Goal: Information Seeking & Learning: Compare options

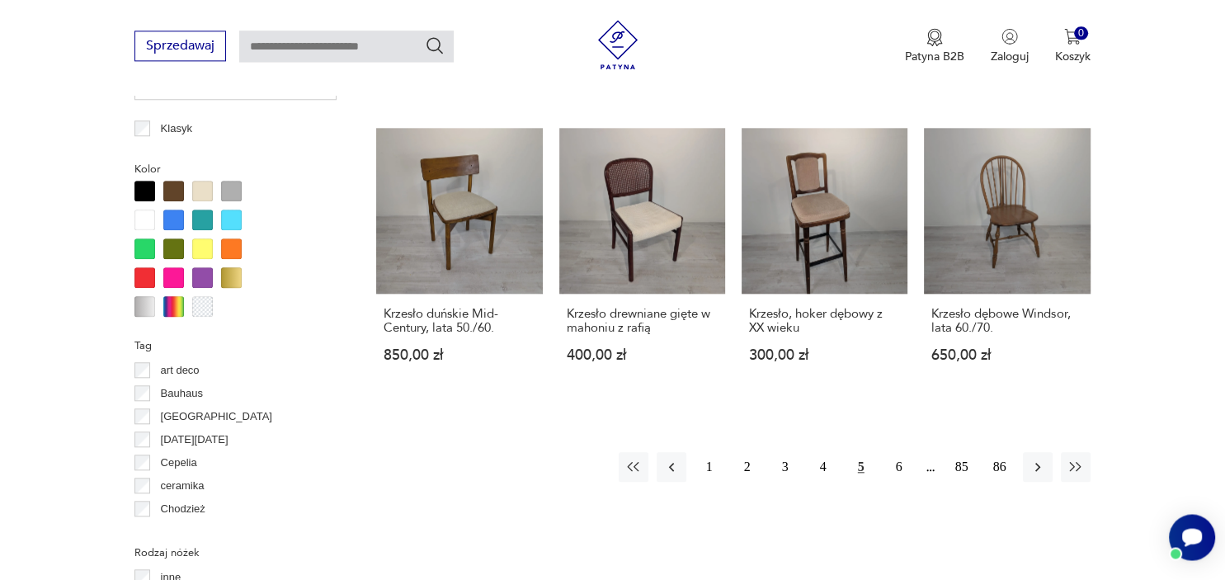
scroll to position [1543, 0]
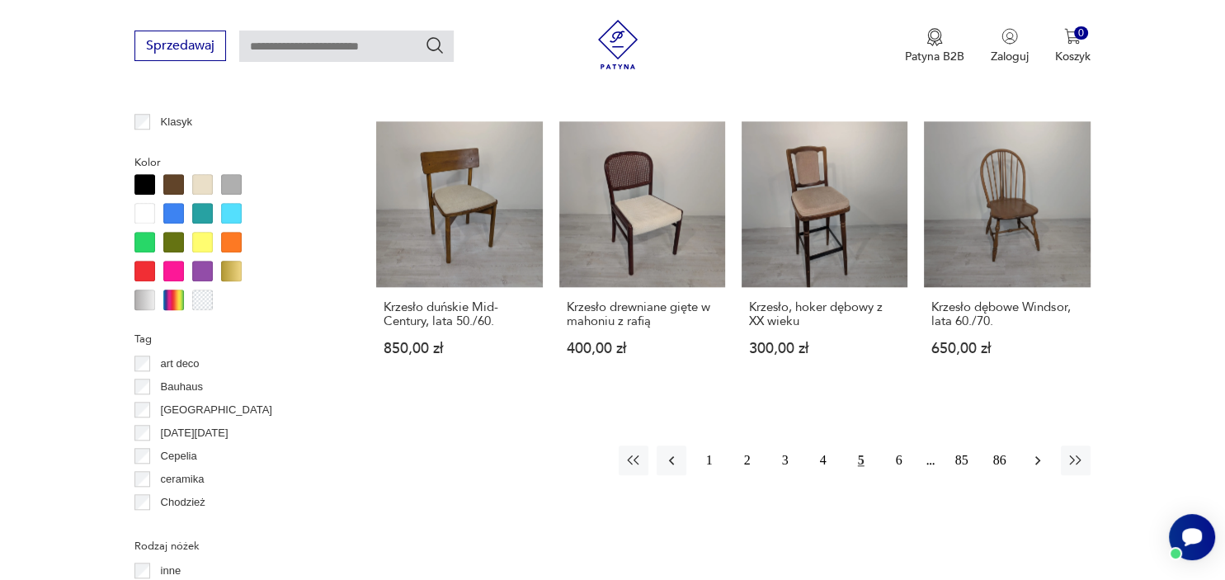
click at [1036, 452] on icon "button" at bounding box center [1037, 460] width 16 height 16
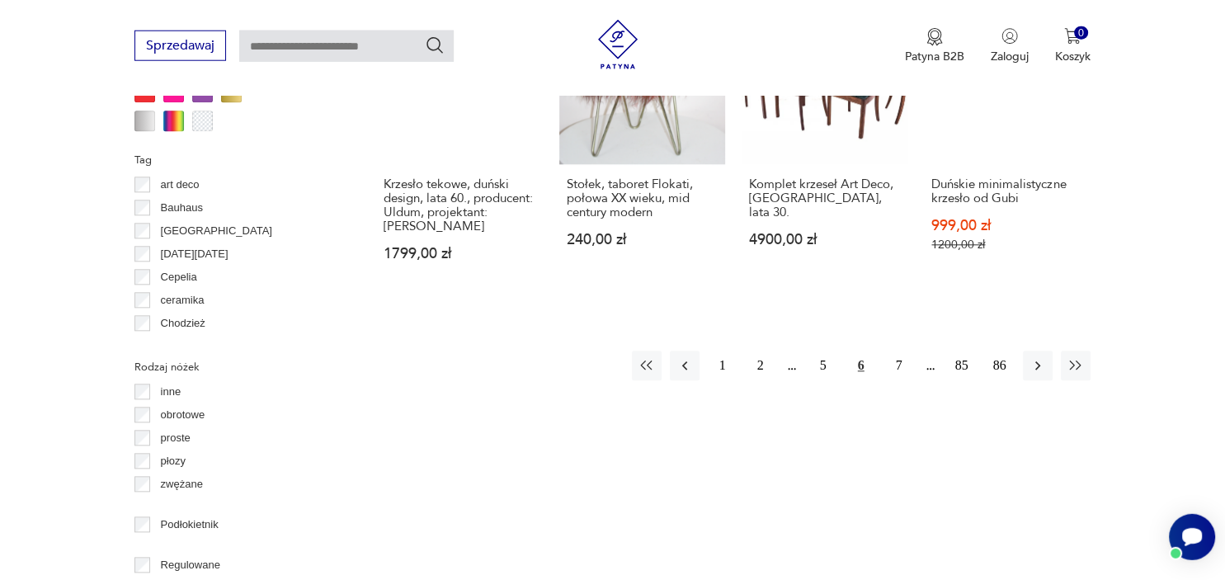
scroll to position [1725, 0]
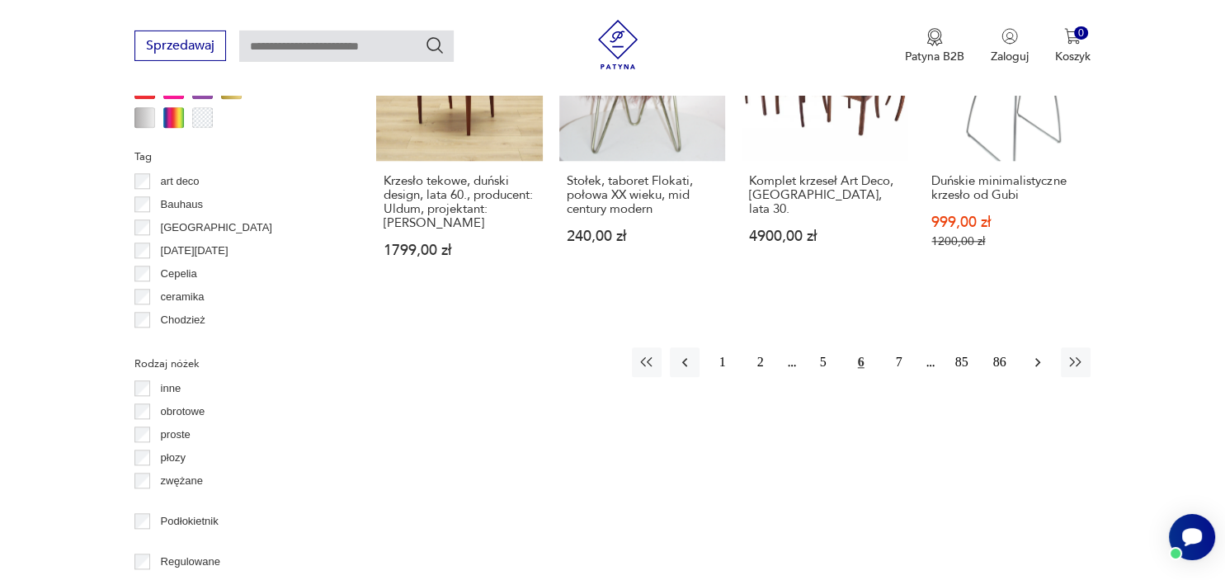
click at [1039, 354] on icon "button" at bounding box center [1037, 362] width 16 height 16
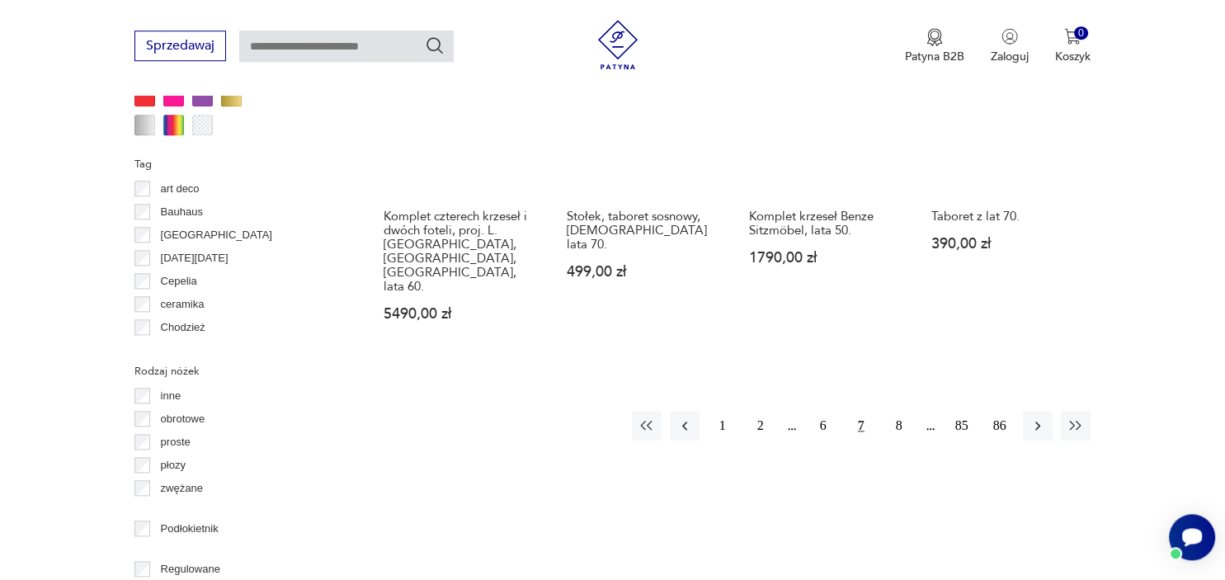
scroll to position [1718, 0]
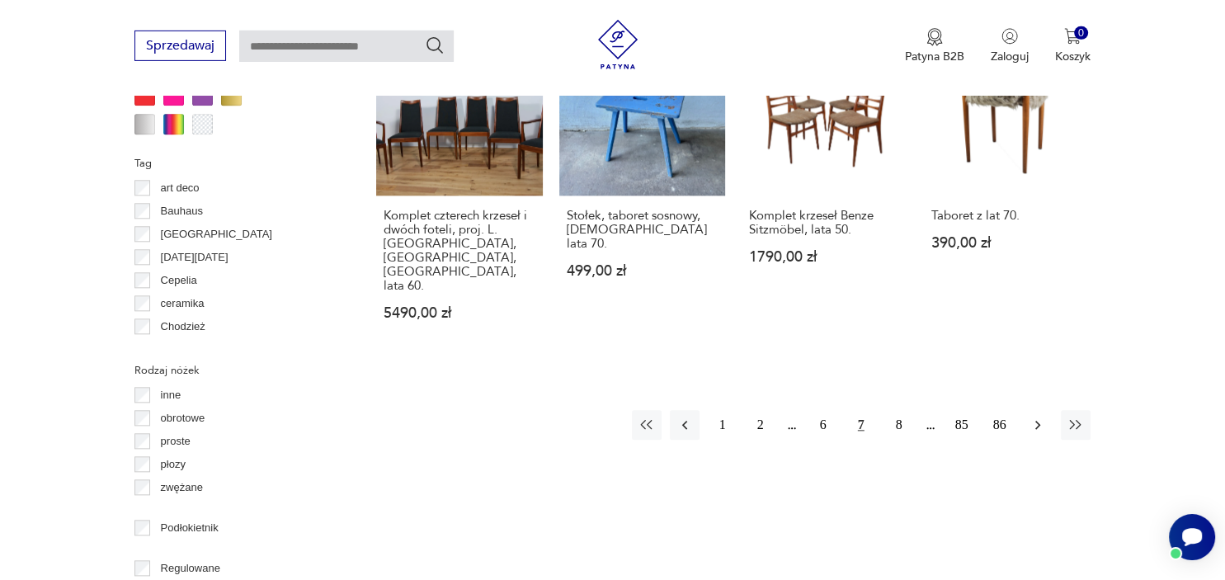
click at [1038, 421] on icon "button" at bounding box center [1037, 425] width 5 height 9
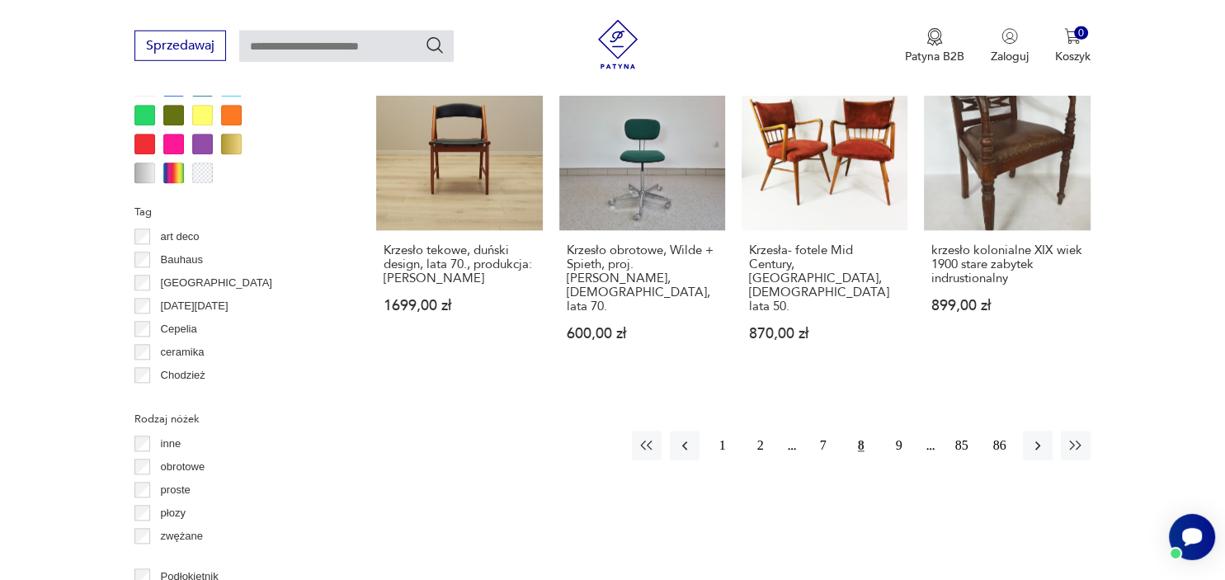
scroll to position [1673, 0]
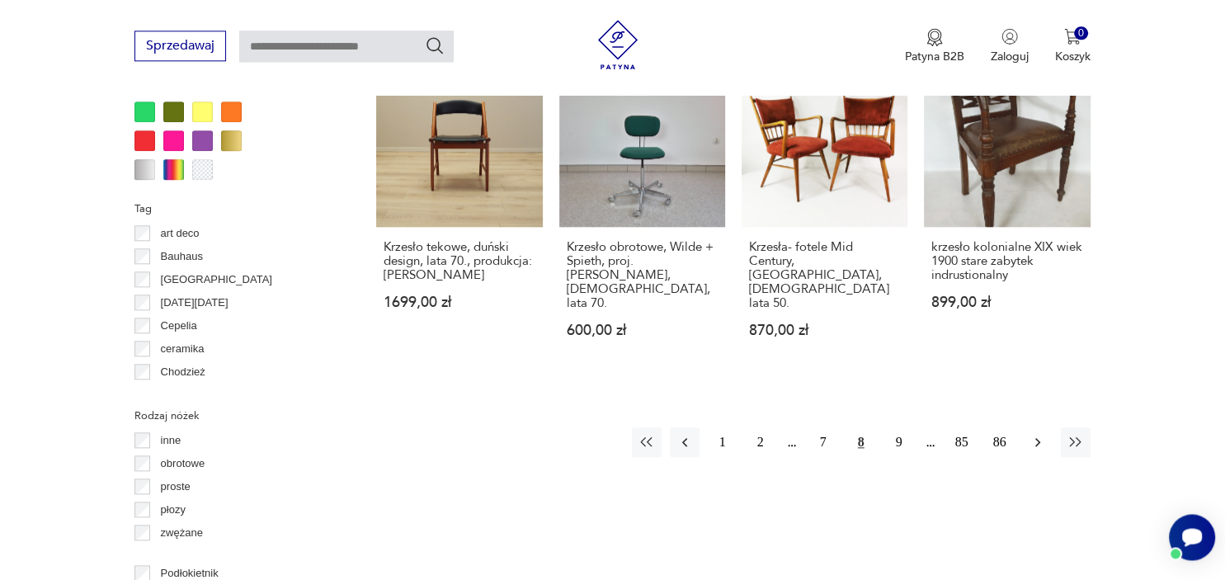
click at [1031, 434] on icon "button" at bounding box center [1037, 442] width 16 height 16
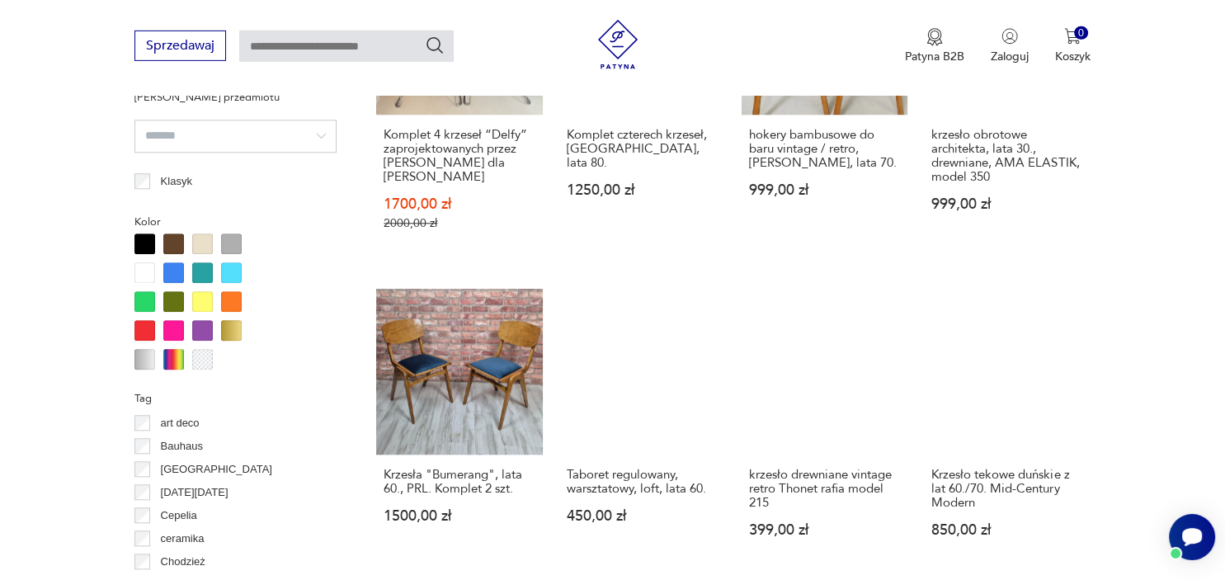
scroll to position [1491, 0]
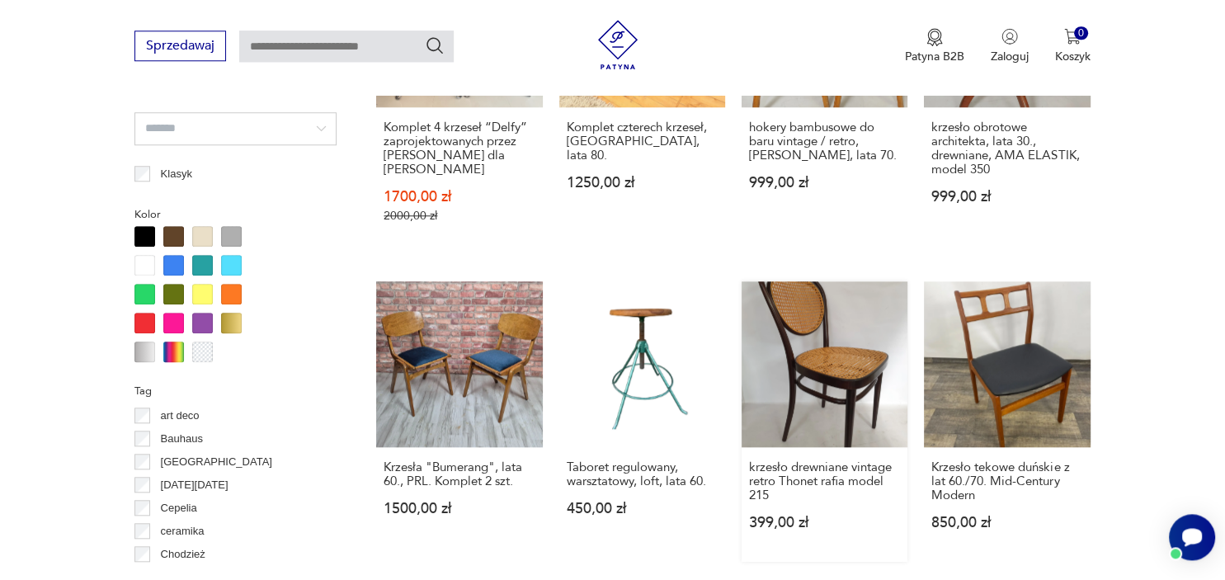
click at [827, 323] on link "krzesło drewniane vintage retro Thonet rafia model 215 399,00 zł" at bounding box center [825, 421] width 166 height 280
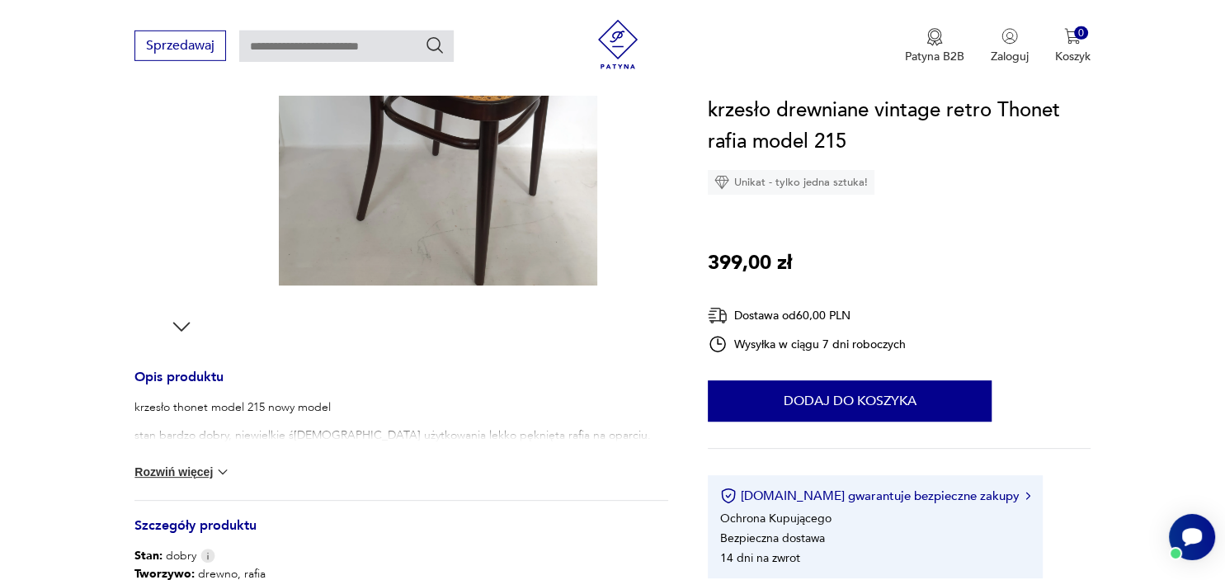
scroll to position [417, 0]
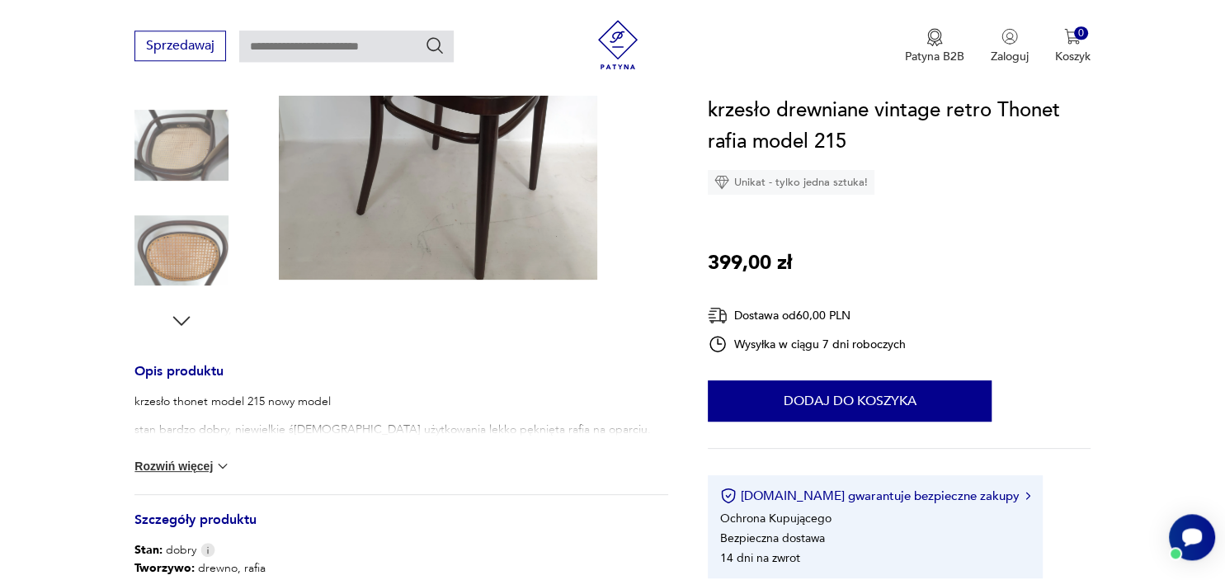
click at [200, 463] on button "Rozwiń więcej" at bounding box center [182, 466] width 96 height 16
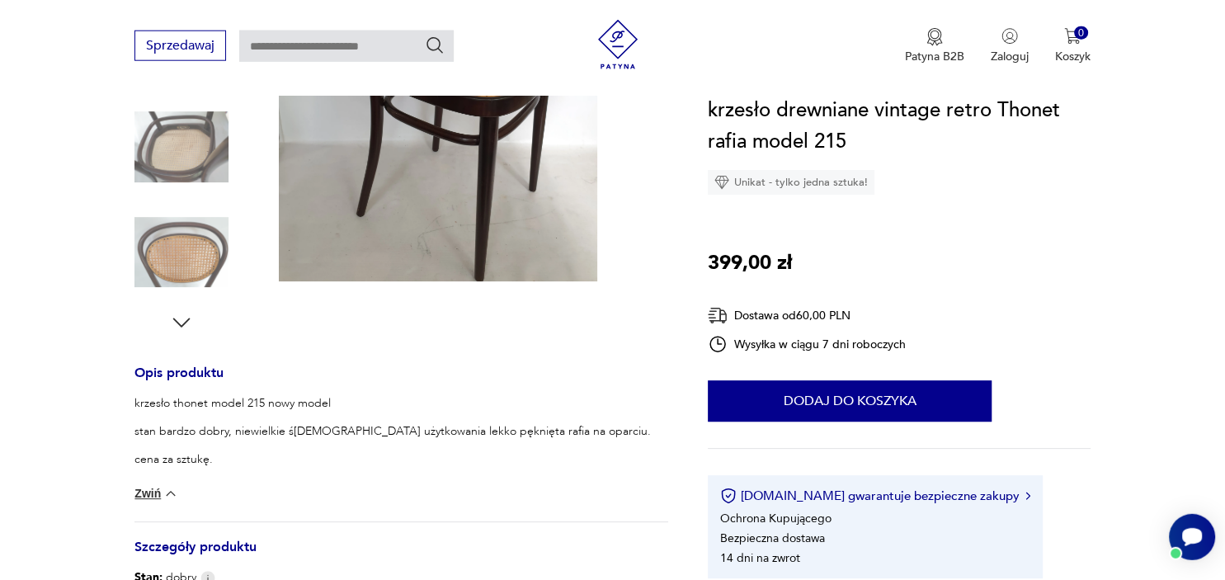
scroll to position [395, 0]
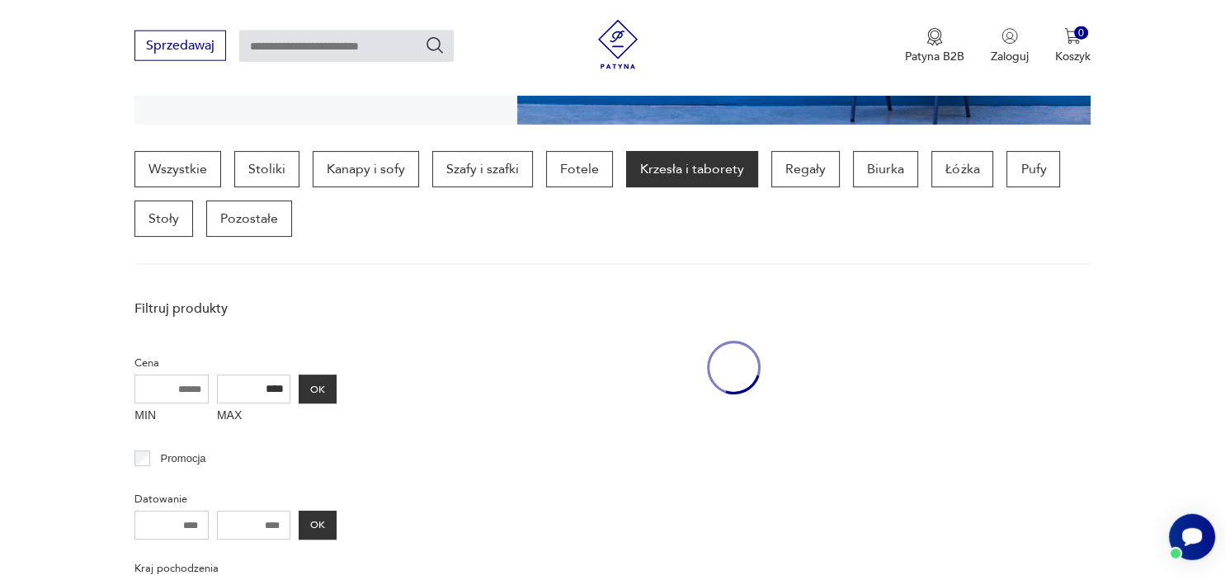
scroll to position [1602, 0]
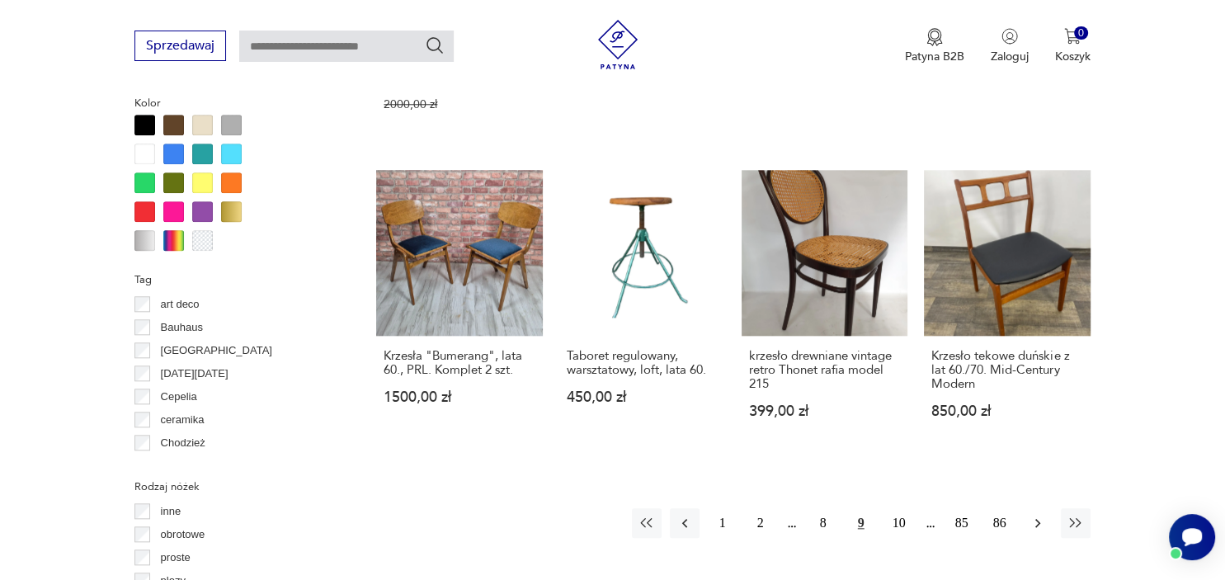
click at [1039, 515] on icon "button" at bounding box center [1037, 523] width 16 height 16
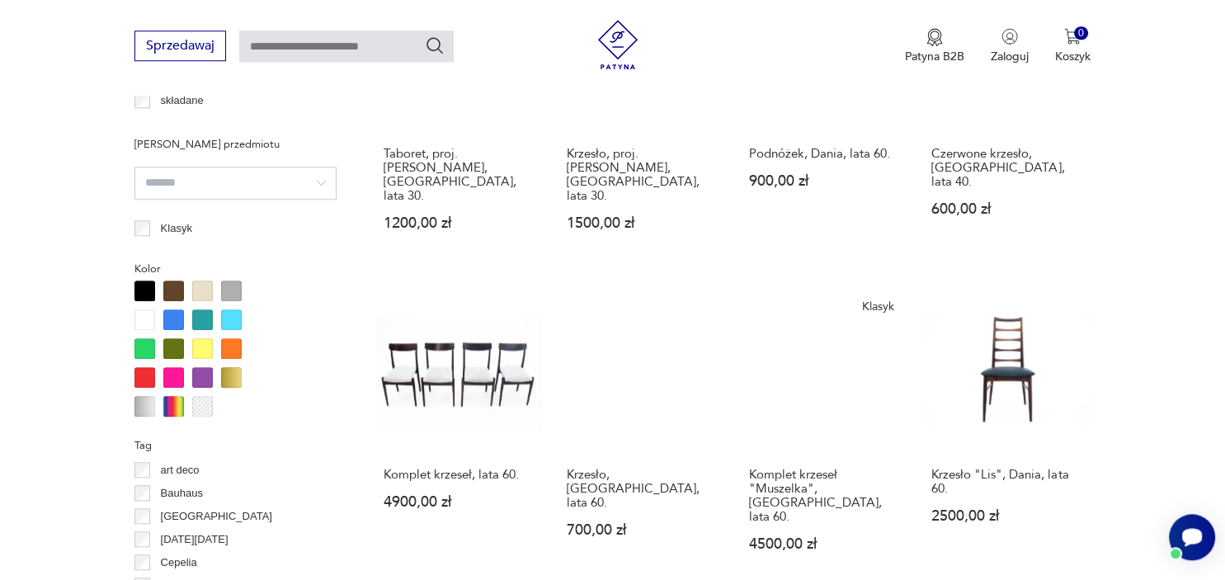
scroll to position [1452, 0]
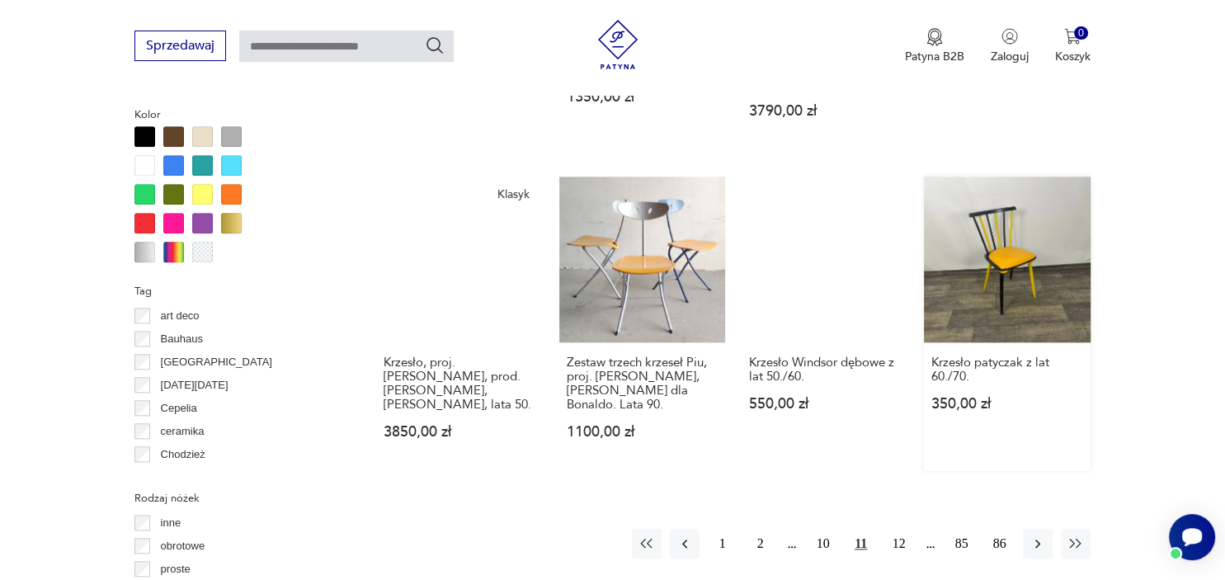
scroll to position [1595, 0]
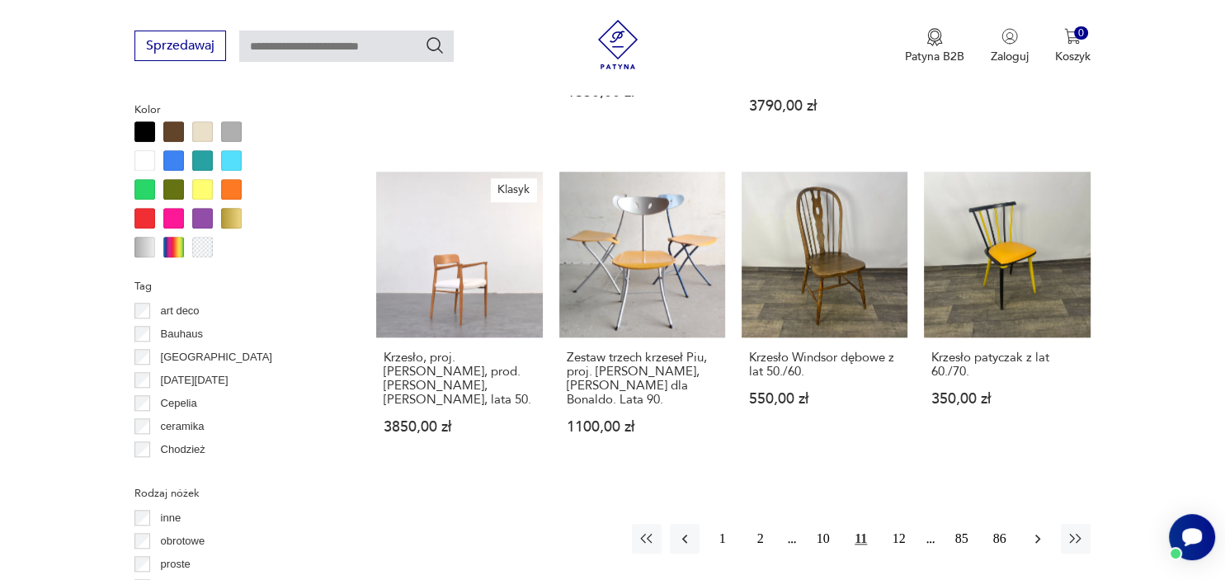
click at [1043, 530] on icon "button" at bounding box center [1037, 538] width 16 height 16
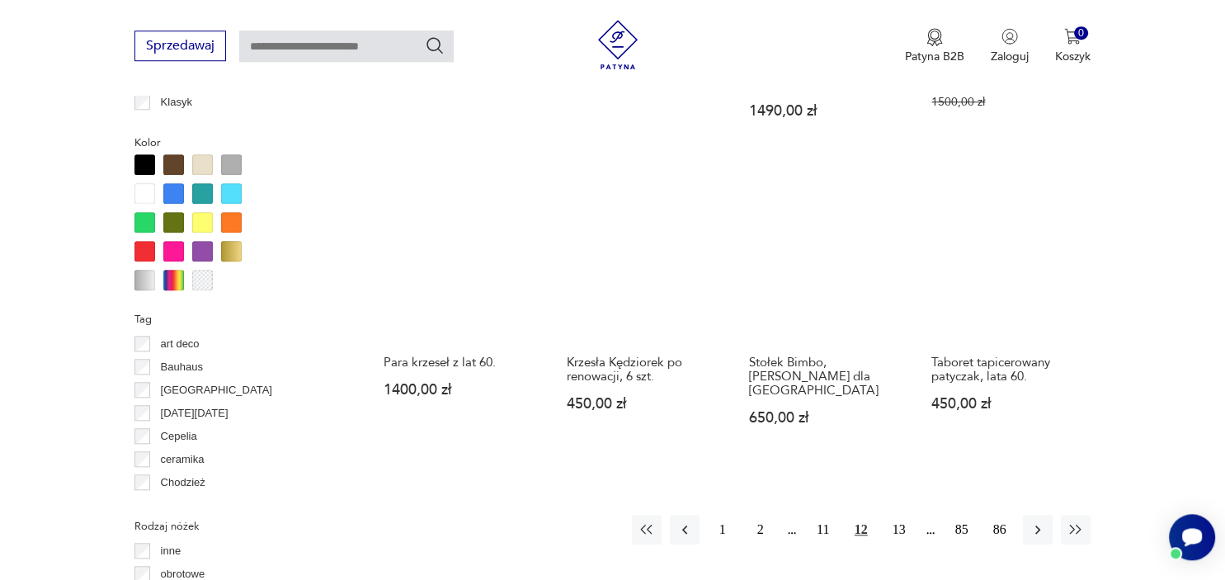
scroll to position [1563, 0]
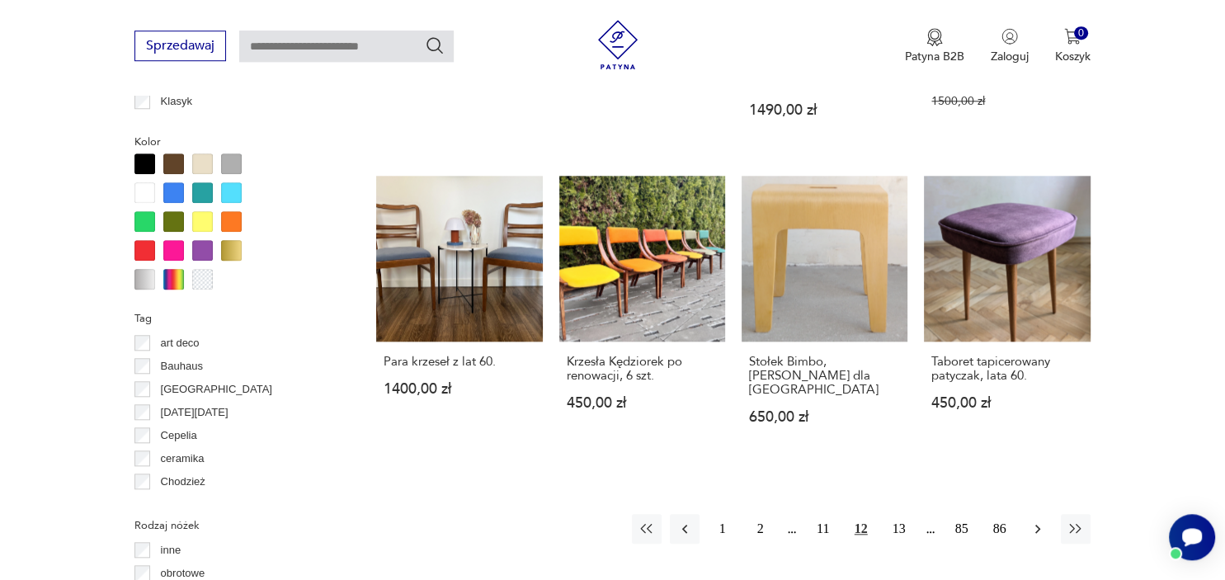
click at [1036, 525] on icon "button" at bounding box center [1037, 529] width 5 height 9
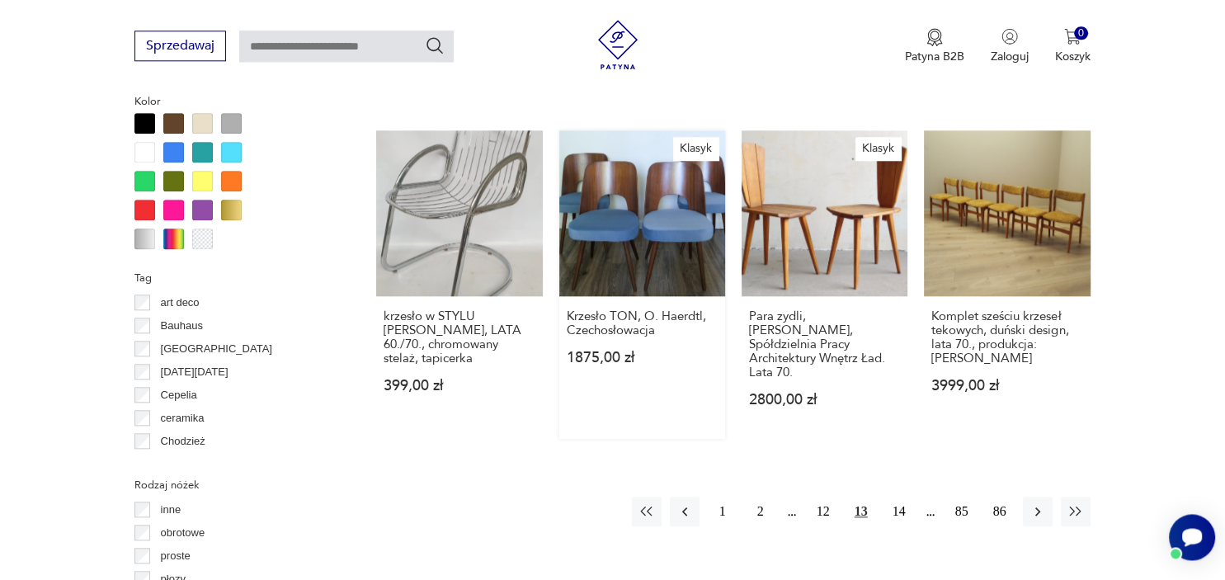
scroll to position [1608, 0]
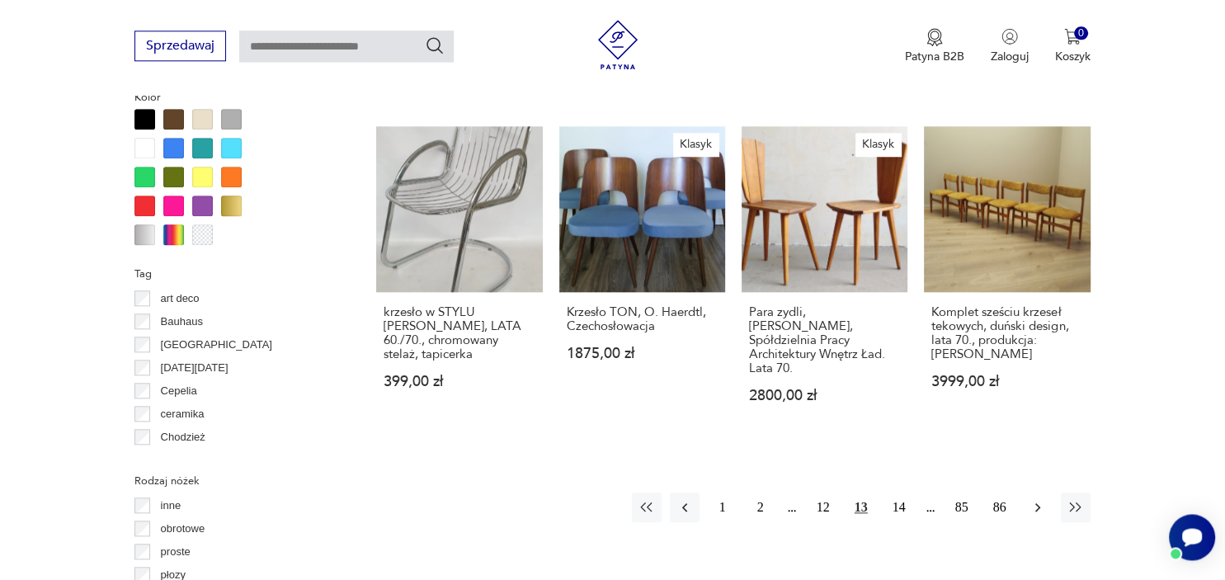
click at [1041, 499] on icon "button" at bounding box center [1037, 507] width 16 height 16
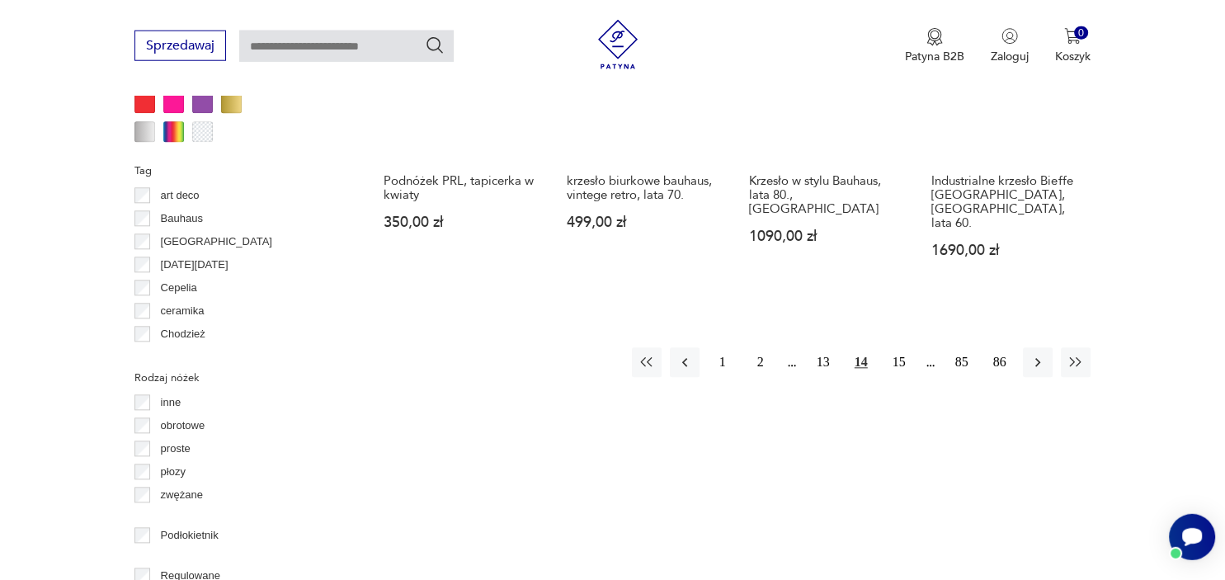
scroll to position [1715, 0]
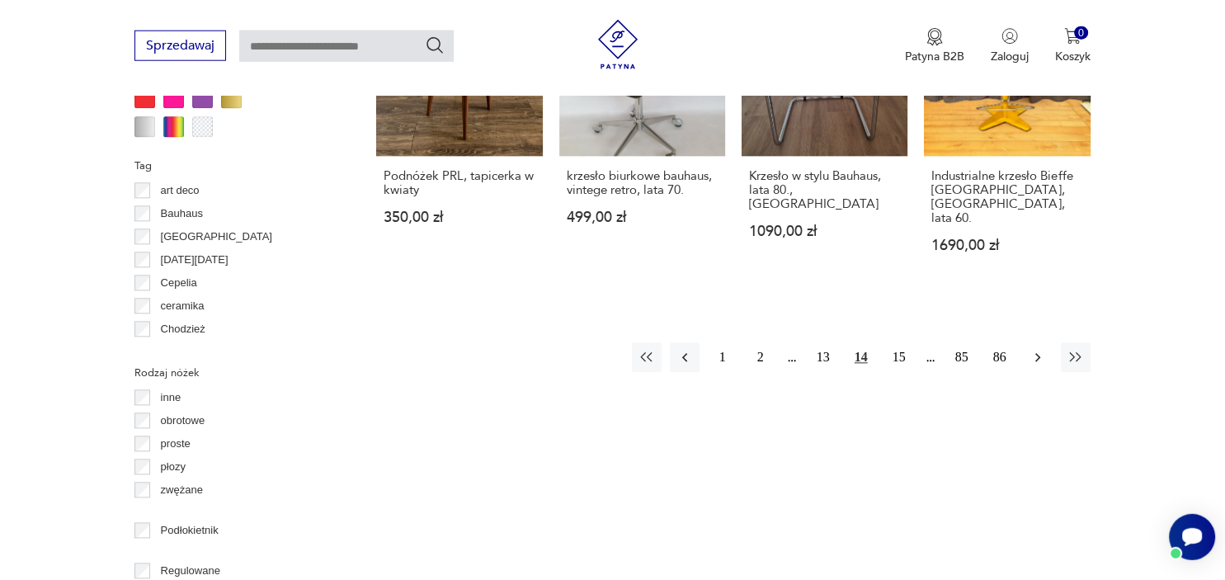
click at [1034, 350] on icon "button" at bounding box center [1037, 358] width 16 height 16
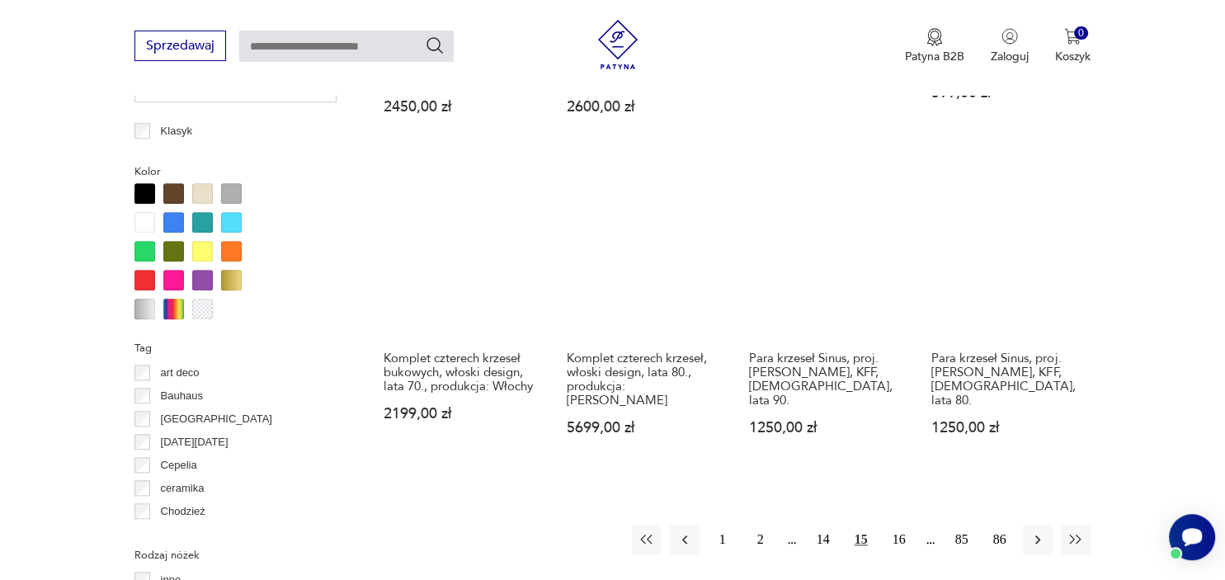
scroll to position [1568, 0]
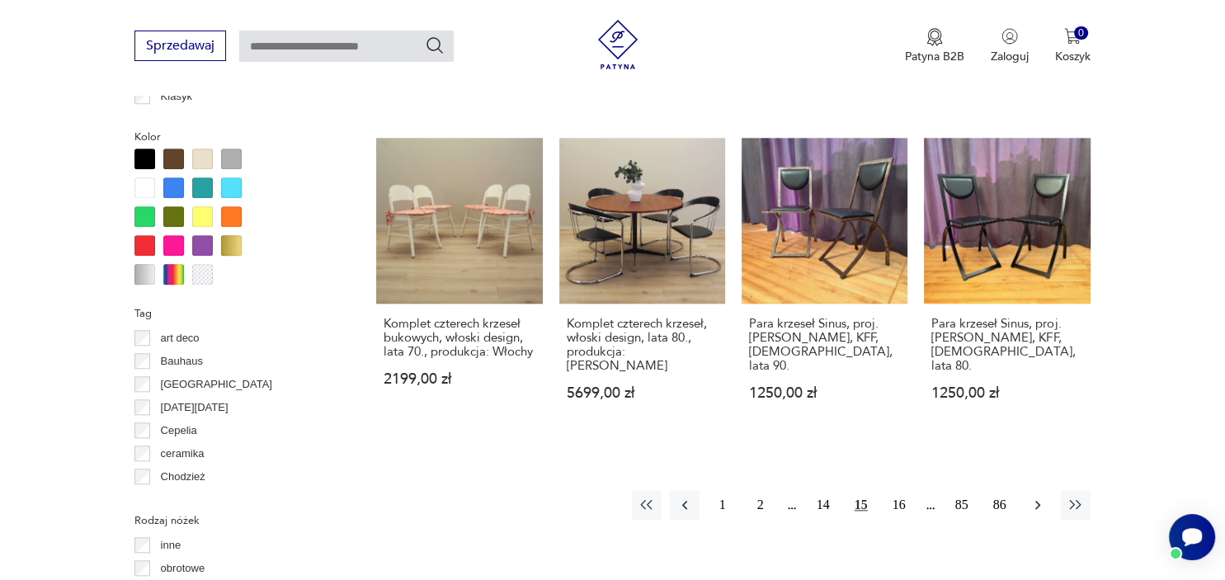
click at [1035, 497] on icon "button" at bounding box center [1037, 505] width 16 height 16
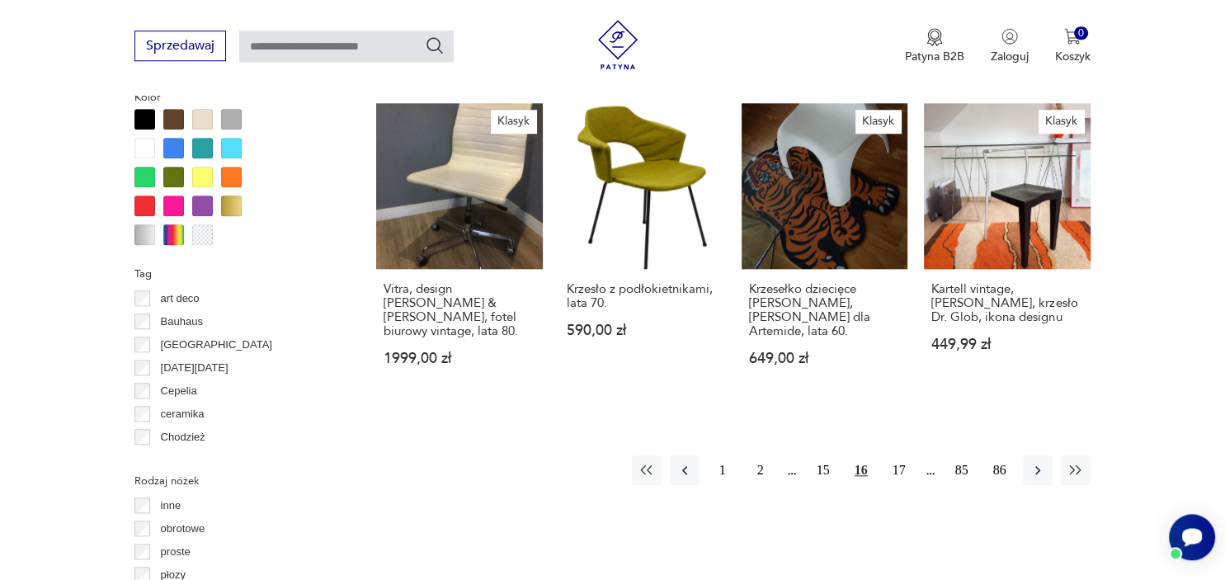
scroll to position [1609, 0]
click at [1036, 465] on icon "button" at bounding box center [1037, 469] width 5 height 9
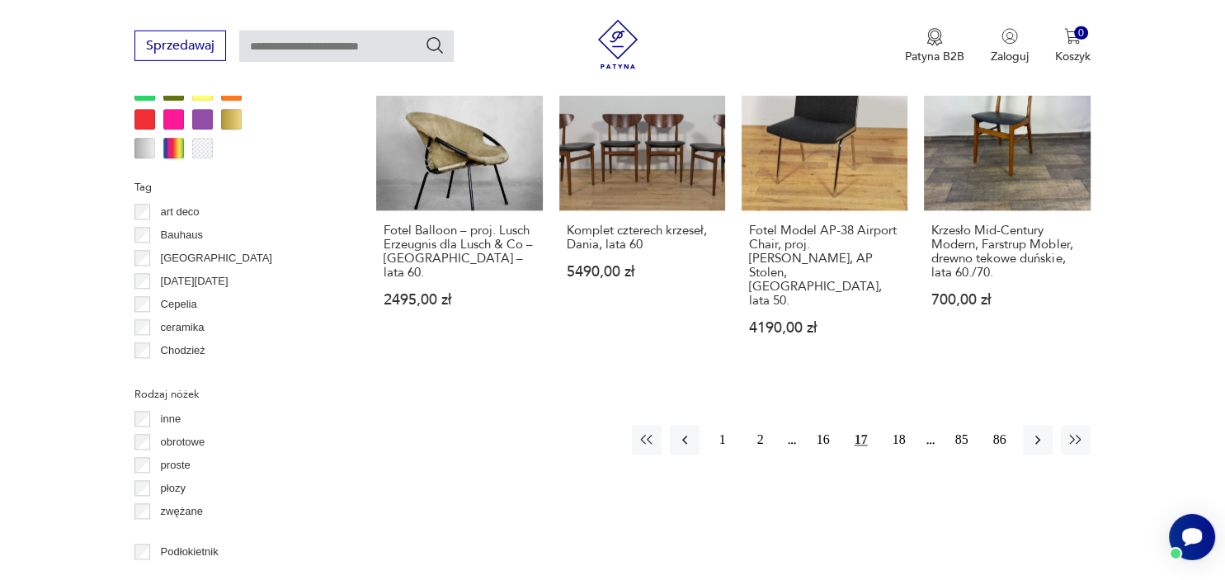
scroll to position [1697, 0]
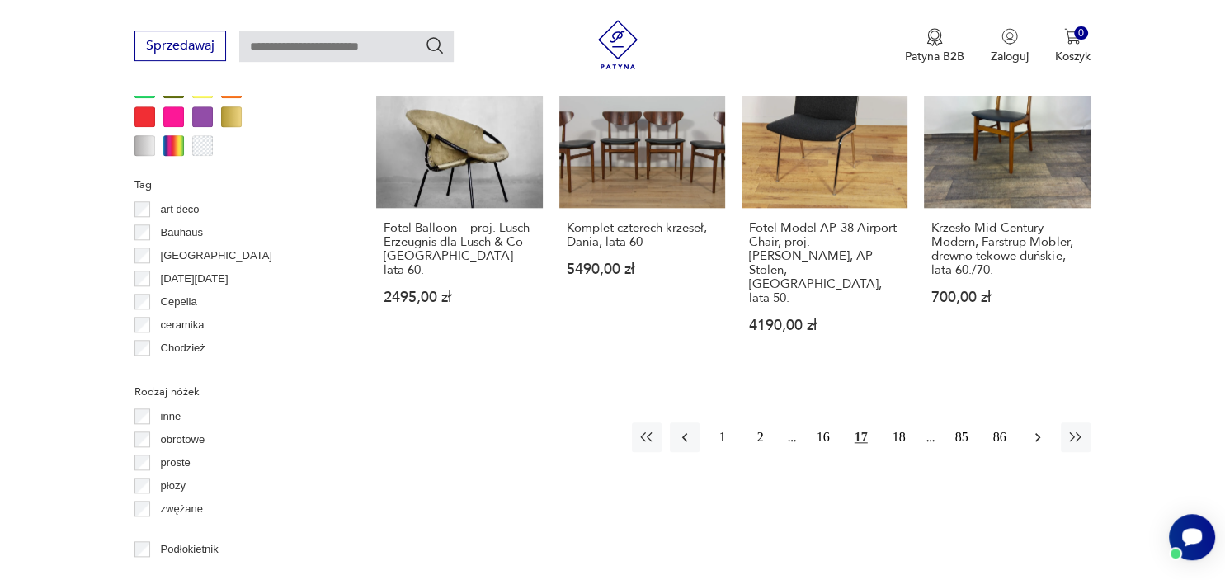
click at [1037, 433] on icon "button" at bounding box center [1037, 437] width 5 height 9
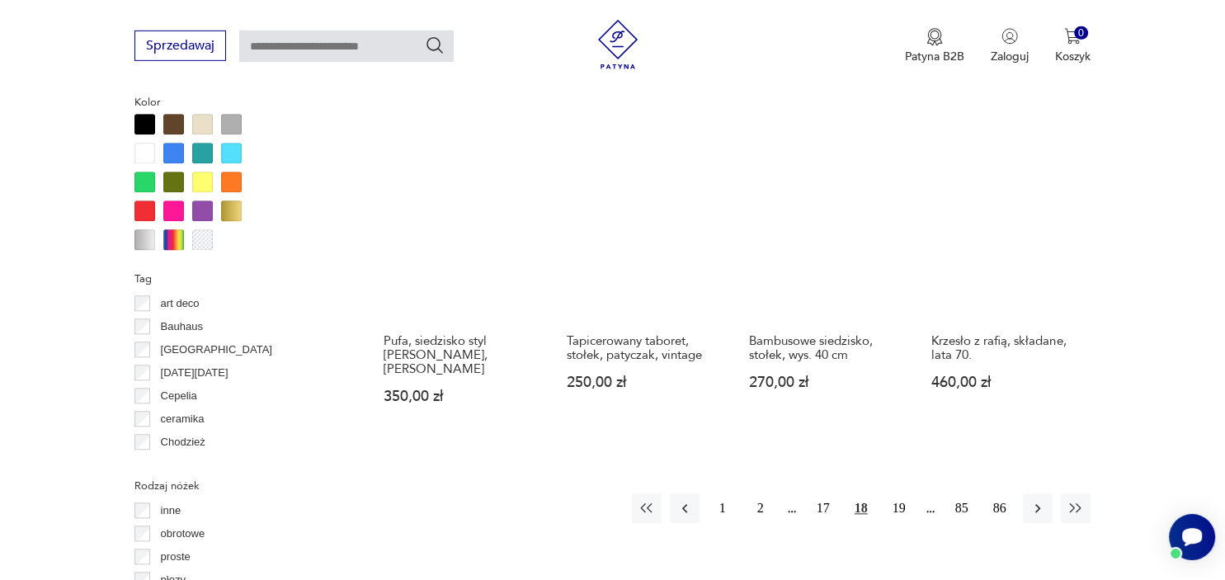
scroll to position [1604, 0]
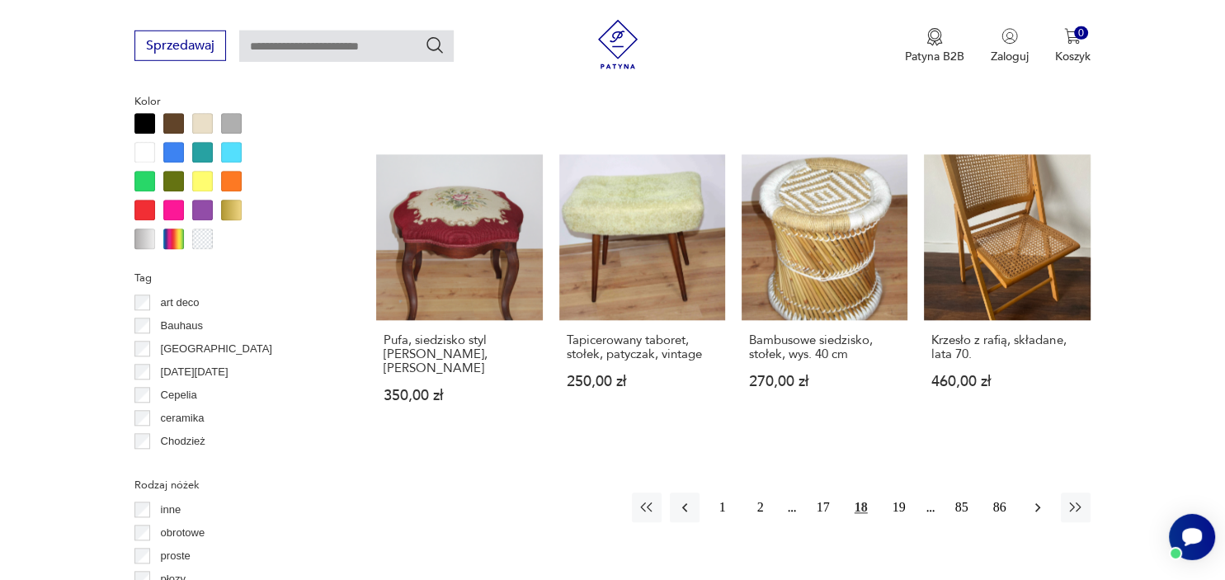
click at [1031, 499] on icon "button" at bounding box center [1037, 507] width 16 height 16
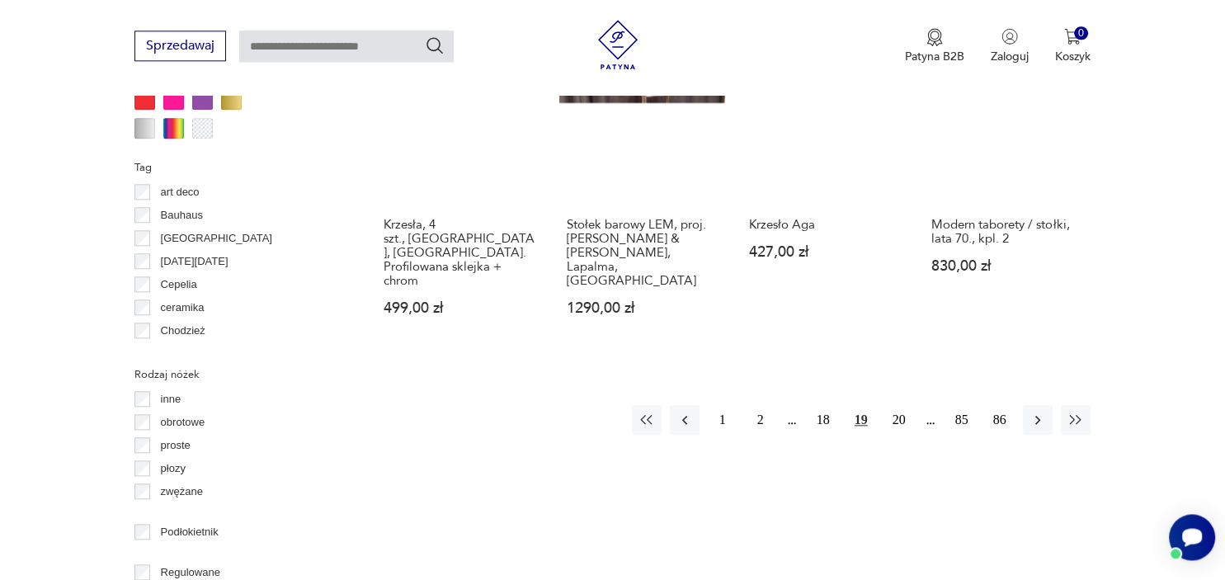
scroll to position [1715, 0]
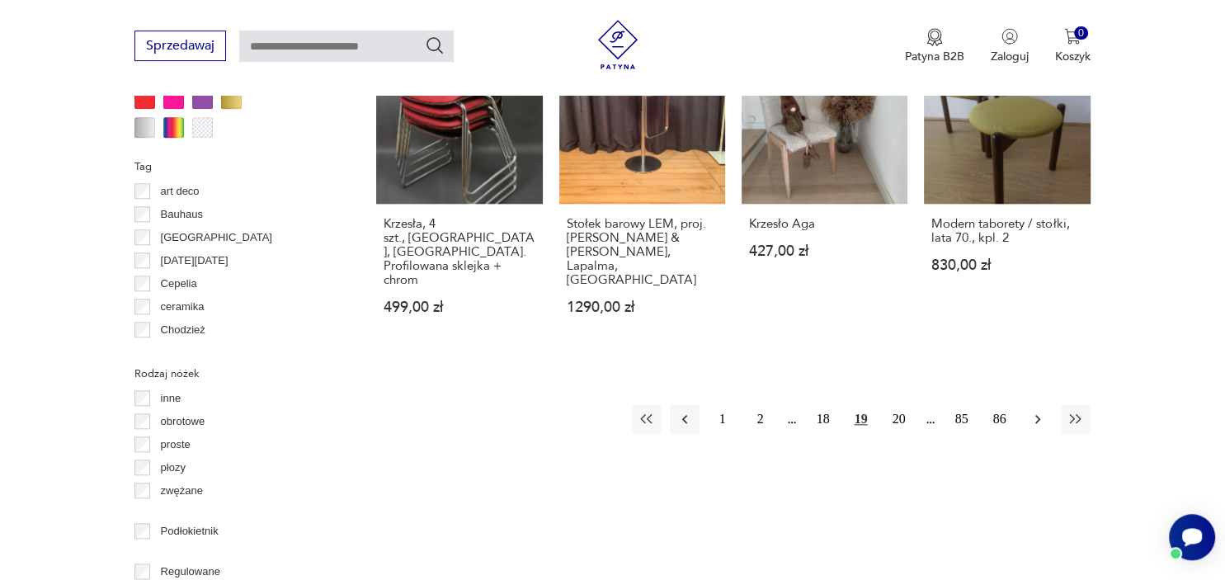
click at [1032, 411] on icon "button" at bounding box center [1037, 419] width 16 height 16
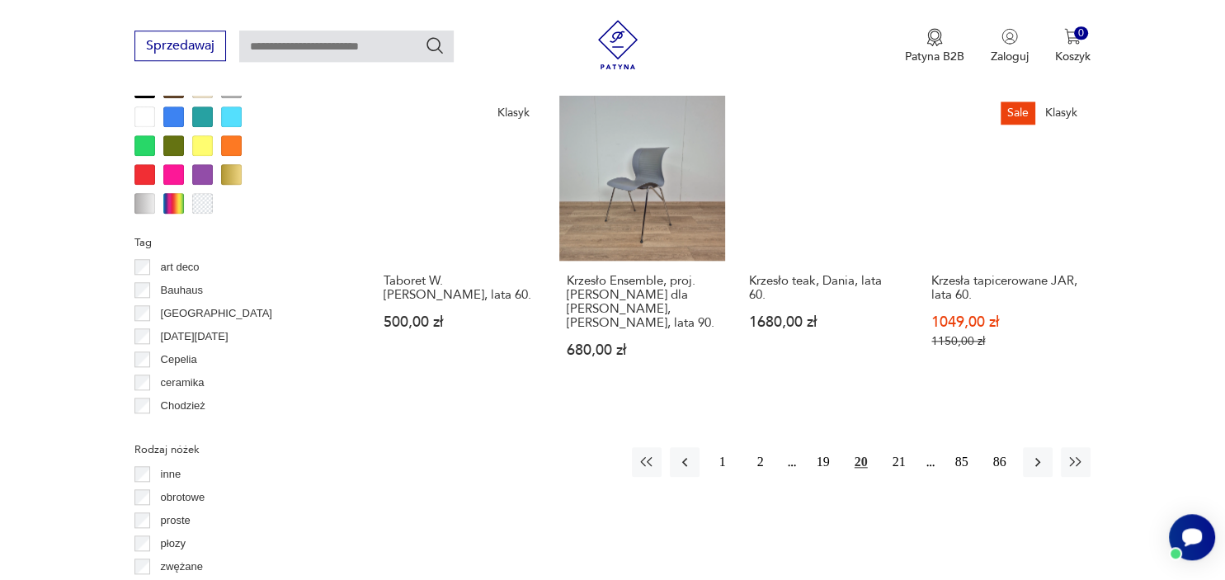
scroll to position [1644, 0]
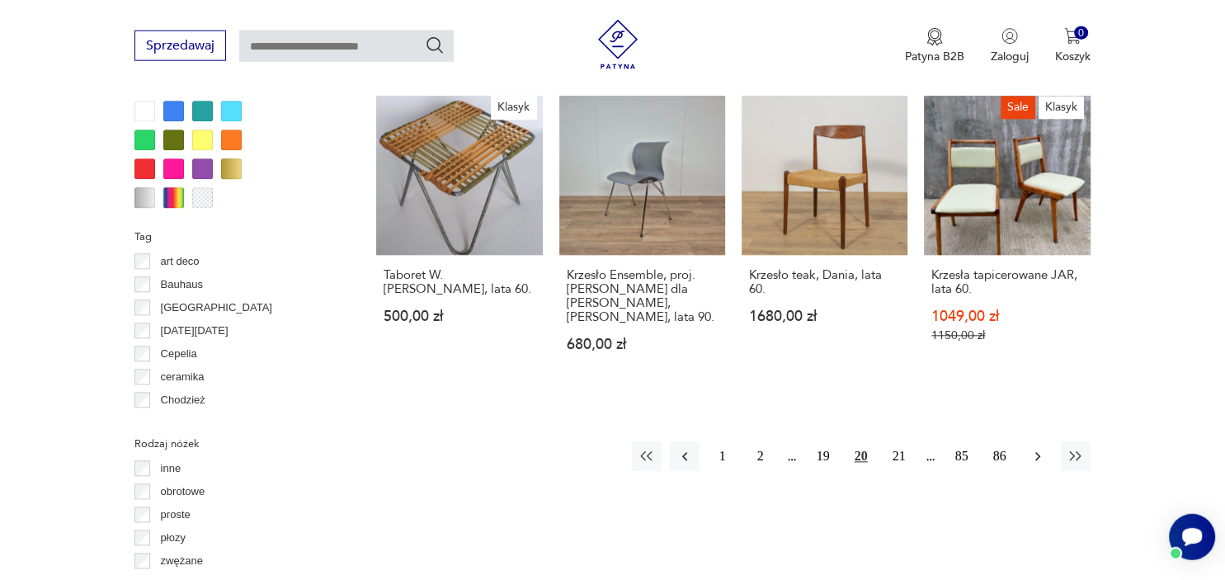
click at [1041, 449] on icon "button" at bounding box center [1037, 457] width 16 height 16
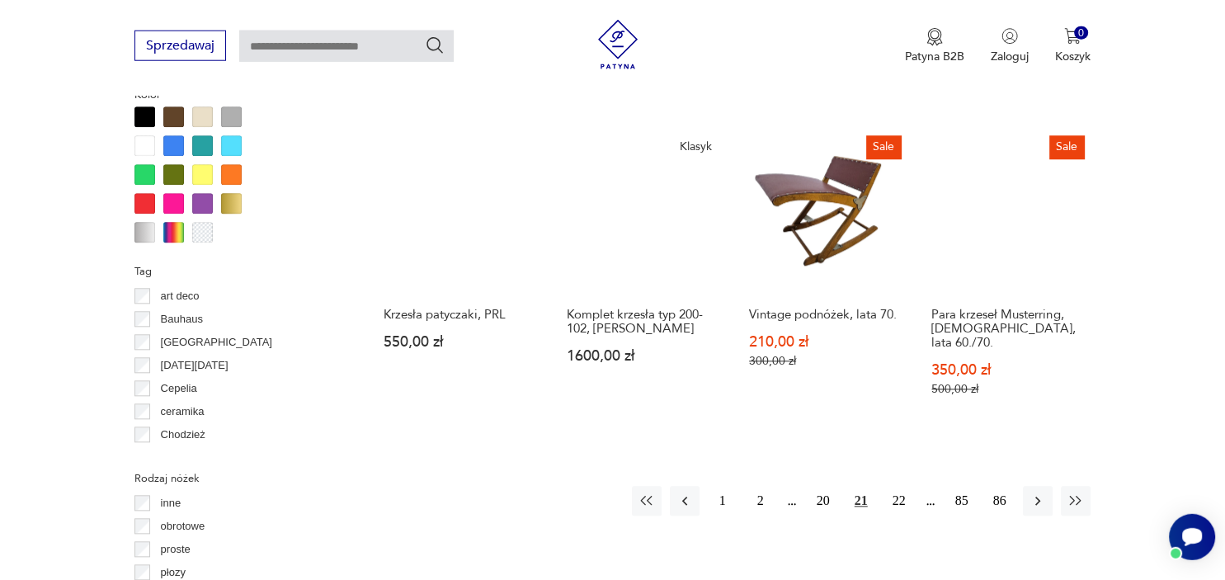
scroll to position [1613, 0]
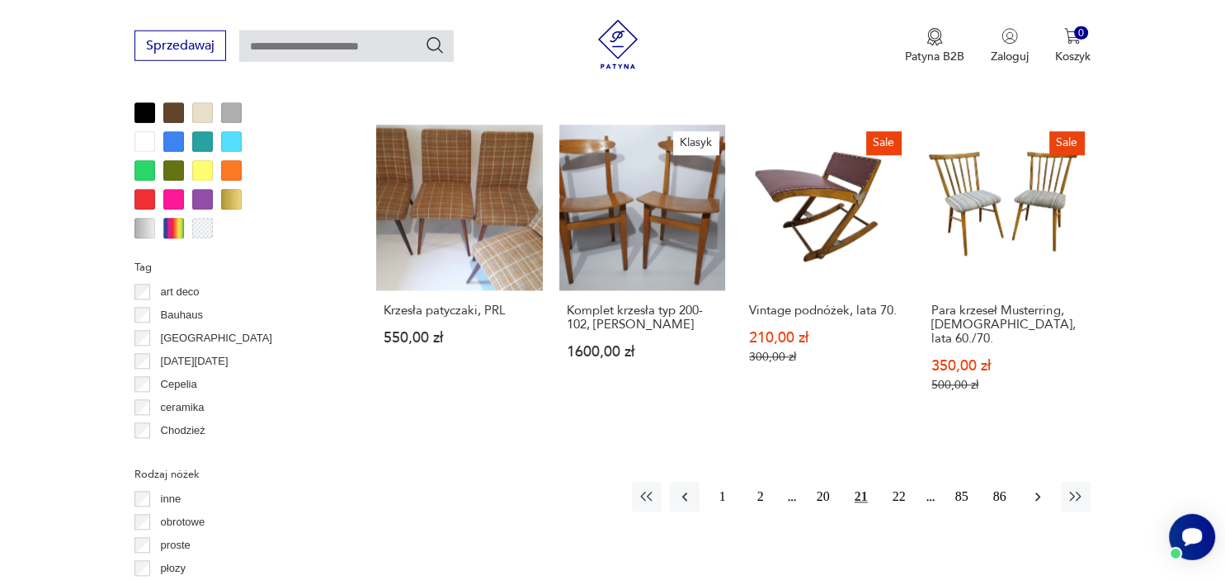
click at [1036, 493] on icon "button" at bounding box center [1037, 497] width 5 height 9
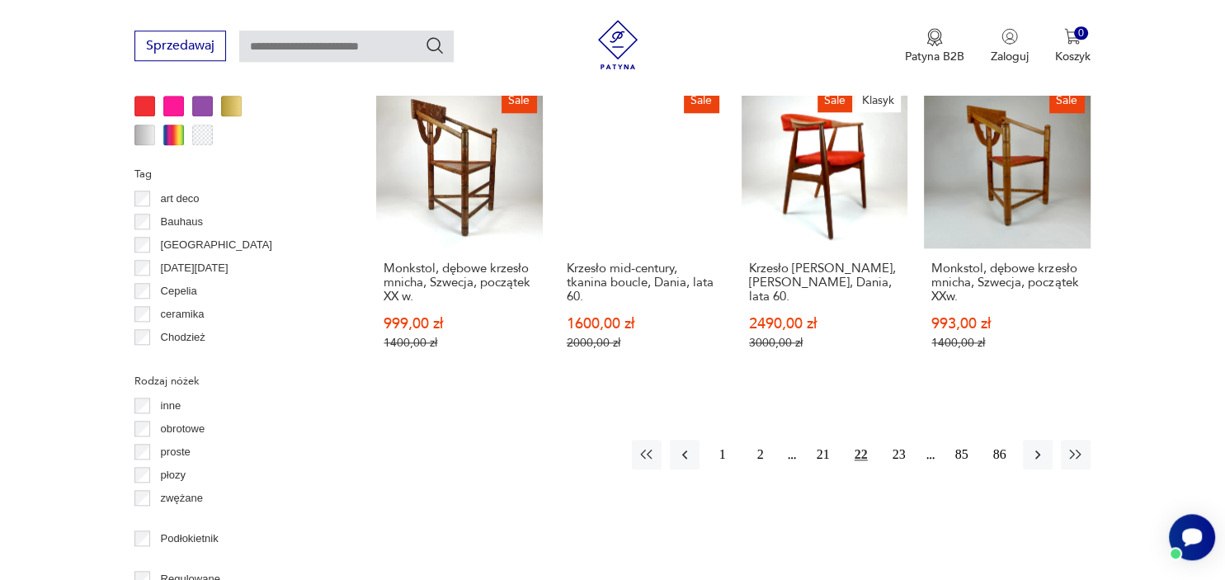
scroll to position [1709, 0]
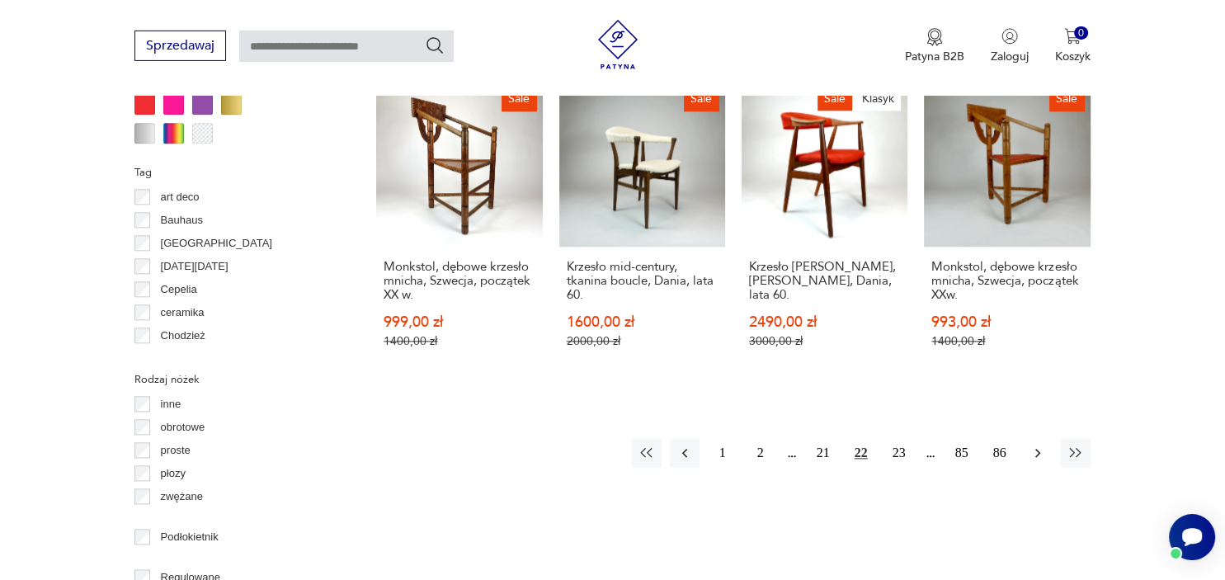
click at [1039, 445] on icon "button" at bounding box center [1037, 453] width 16 height 16
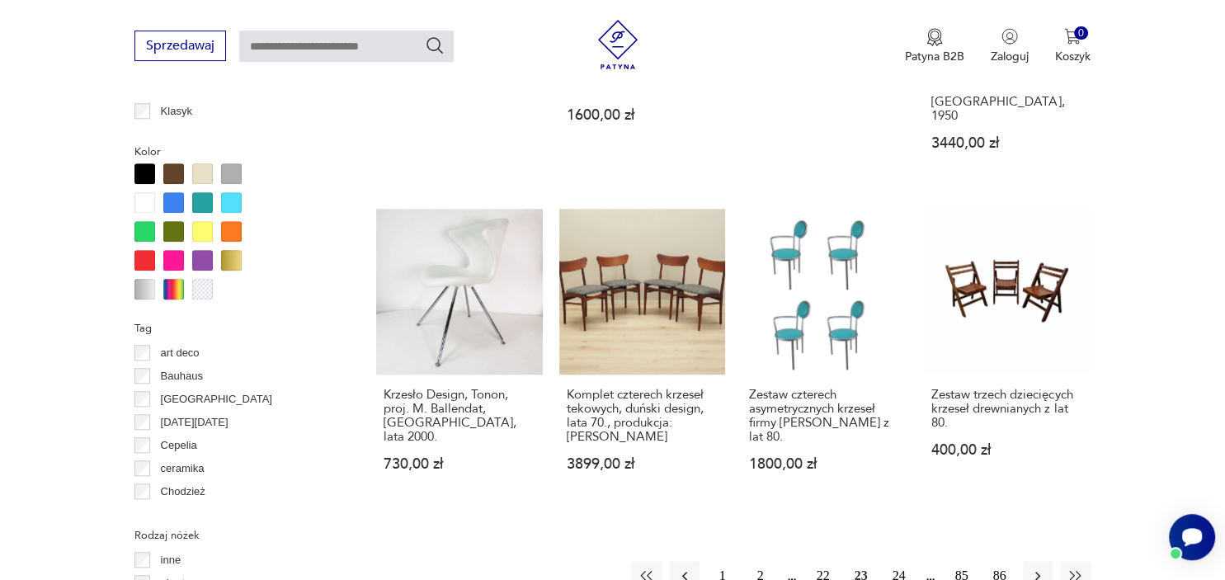
scroll to position [1554, 0]
click at [678, 227] on link "Komplet czterech krzeseł tekowych, duński design, lata 70., produkcja: Dania 38…" at bounding box center [642, 355] width 166 height 294
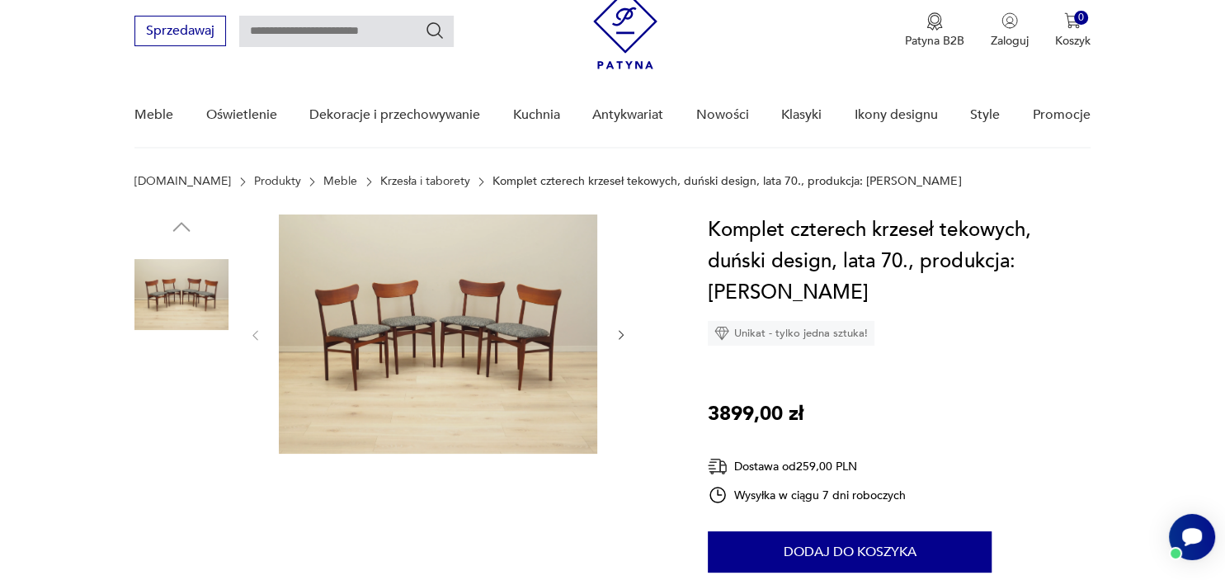
scroll to position [66, 0]
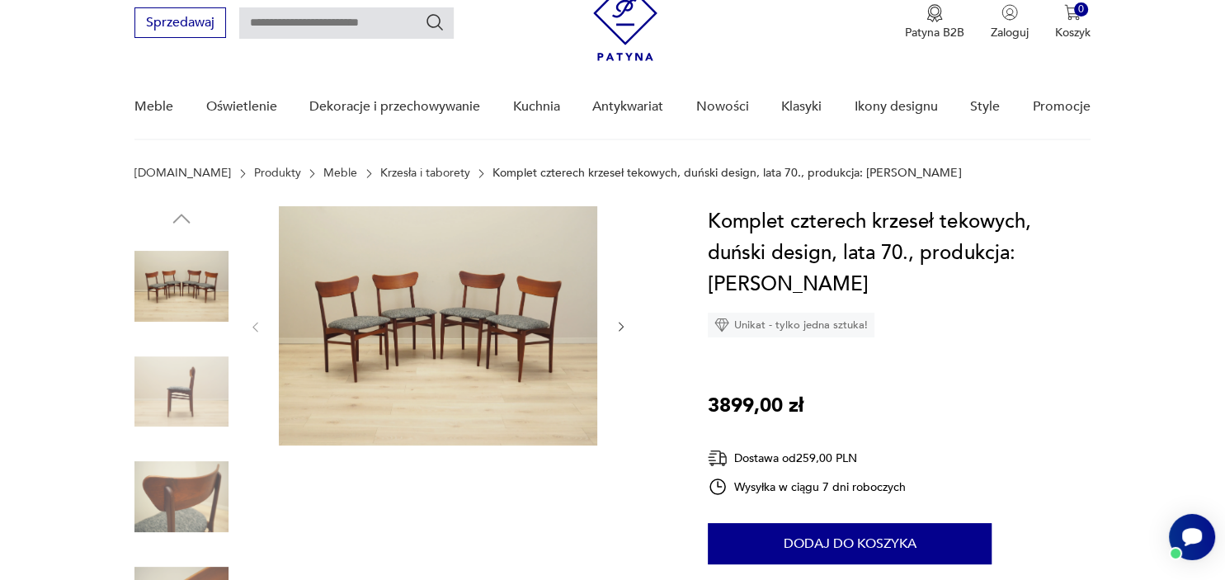
click at [428, 357] on img at bounding box center [438, 325] width 318 height 239
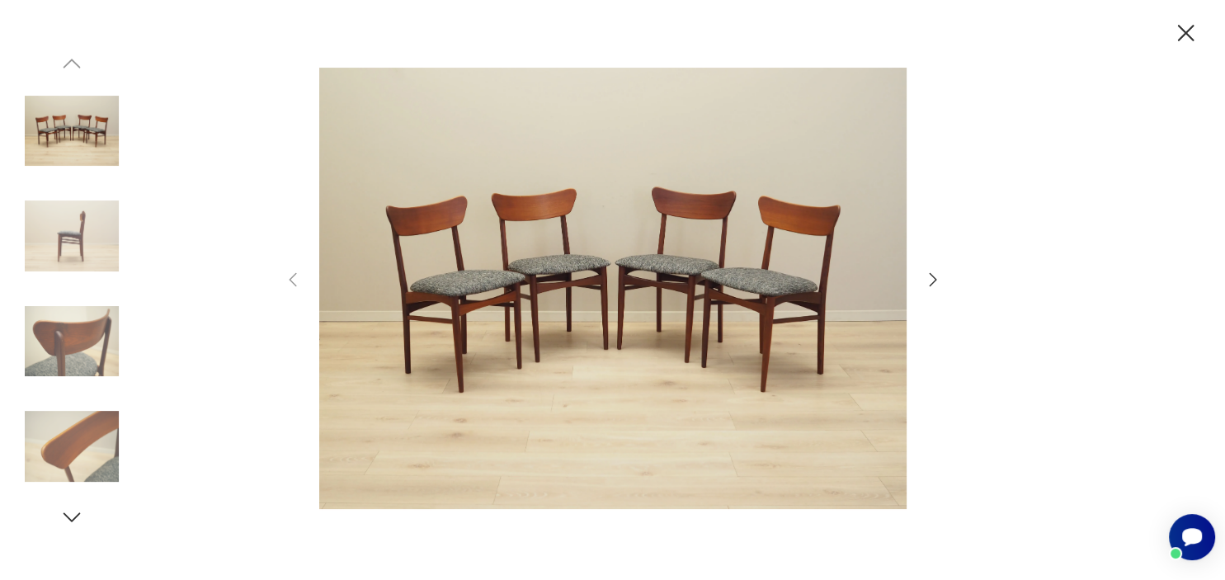
click at [78, 317] on img at bounding box center [72, 341] width 94 height 94
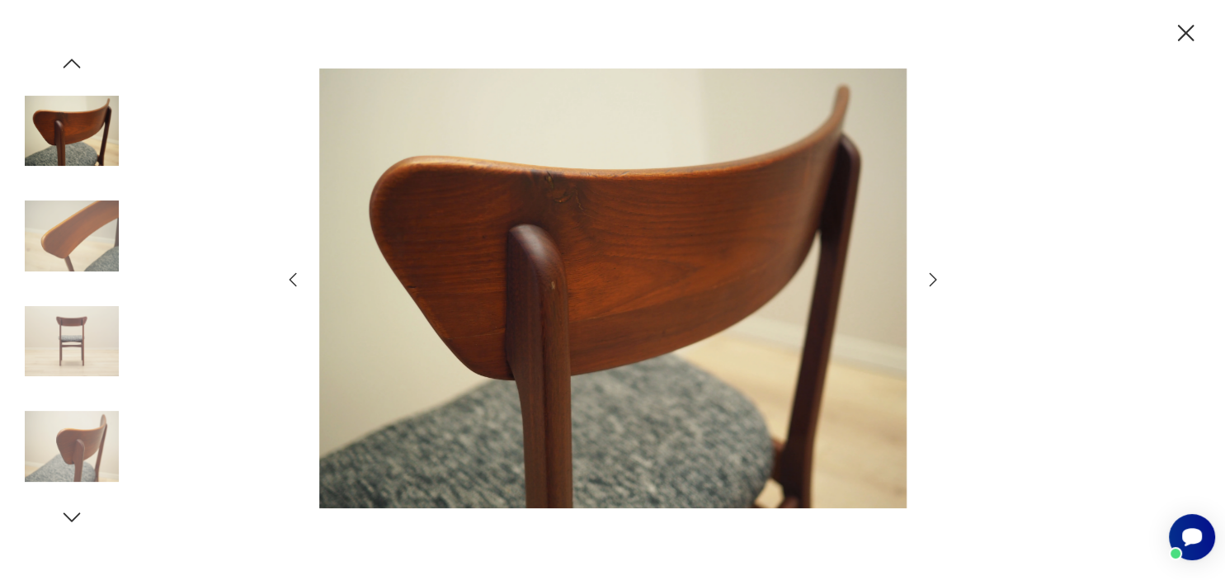
click at [70, 444] on img at bounding box center [72, 446] width 94 height 94
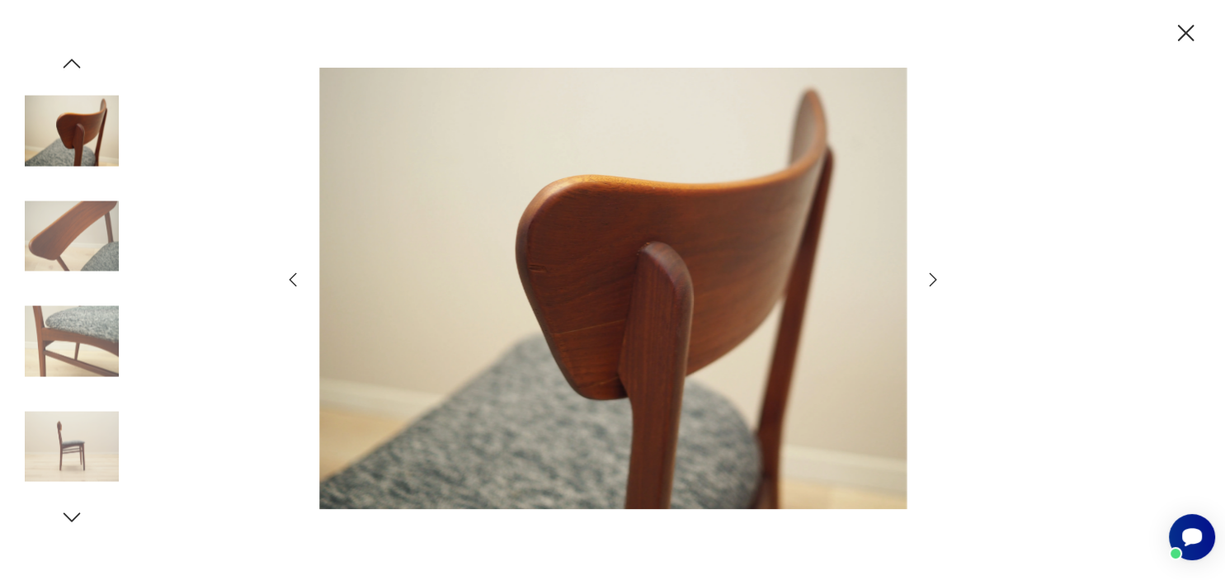
click at [97, 427] on img at bounding box center [72, 446] width 94 height 94
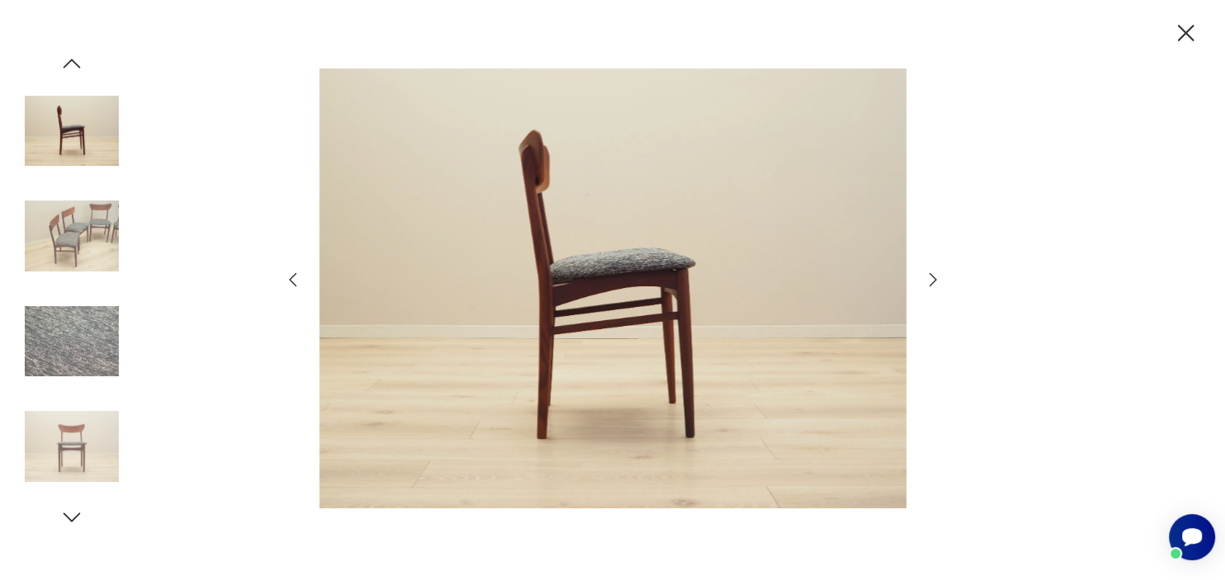
click at [1193, 38] on icon "button" at bounding box center [1185, 33] width 29 height 29
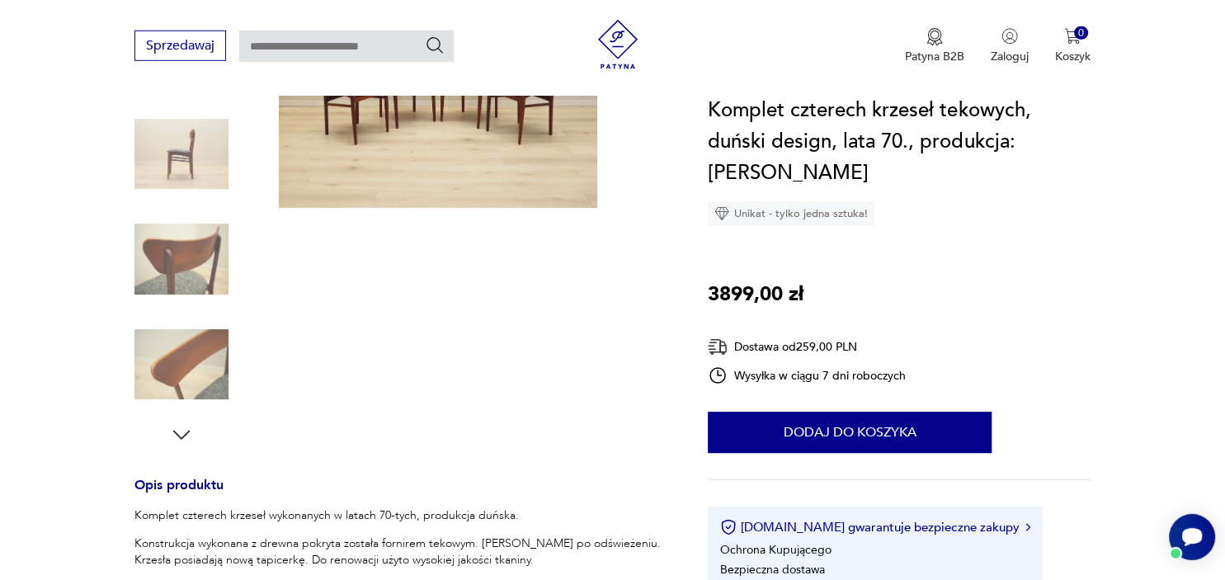
scroll to position [307, 0]
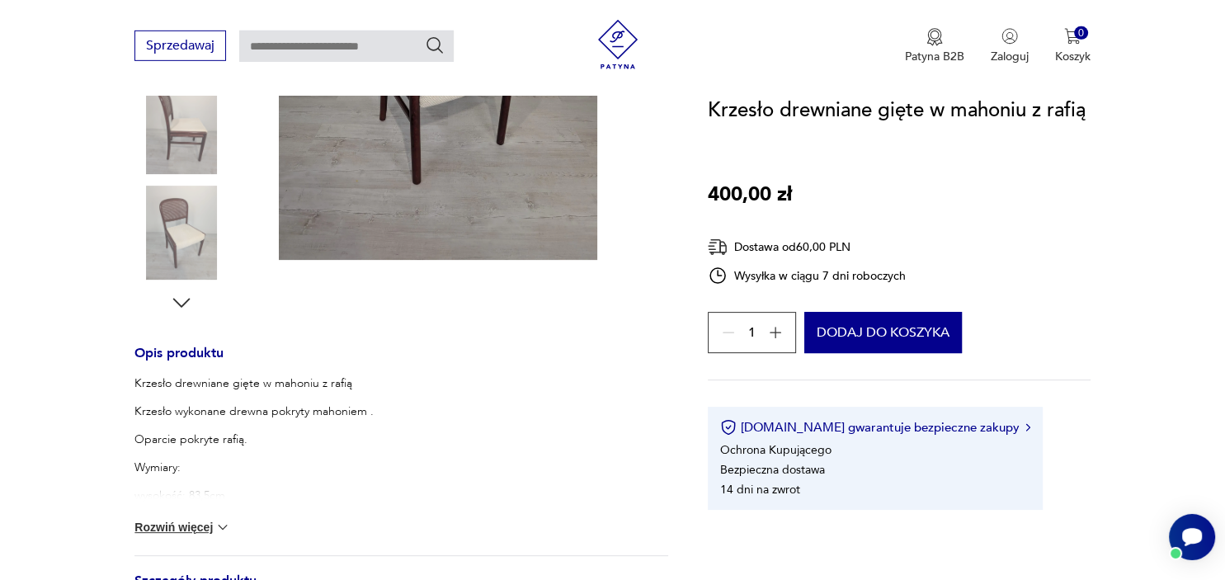
scroll to position [449, 0]
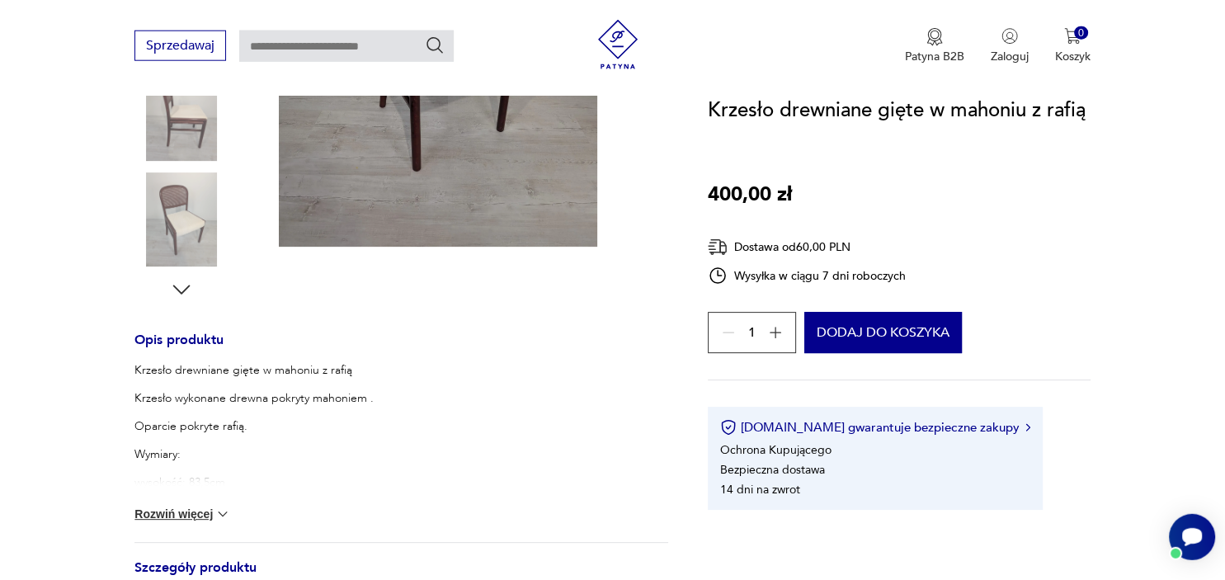
click at [214, 516] on button "Rozwiń więcej" at bounding box center [182, 514] width 96 height 16
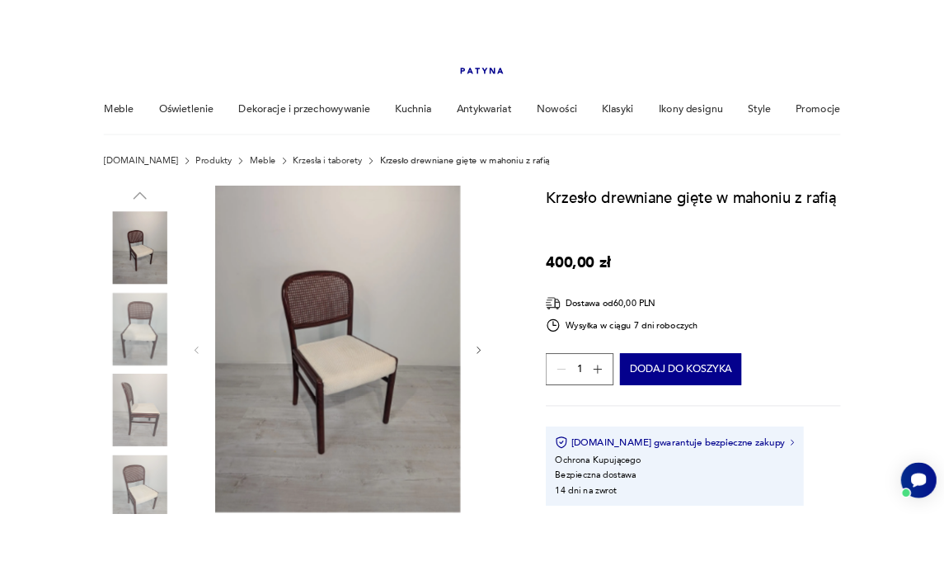
scroll to position [101, 0]
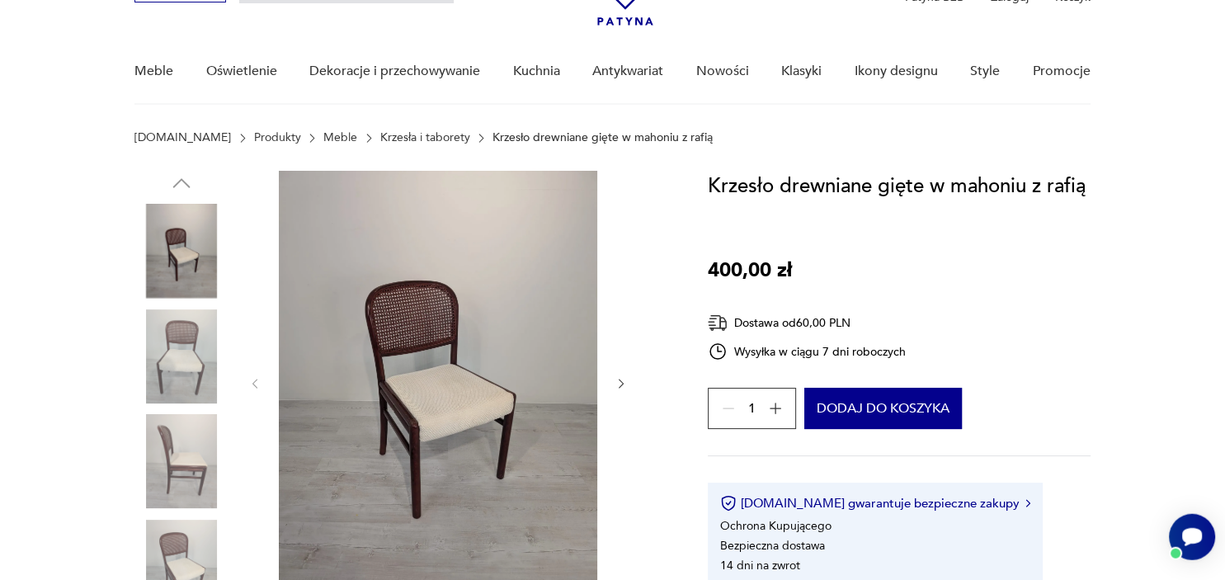
click at [401, 365] on img at bounding box center [438, 382] width 318 height 423
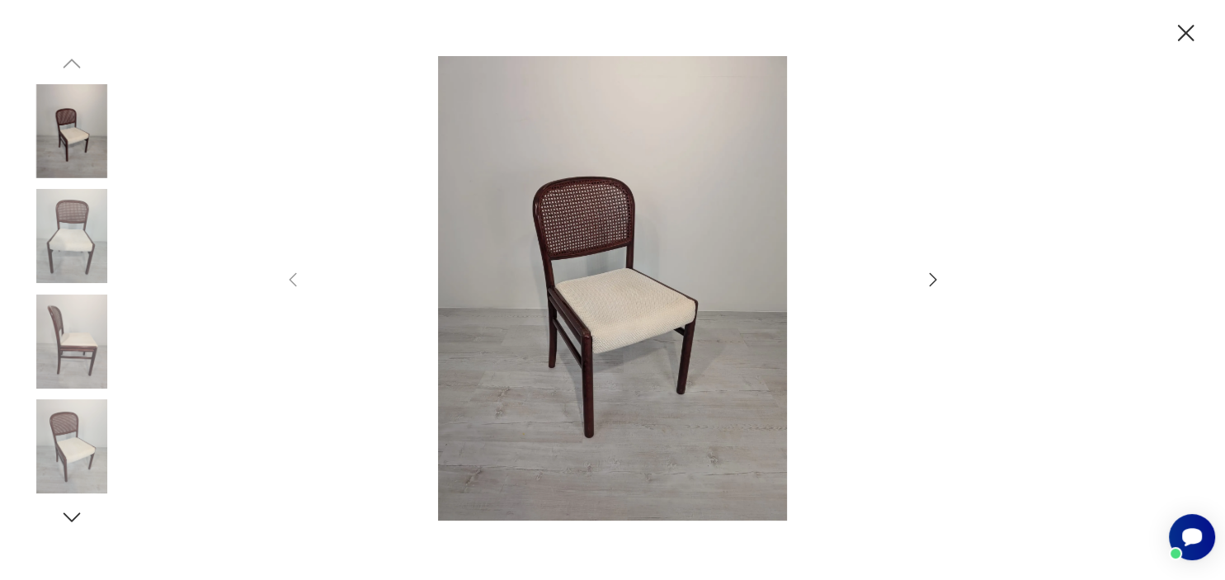
click at [937, 277] on icon "button" at bounding box center [933, 280] width 20 height 20
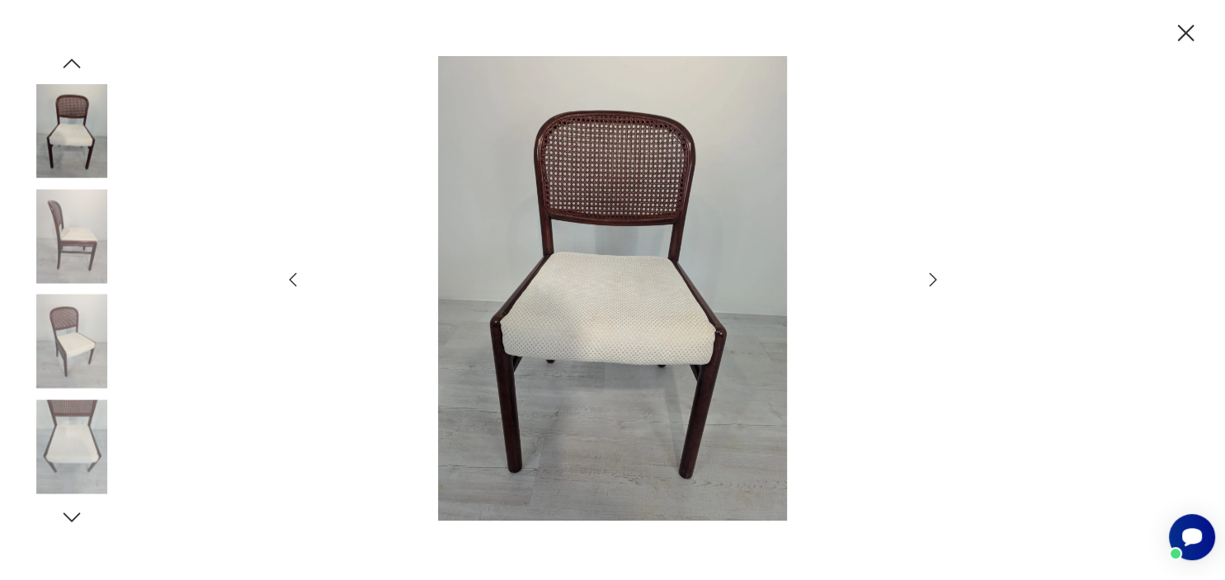
click at [937, 277] on icon "button" at bounding box center [933, 280] width 20 height 20
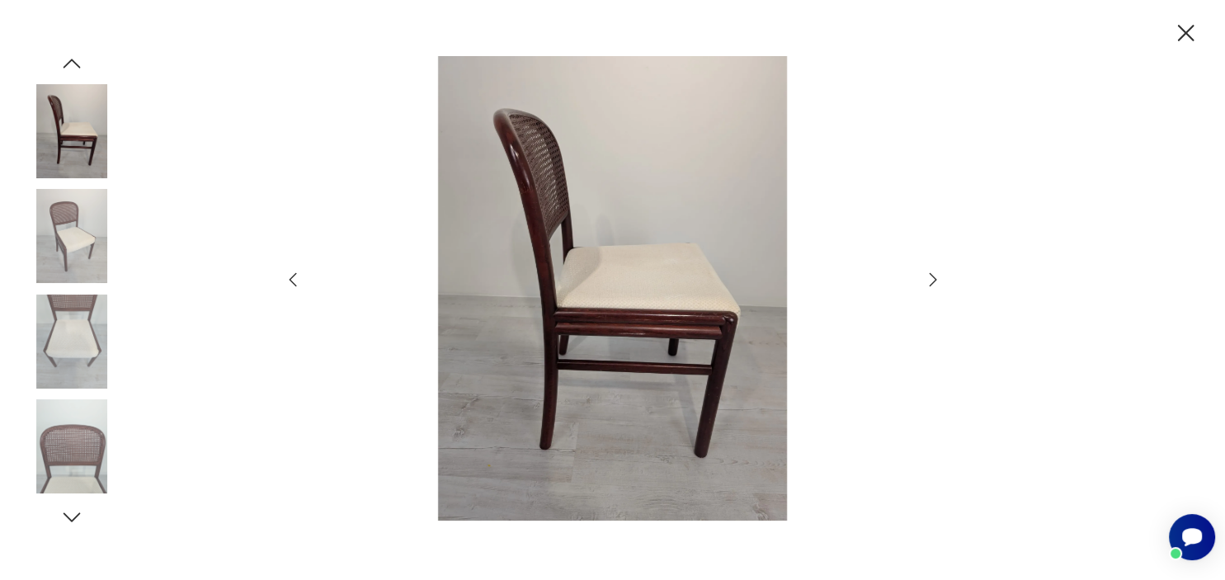
click at [937, 277] on icon "button" at bounding box center [933, 280] width 20 height 20
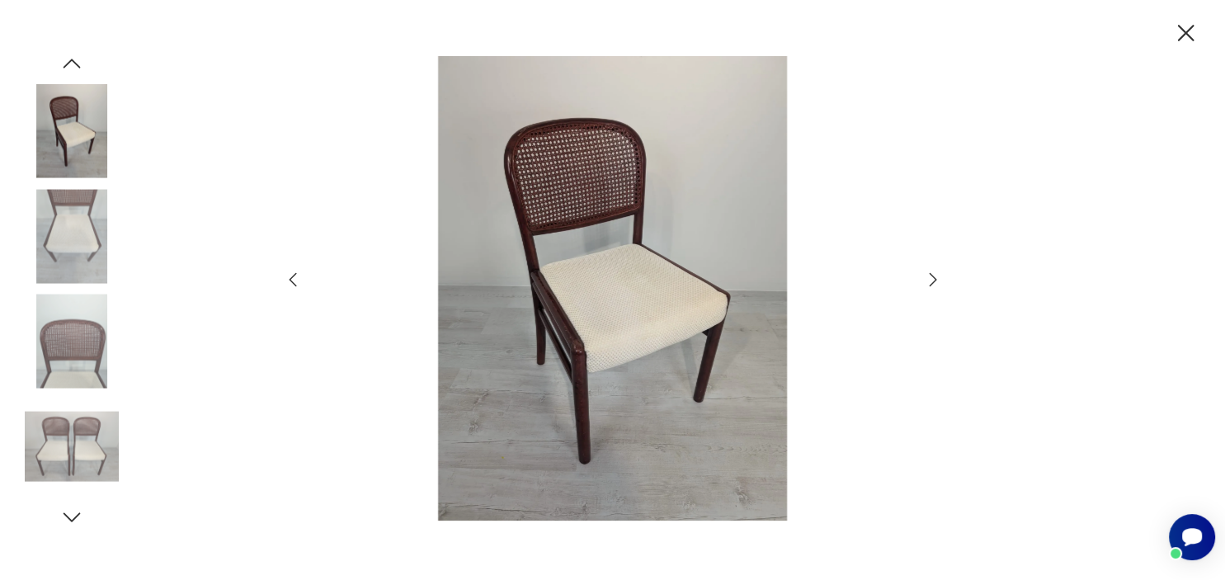
click at [937, 277] on icon "button" at bounding box center [933, 280] width 20 height 20
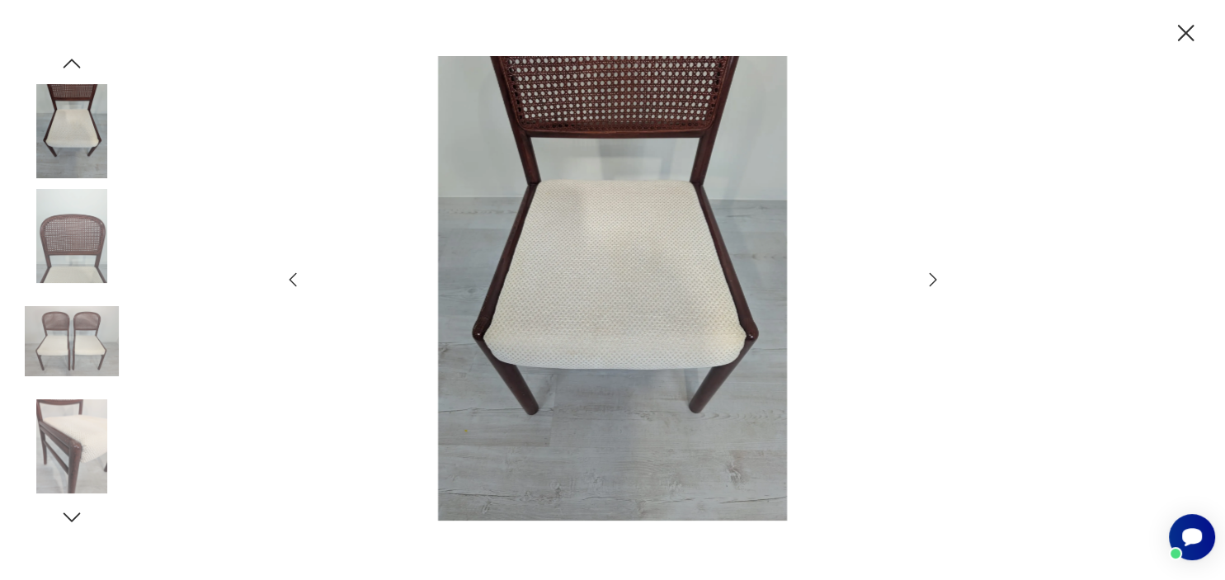
click at [937, 277] on icon "button" at bounding box center [933, 280] width 20 height 20
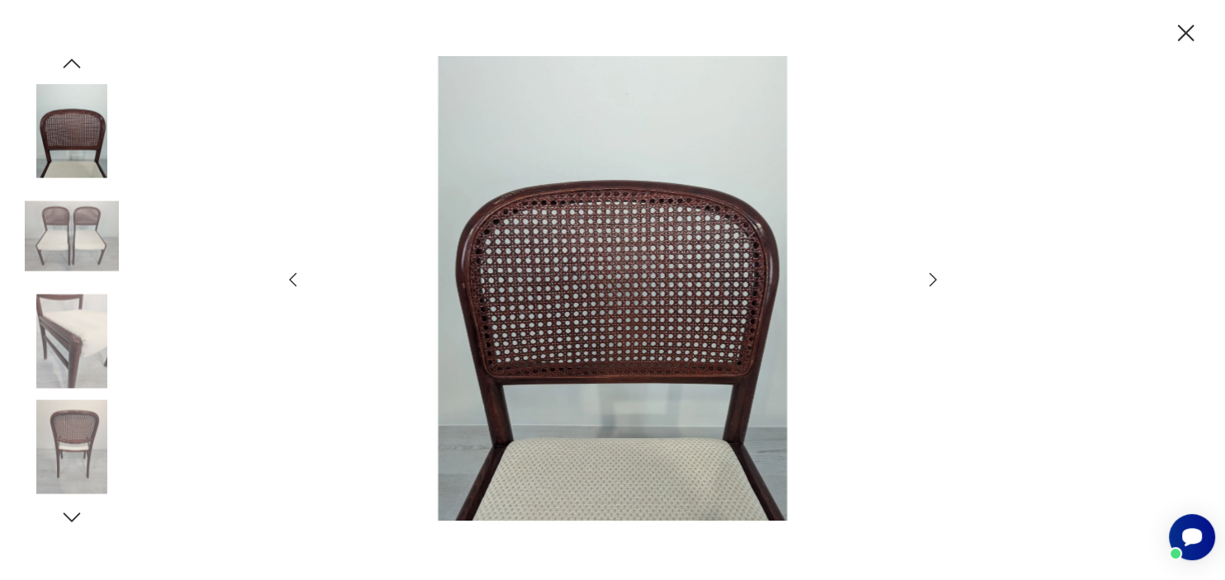
click at [937, 277] on icon "button" at bounding box center [933, 280] width 20 height 20
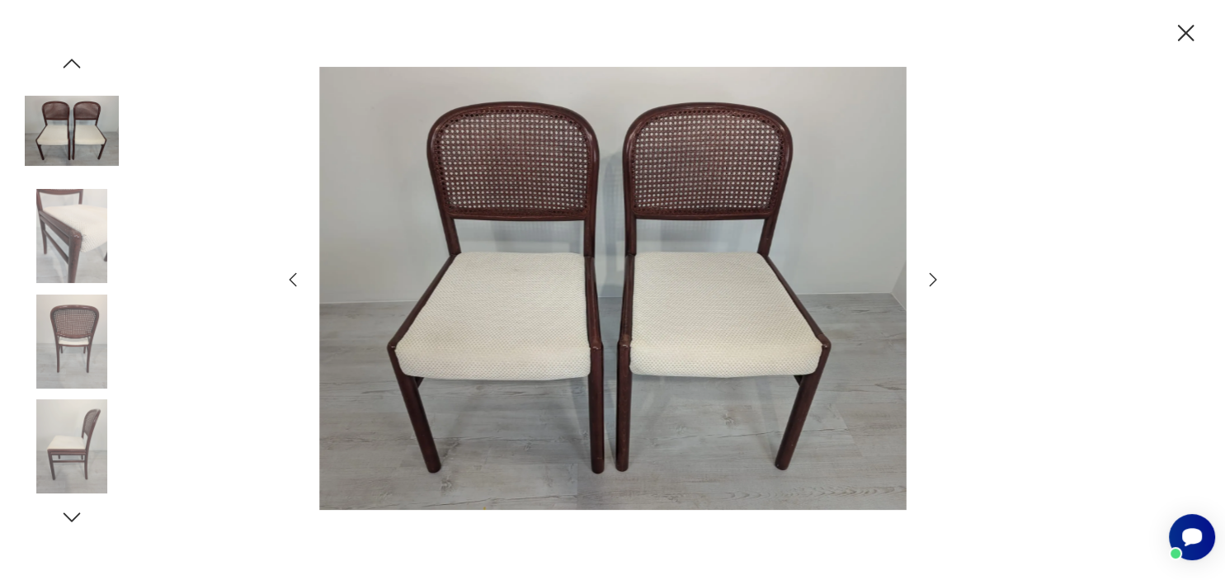
click at [937, 277] on icon "button" at bounding box center [933, 280] width 20 height 20
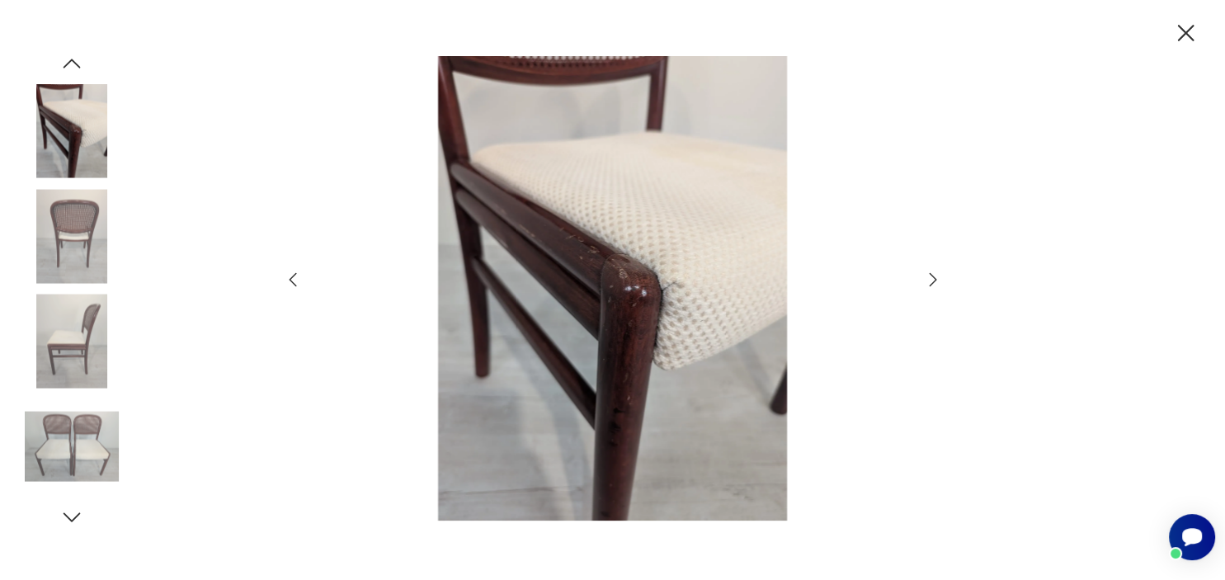
click at [937, 277] on icon "button" at bounding box center [933, 280] width 20 height 20
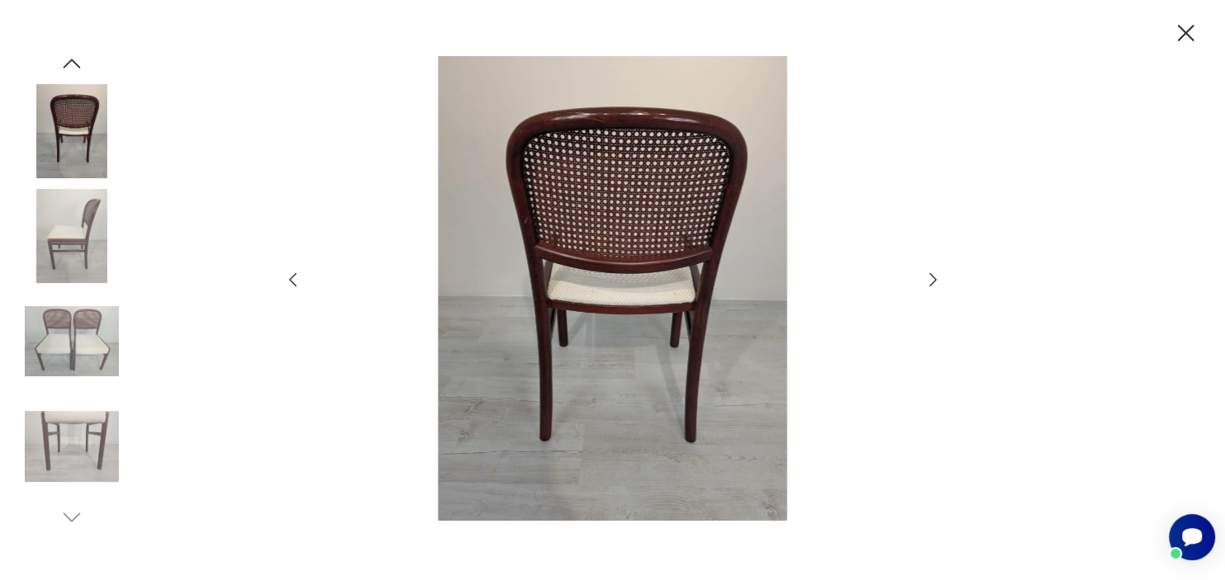
click at [937, 277] on icon "button" at bounding box center [933, 280] width 20 height 20
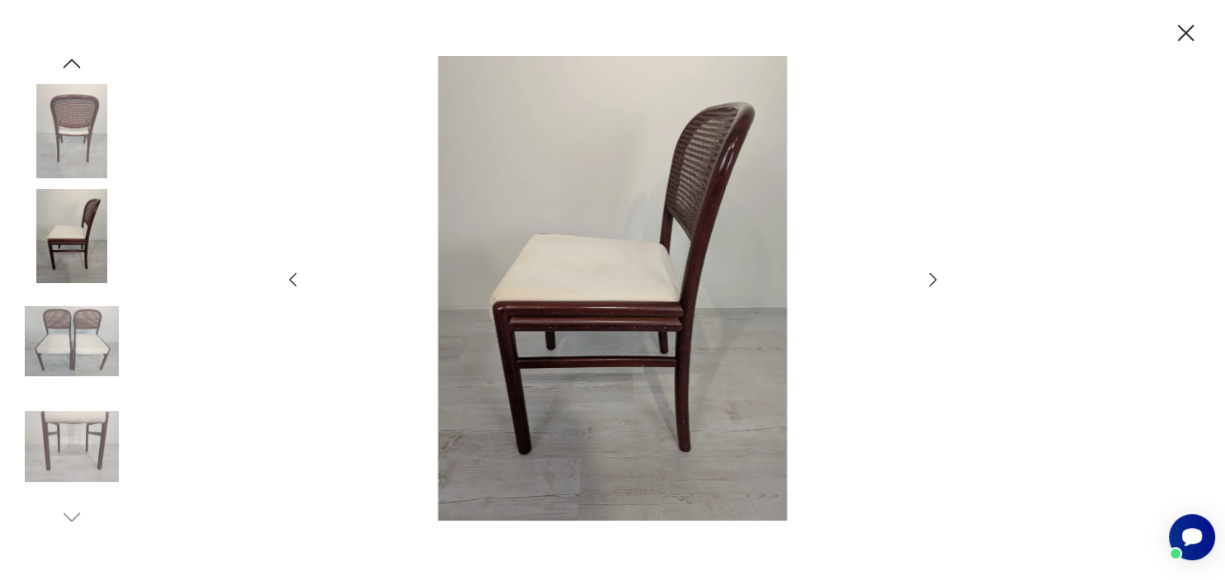
click at [84, 442] on img at bounding box center [72, 446] width 94 height 94
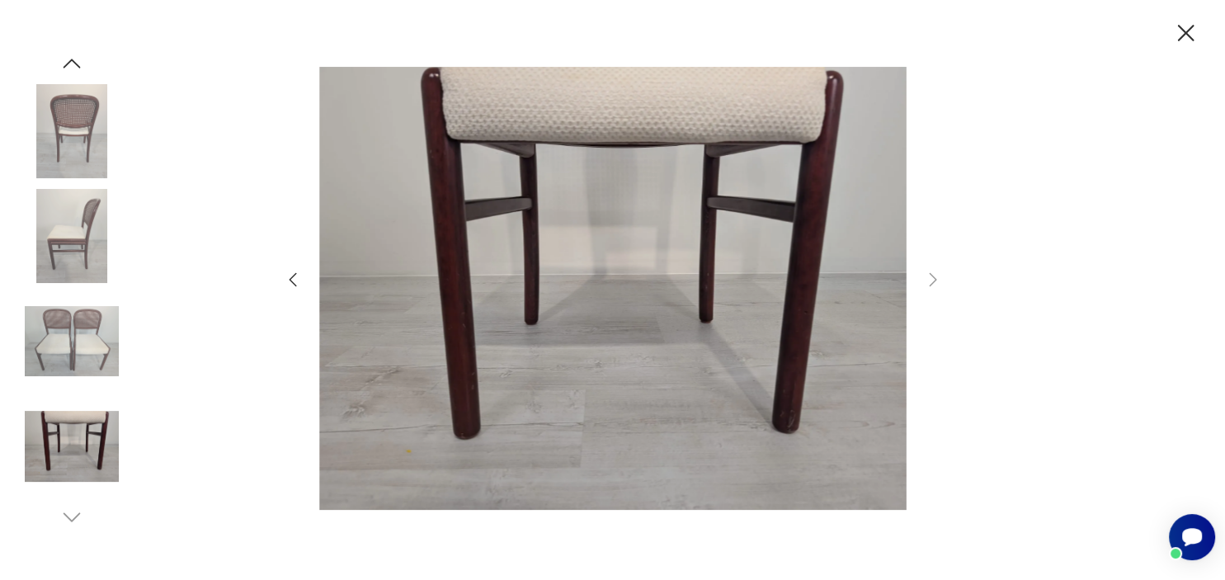
click at [543, 149] on img at bounding box center [612, 288] width 587 height 464
click at [563, 157] on img at bounding box center [612, 288] width 587 height 464
click at [1183, 35] on icon "button" at bounding box center [1186, 33] width 16 height 16
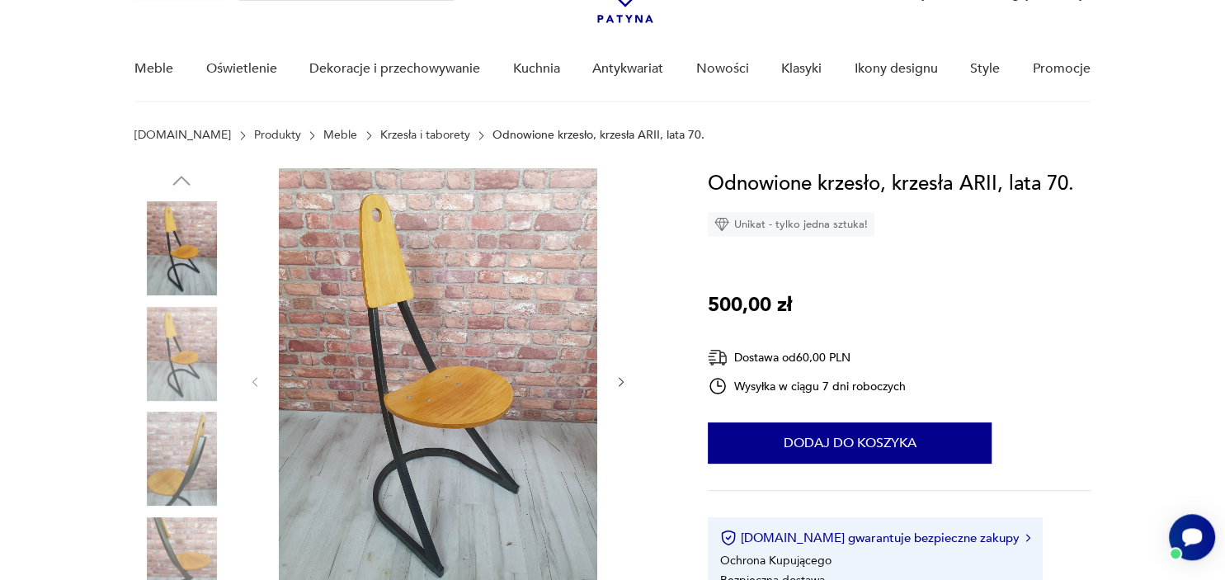
scroll to position [111, 0]
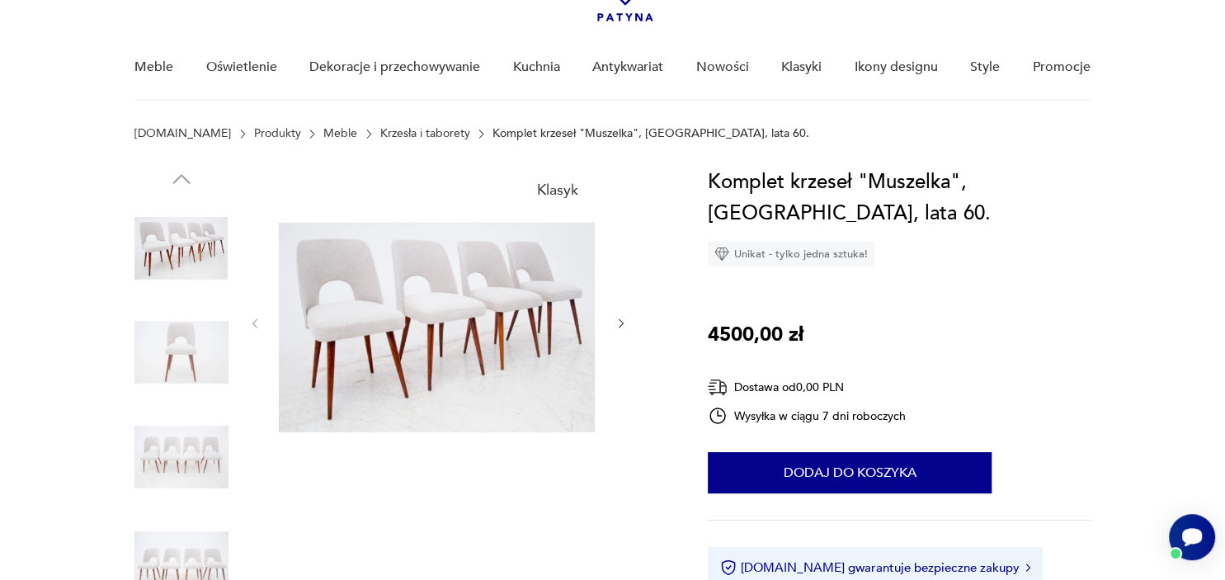
scroll to position [106, 0]
click at [206, 352] on img at bounding box center [181, 352] width 94 height 94
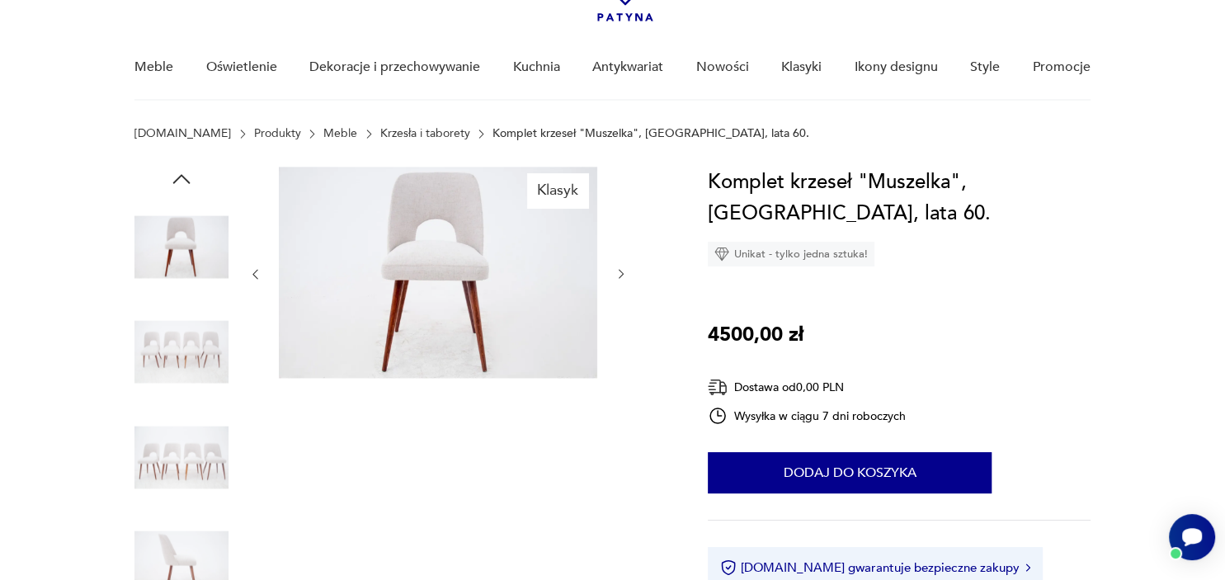
click at [389, 302] on img at bounding box center [438, 273] width 318 height 212
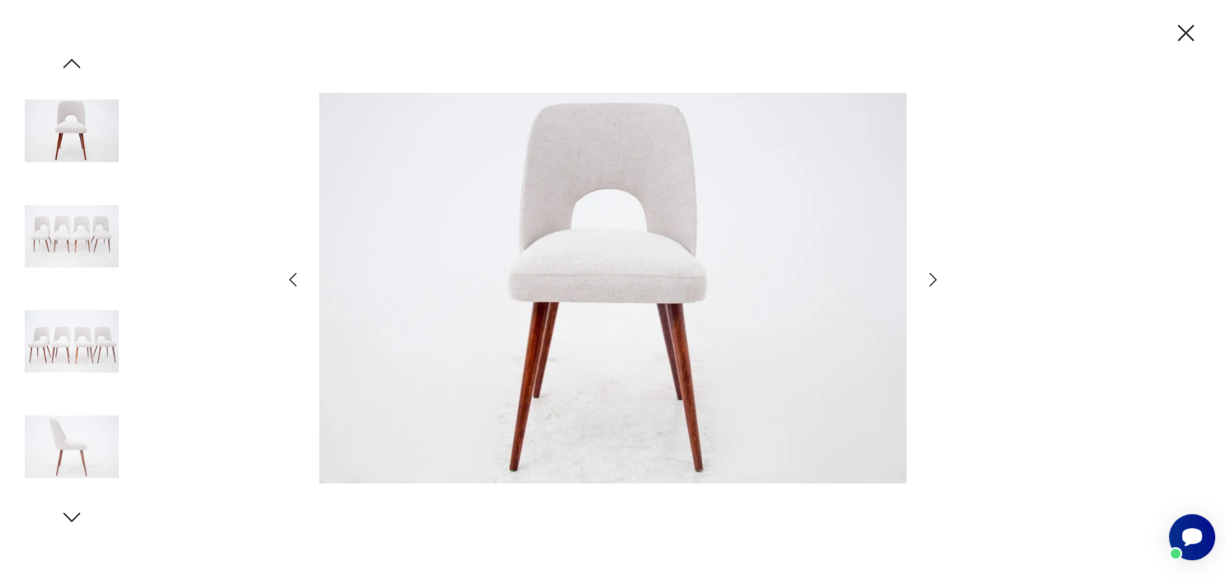
click at [939, 279] on icon "button" at bounding box center [933, 280] width 20 height 20
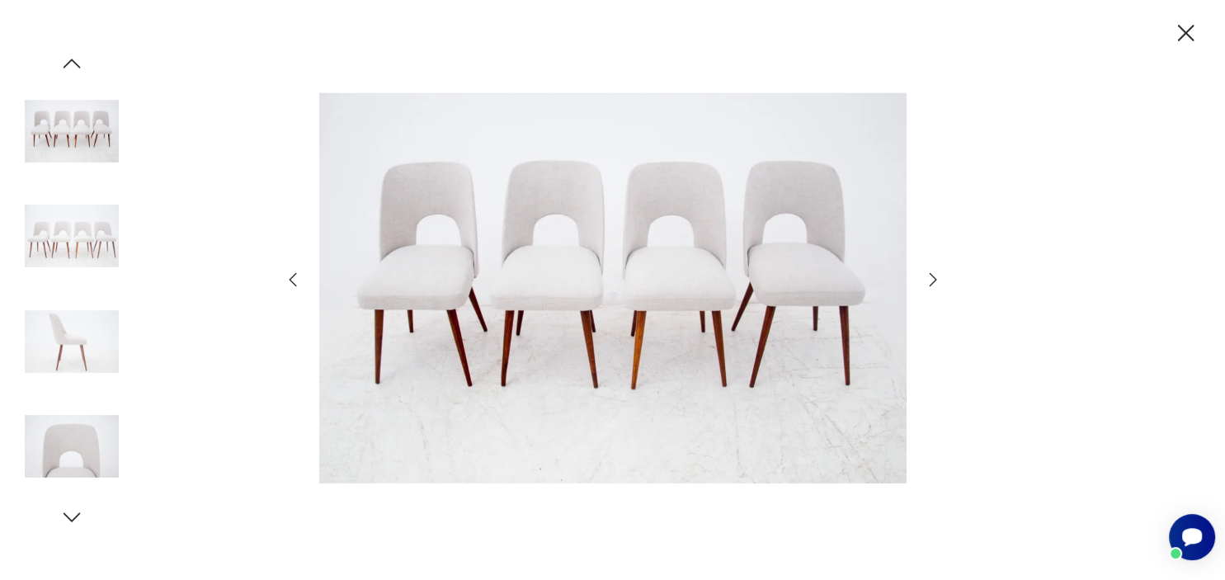
click at [939, 279] on icon "button" at bounding box center [933, 280] width 20 height 20
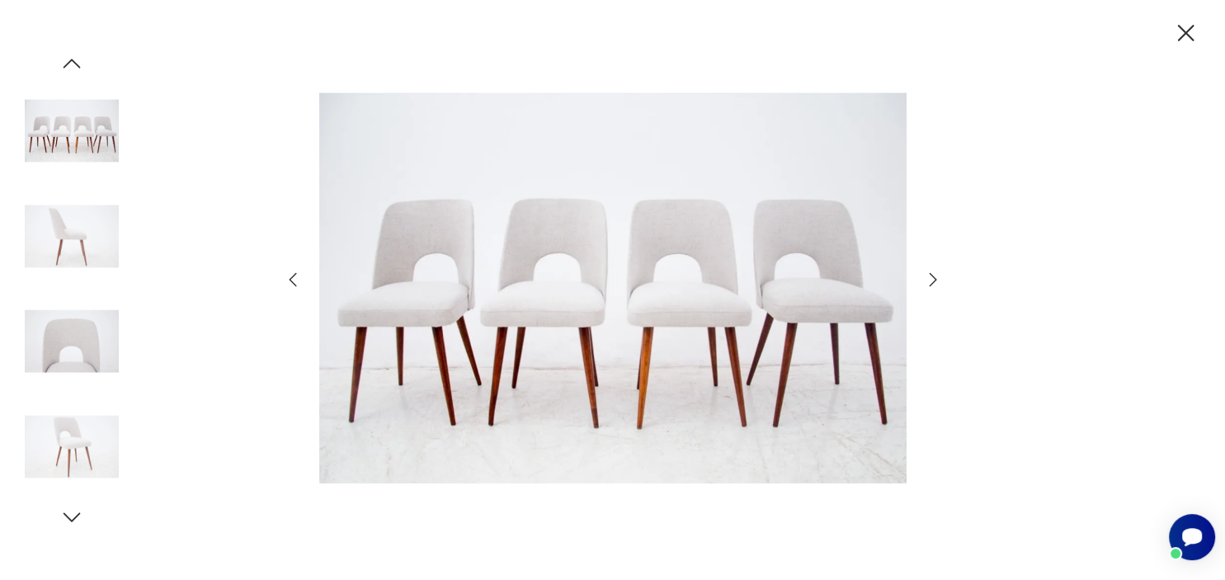
click at [939, 279] on icon "button" at bounding box center [933, 280] width 20 height 20
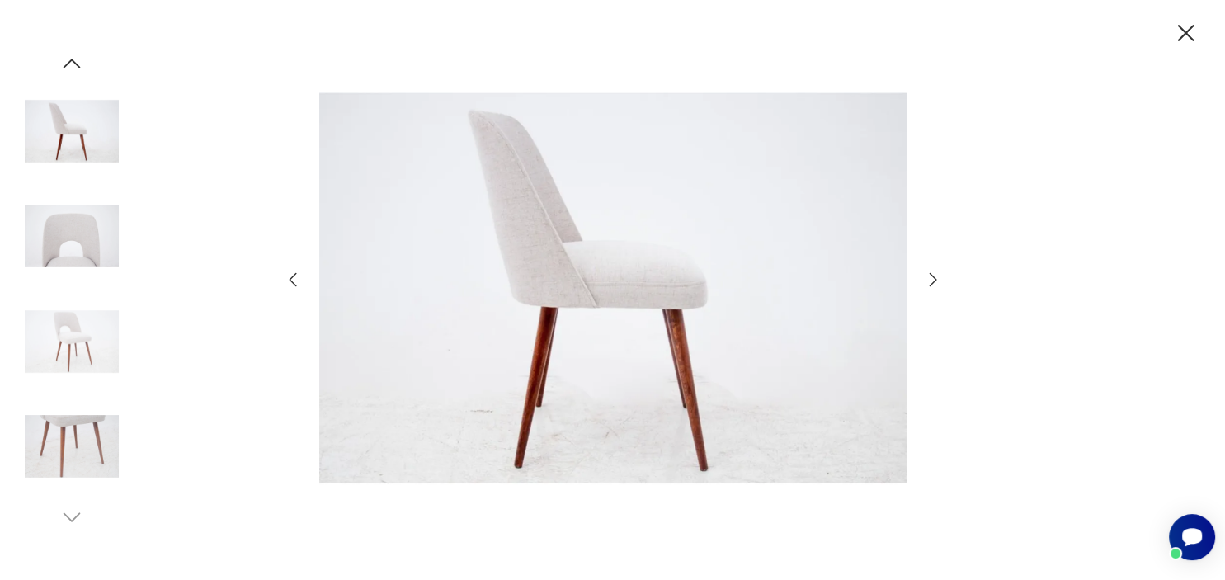
click at [939, 279] on icon "button" at bounding box center [933, 280] width 20 height 20
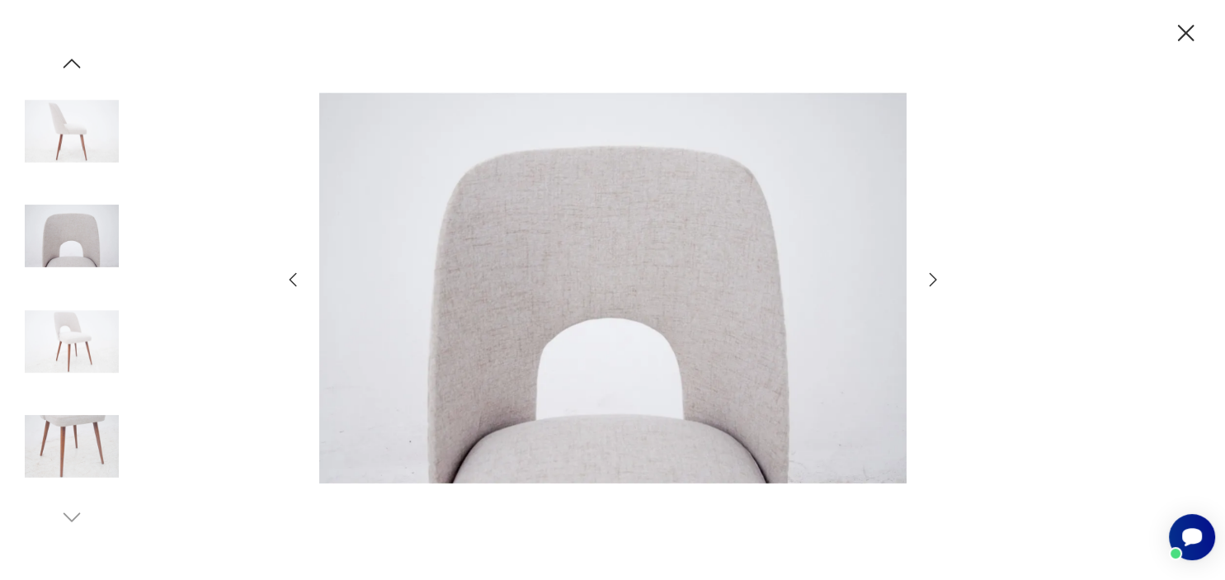
click at [939, 279] on icon "button" at bounding box center [933, 280] width 20 height 20
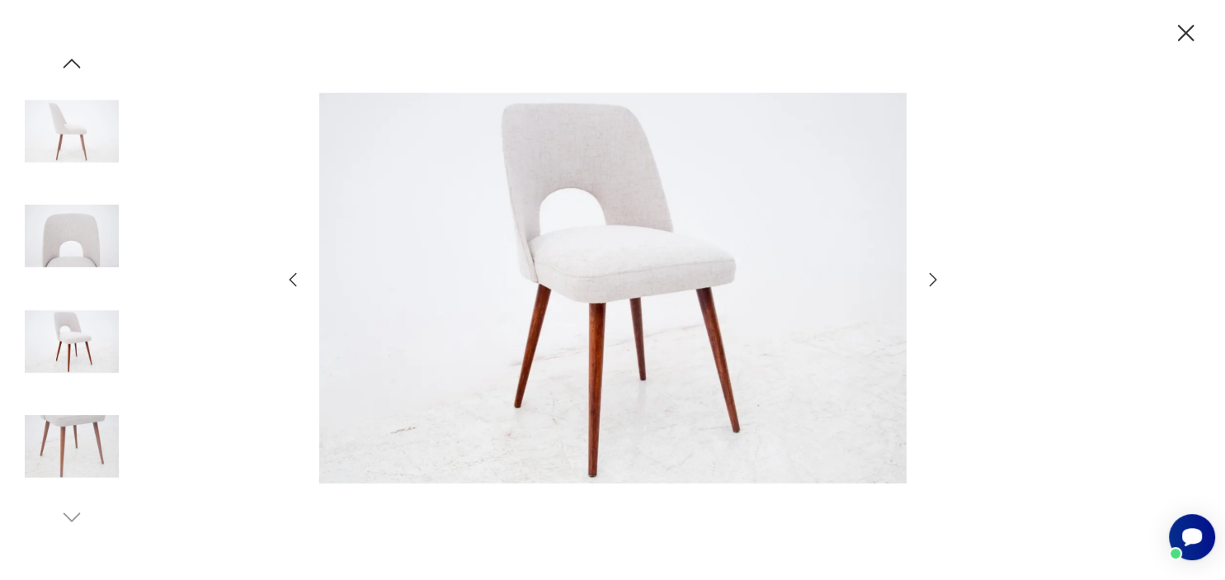
click at [939, 279] on icon "button" at bounding box center [933, 280] width 20 height 20
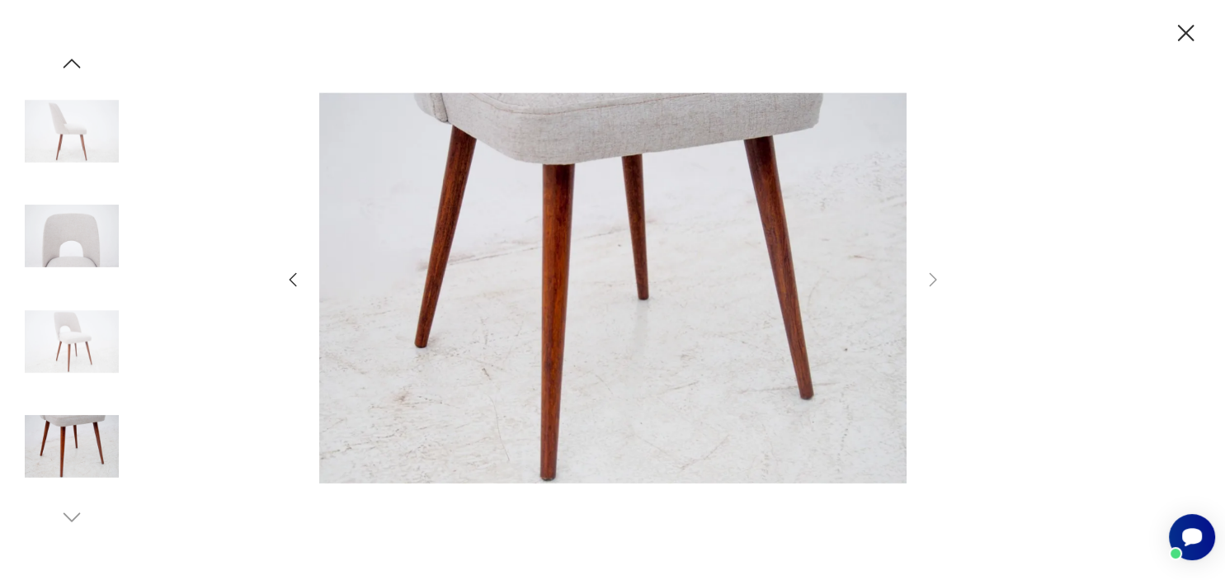
click at [295, 290] on div at bounding box center [613, 289] width 660 height 467
click at [292, 282] on icon "button" at bounding box center [293, 280] width 20 height 20
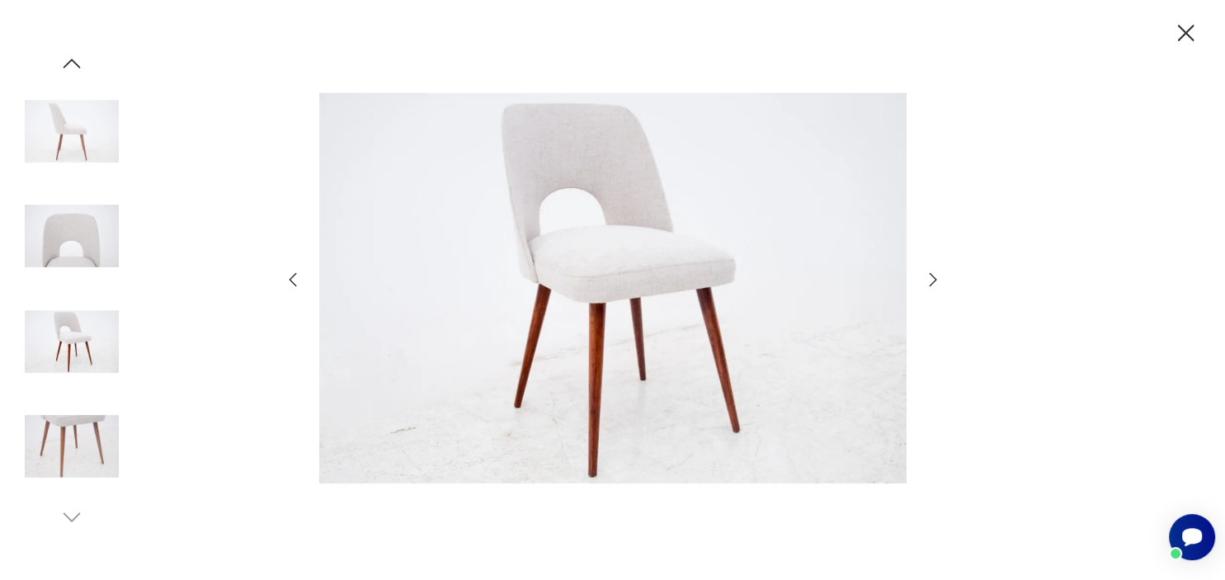
click at [521, 259] on img at bounding box center [612, 288] width 587 height 464
click at [596, 222] on img at bounding box center [612, 288] width 587 height 464
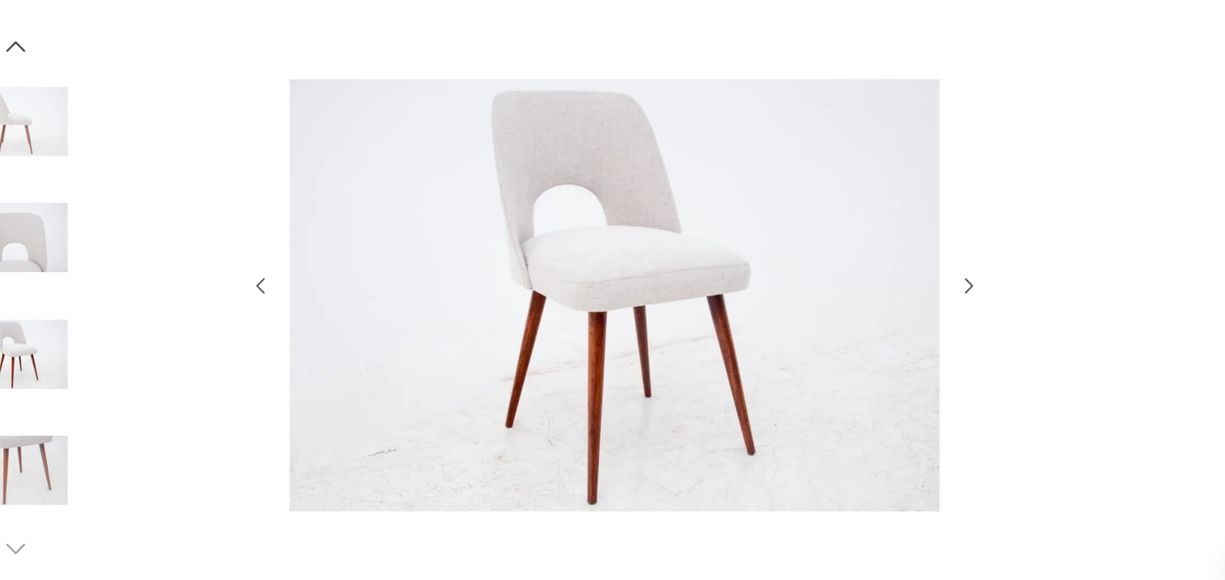
click at [1113, 73] on div at bounding box center [612, 290] width 1225 height 580
click at [1049, 242] on div at bounding box center [612, 290] width 1225 height 580
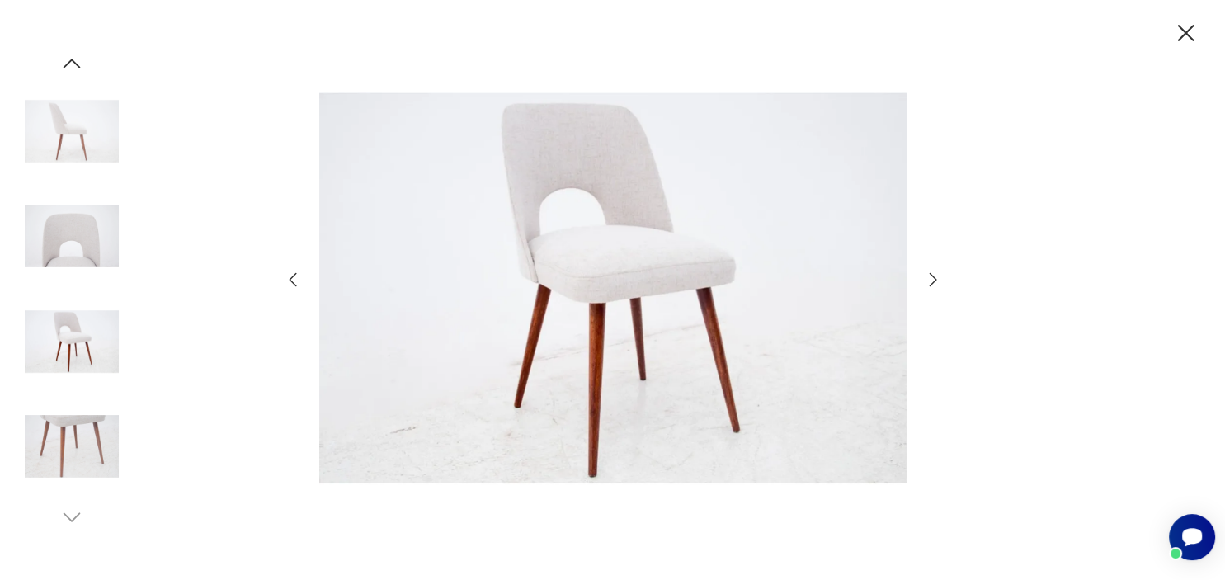
click at [1194, 31] on icon "button" at bounding box center [1185, 33] width 29 height 29
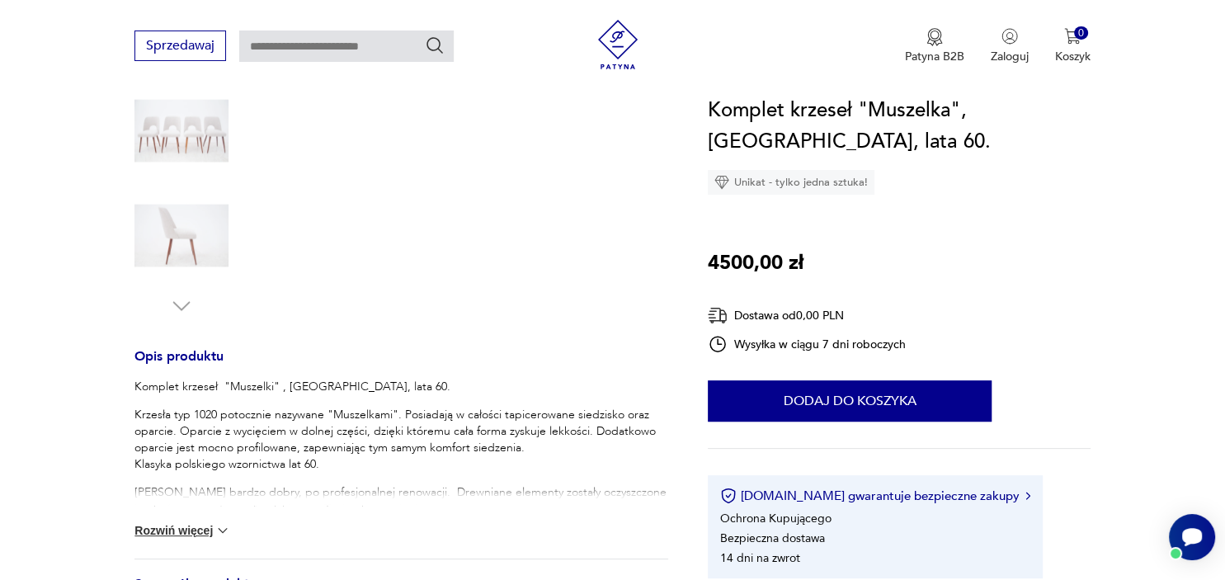
scroll to position [442, 0]
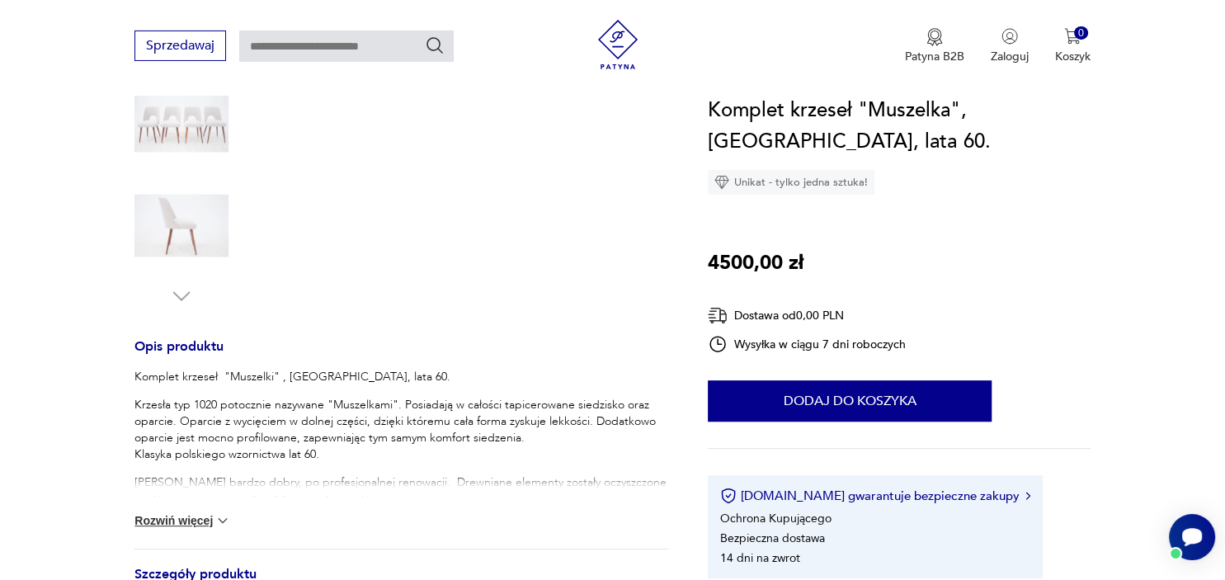
click at [215, 516] on button "Rozwiń więcej" at bounding box center [182, 520] width 96 height 16
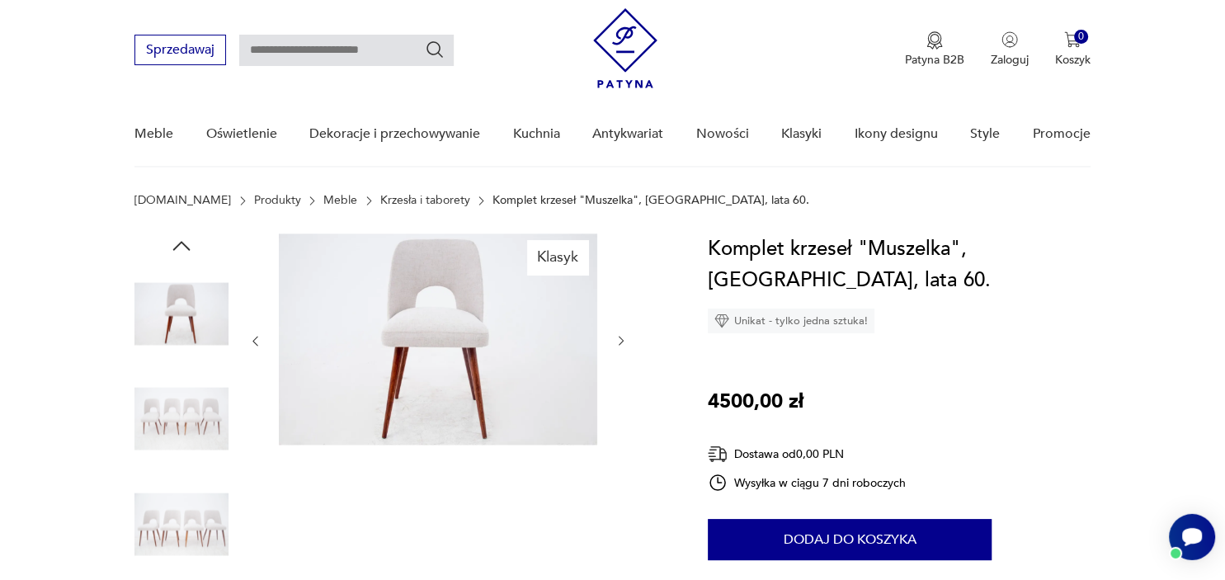
scroll to position [40, 0]
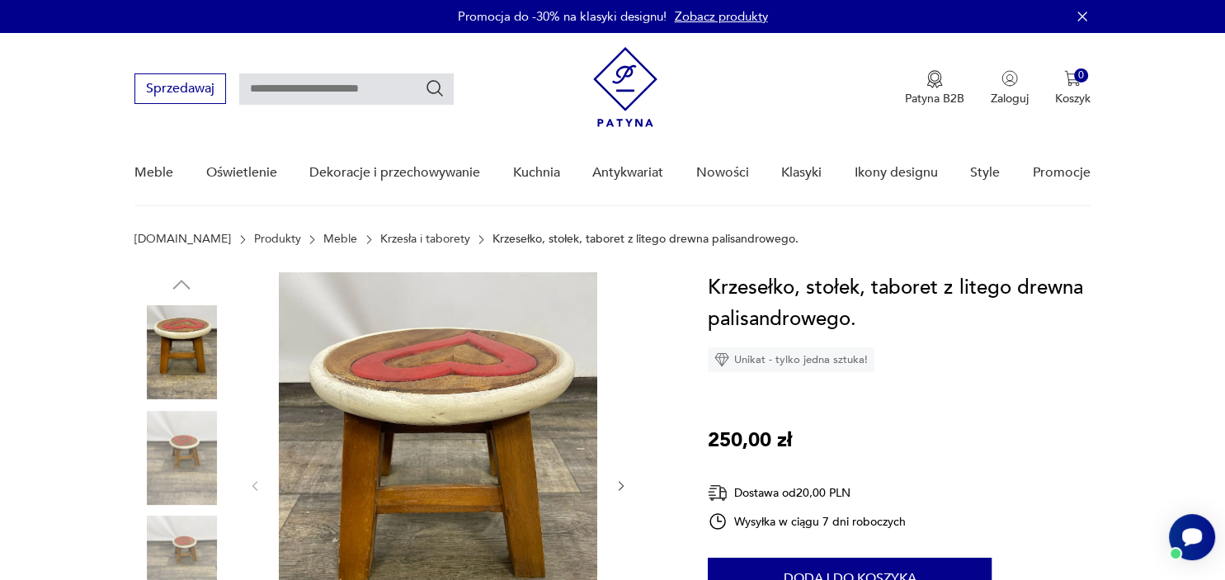
click at [186, 538] on img at bounding box center [181, 563] width 94 height 94
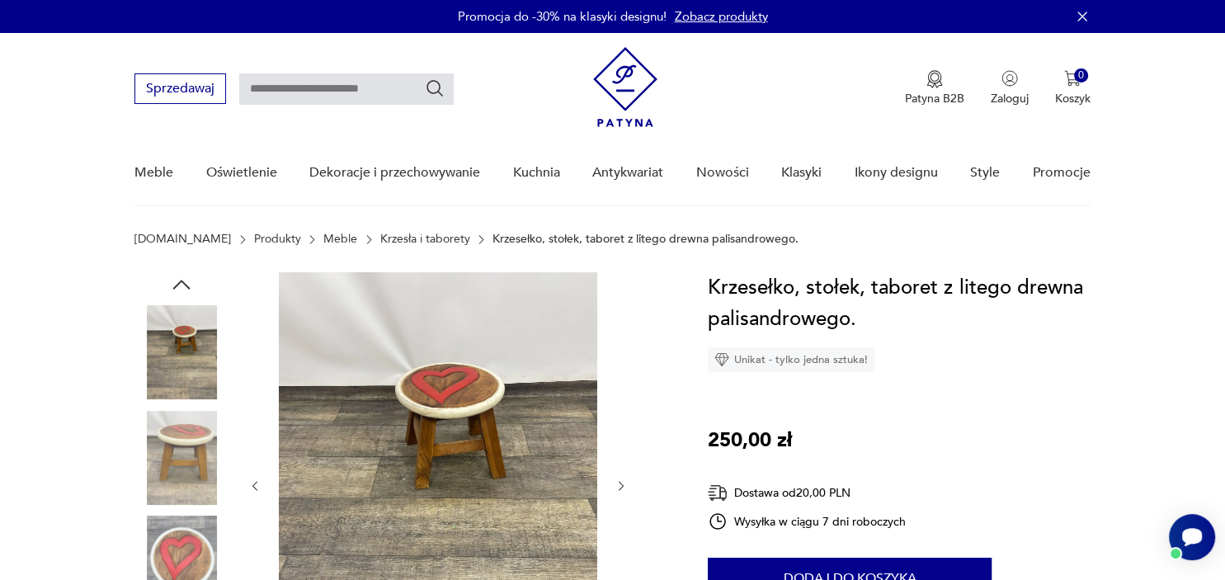
click at [447, 402] on img at bounding box center [438, 484] width 318 height 425
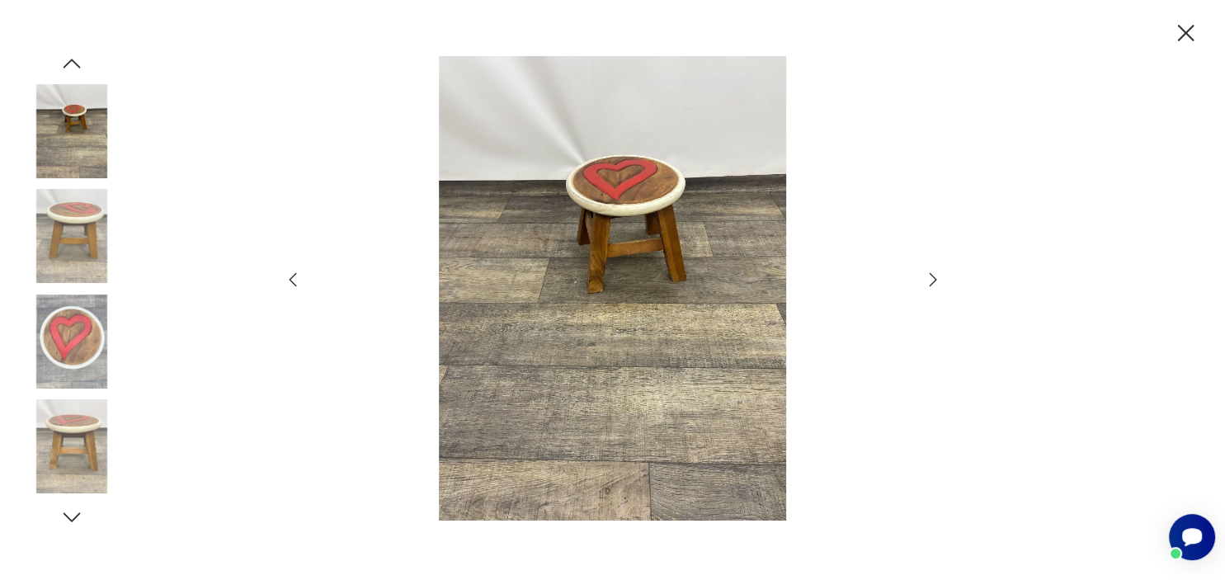
click at [41, 347] on img at bounding box center [72, 341] width 94 height 94
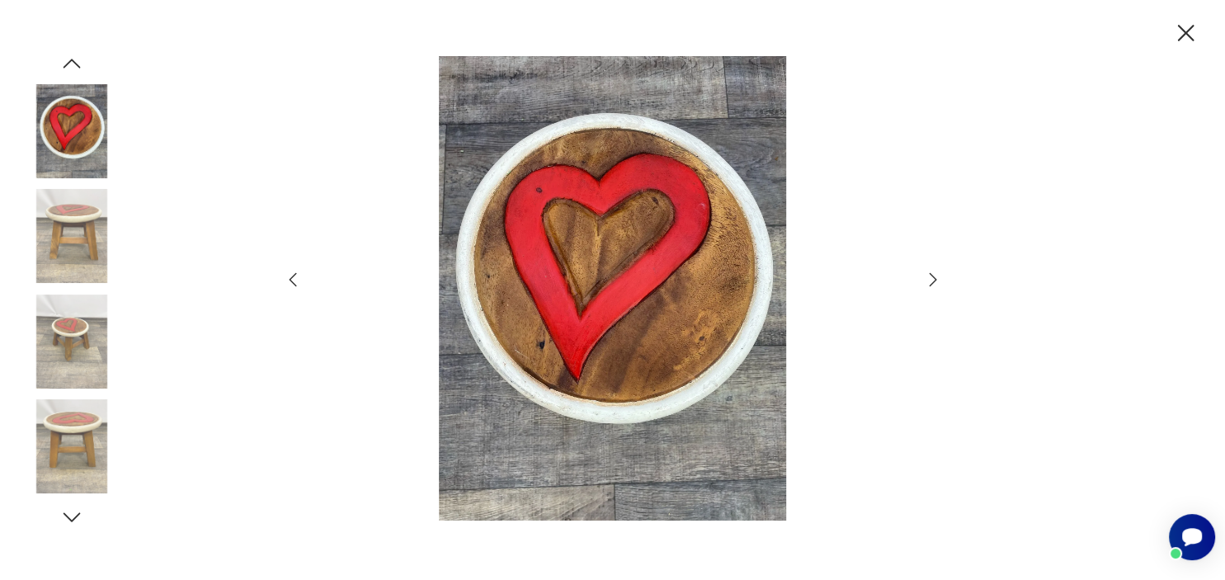
click at [1181, 35] on icon "button" at bounding box center [1185, 33] width 29 height 29
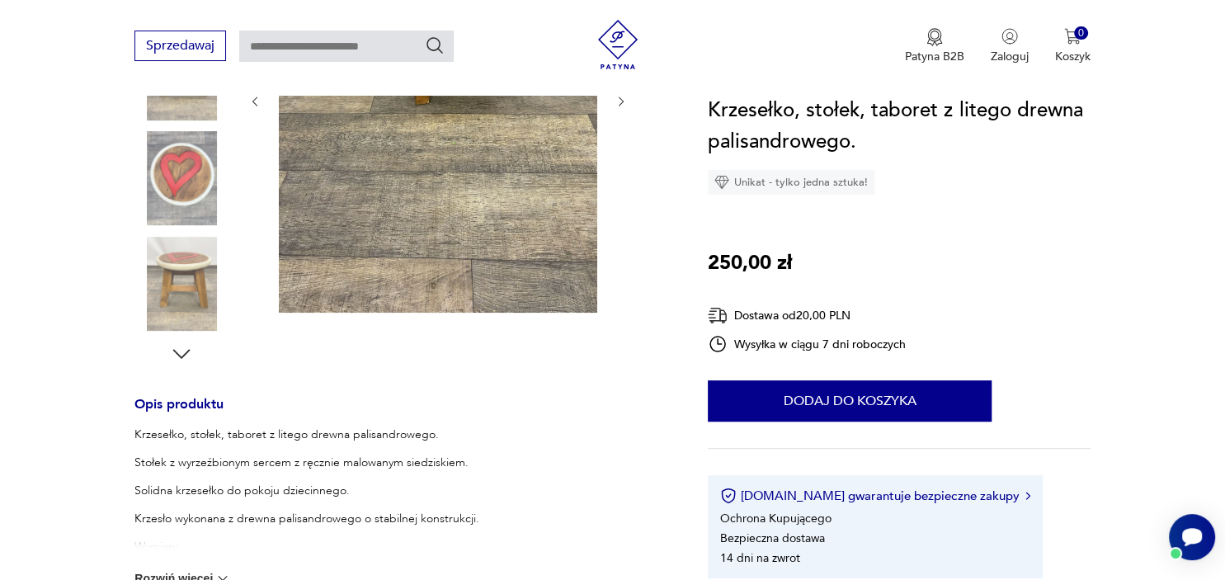
scroll to position [386, 0]
click at [667, 247] on div at bounding box center [401, 125] width 534 height 478
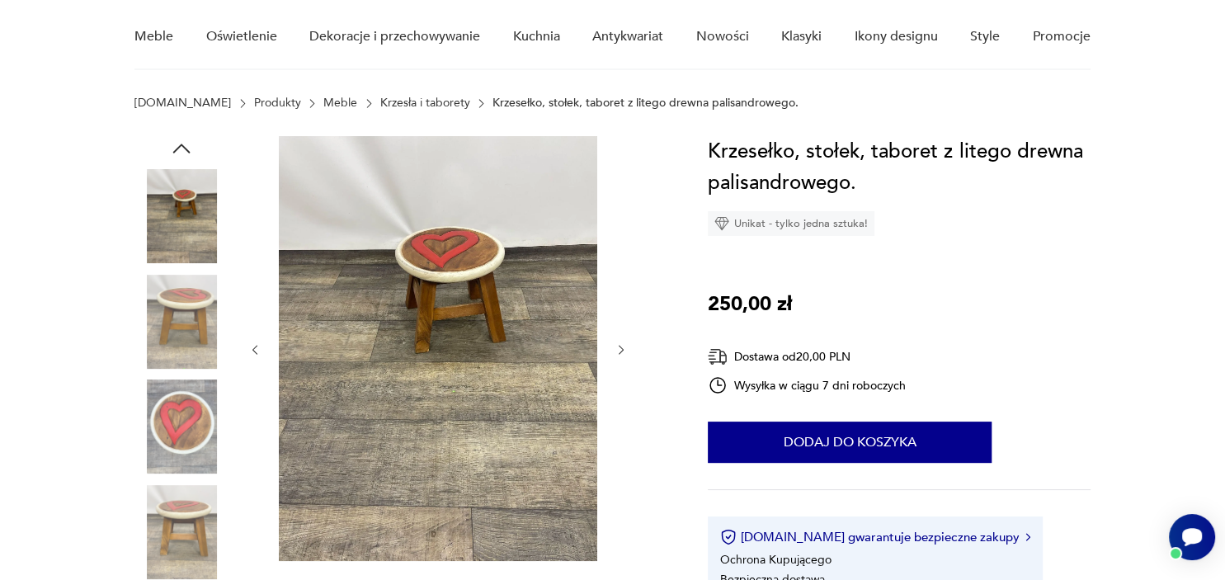
scroll to position [135, 0]
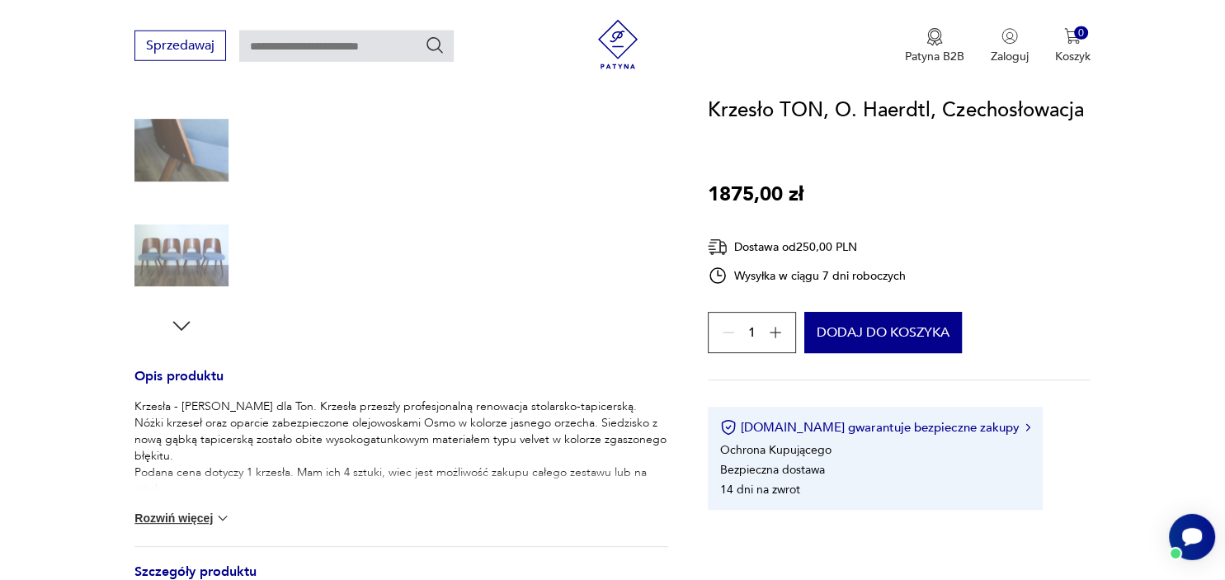
scroll to position [422, 0]
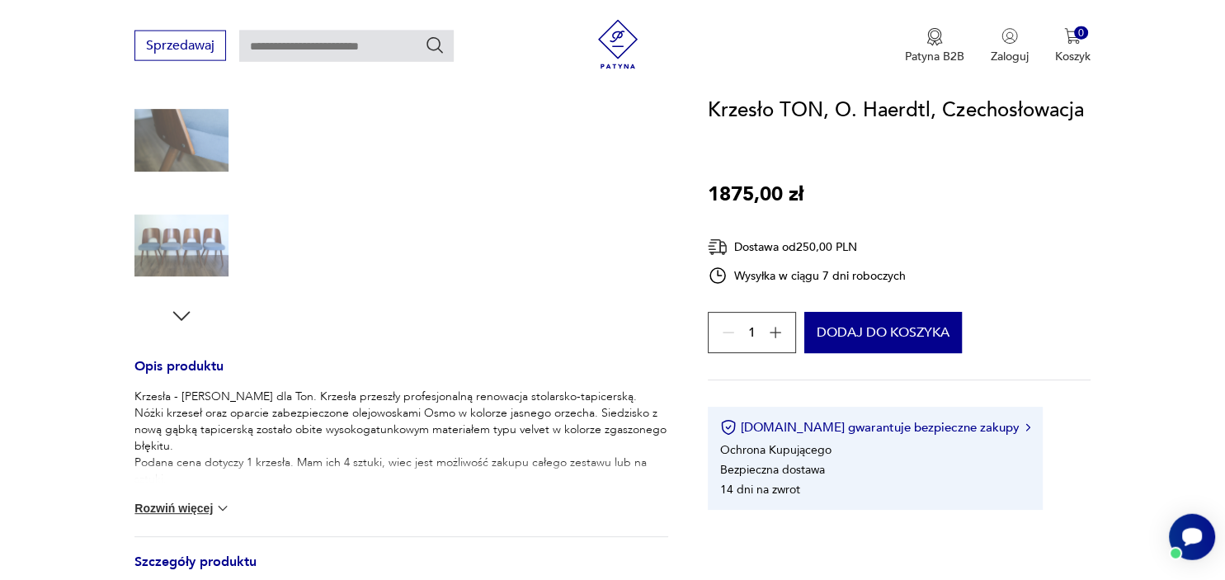
click at [219, 509] on button "Rozwiń więcej" at bounding box center [182, 508] width 96 height 16
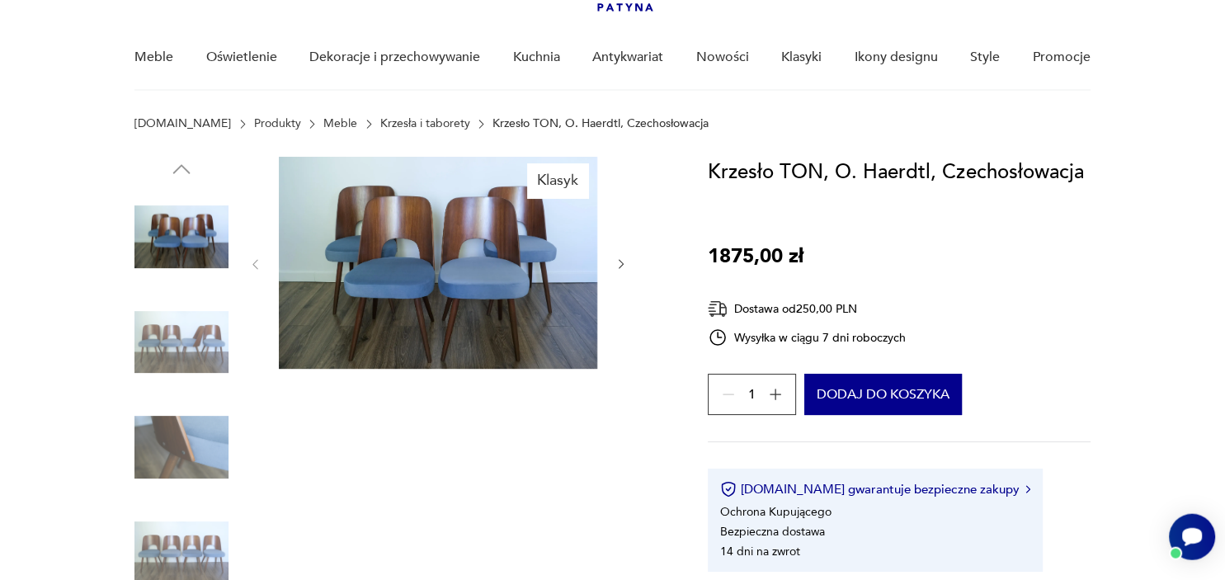
scroll to position [115, 0]
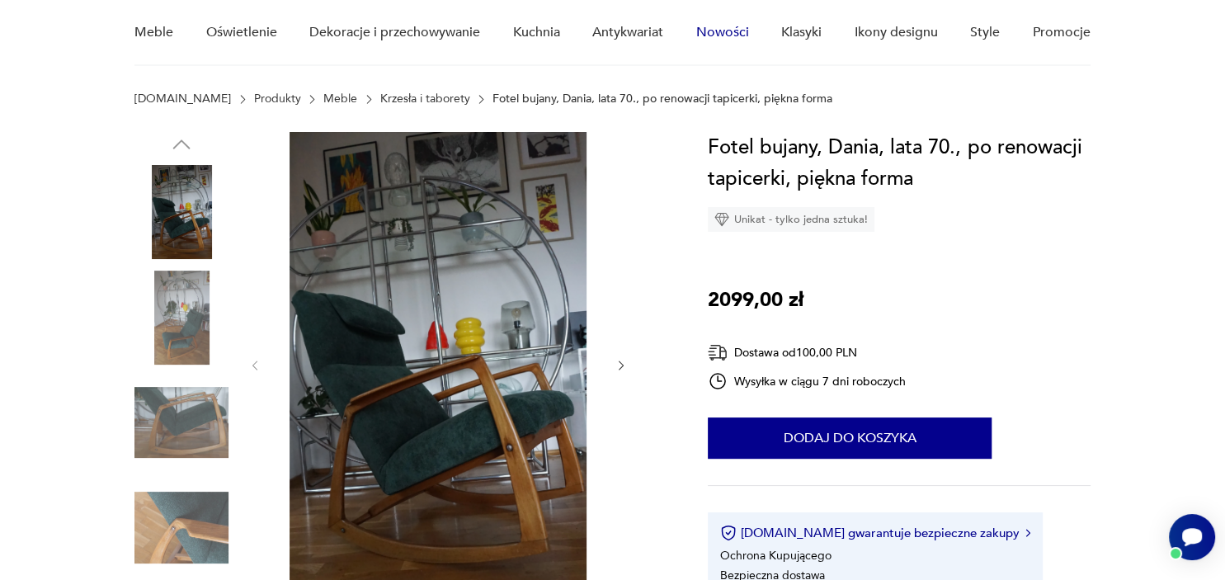
scroll to position [137, 0]
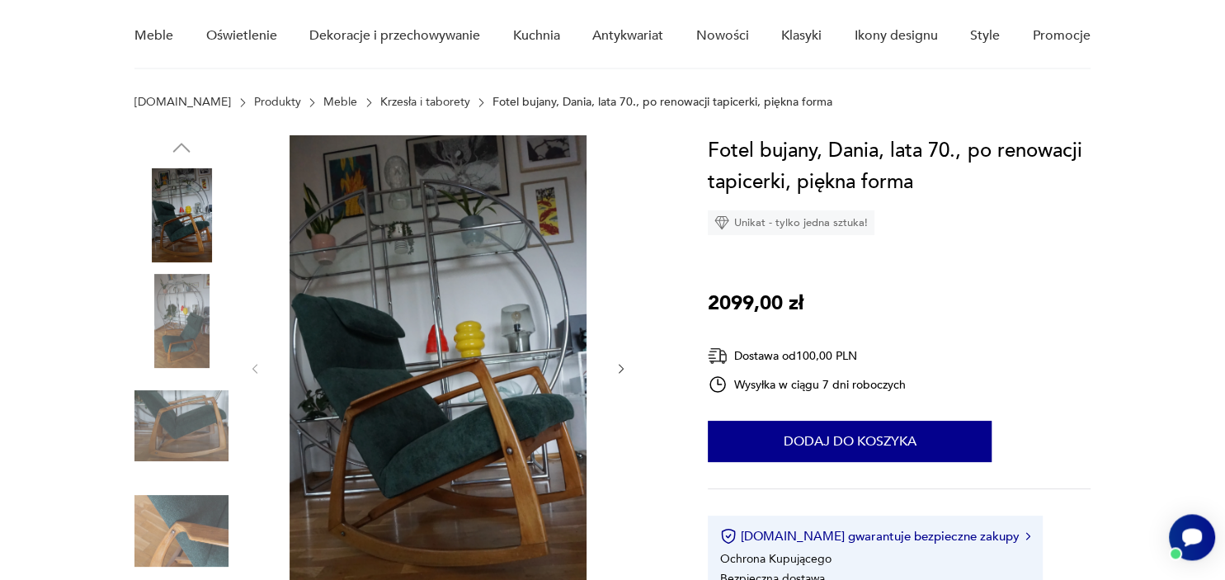
click at [190, 331] on img at bounding box center [181, 321] width 94 height 94
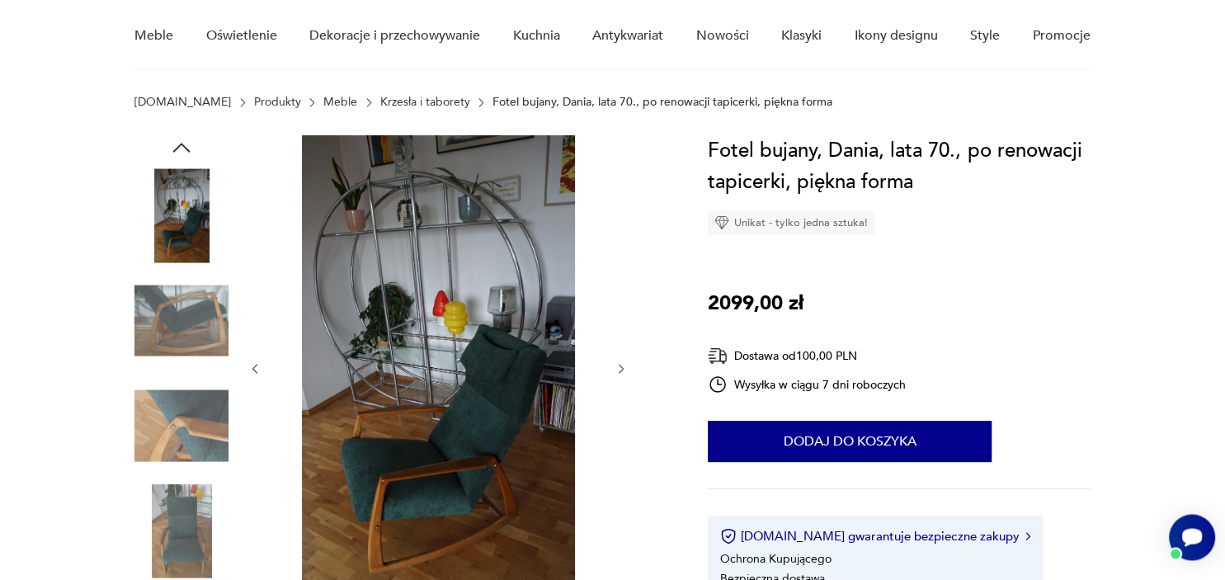
click at [470, 467] on img at bounding box center [438, 367] width 318 height 464
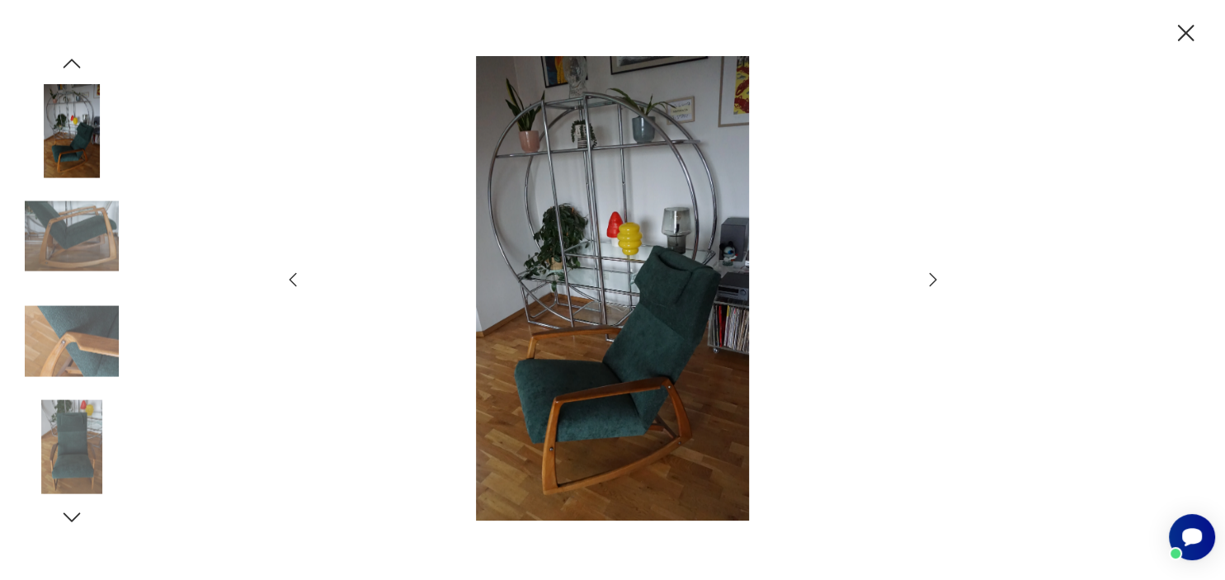
click at [933, 278] on icon "button" at bounding box center [932, 279] width 7 height 13
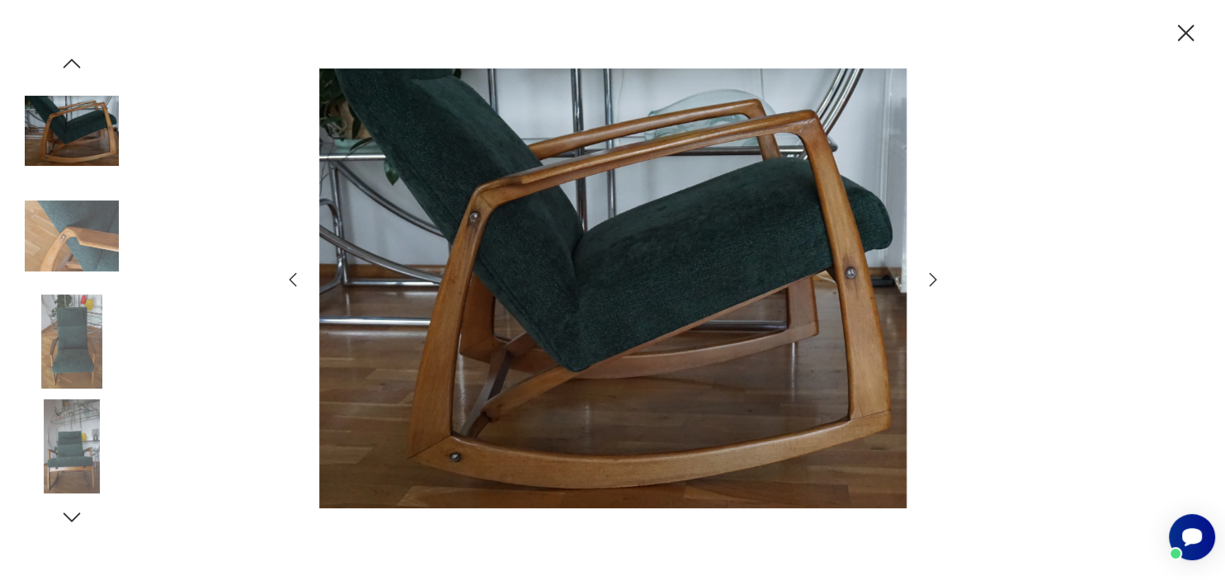
click at [933, 278] on icon "button" at bounding box center [932, 279] width 7 height 13
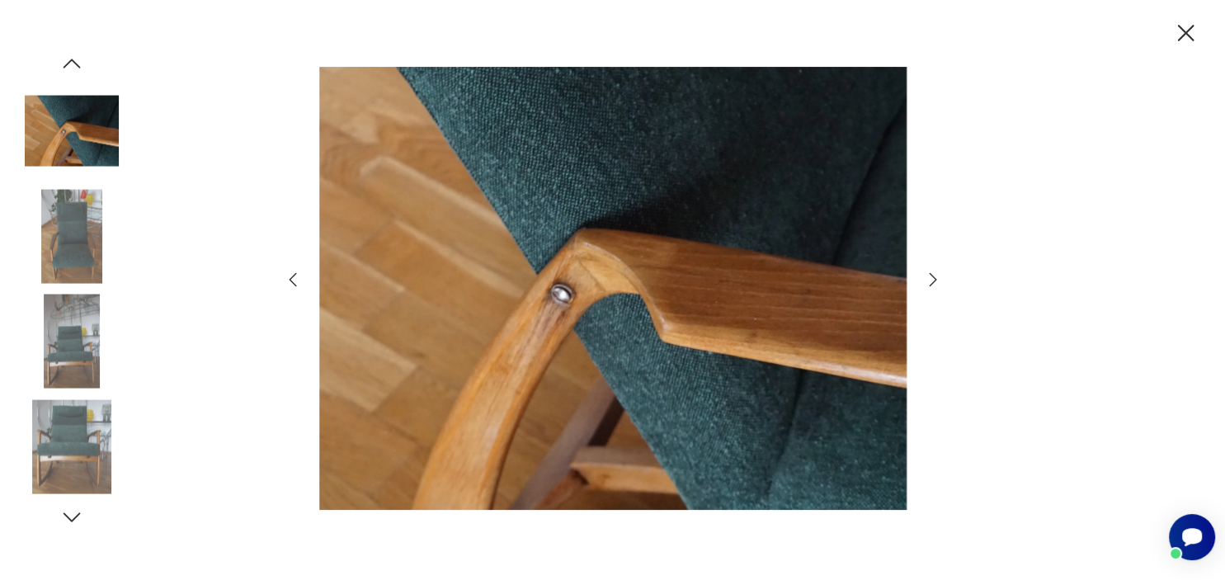
click at [933, 278] on icon "button" at bounding box center [932, 279] width 7 height 13
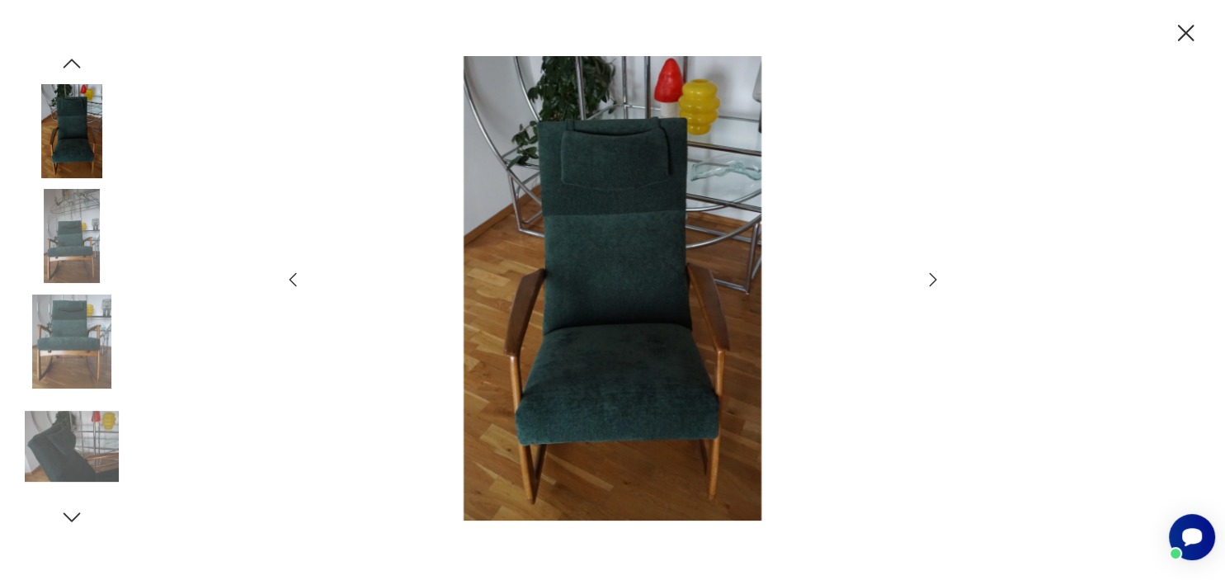
click at [933, 278] on icon "button" at bounding box center [932, 279] width 7 height 13
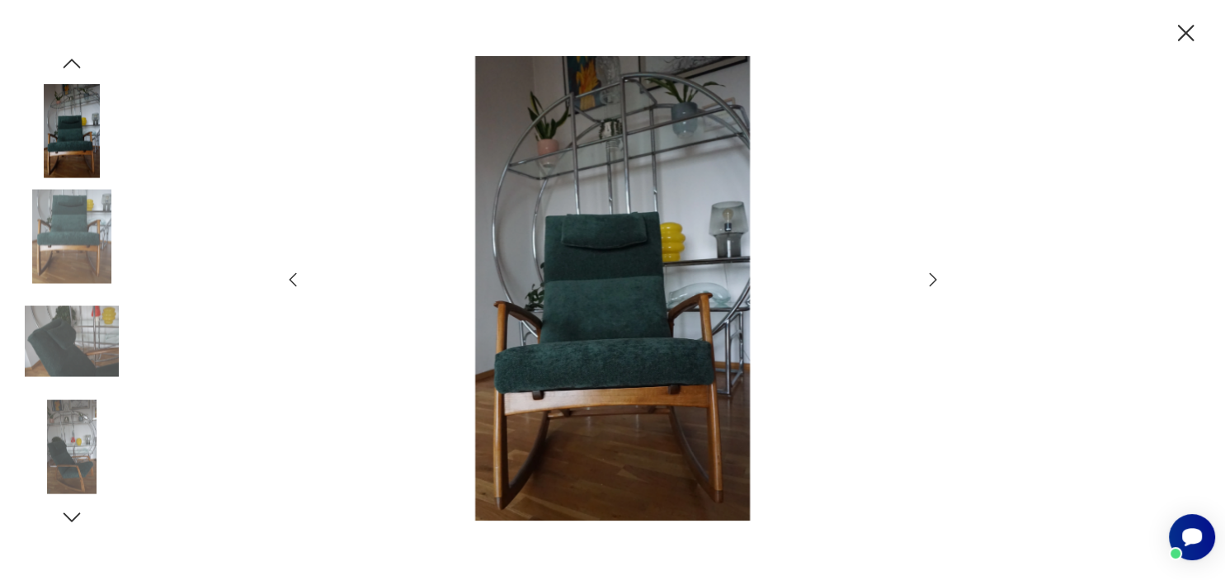
click at [1183, 41] on icon "button" at bounding box center [1185, 33] width 29 height 29
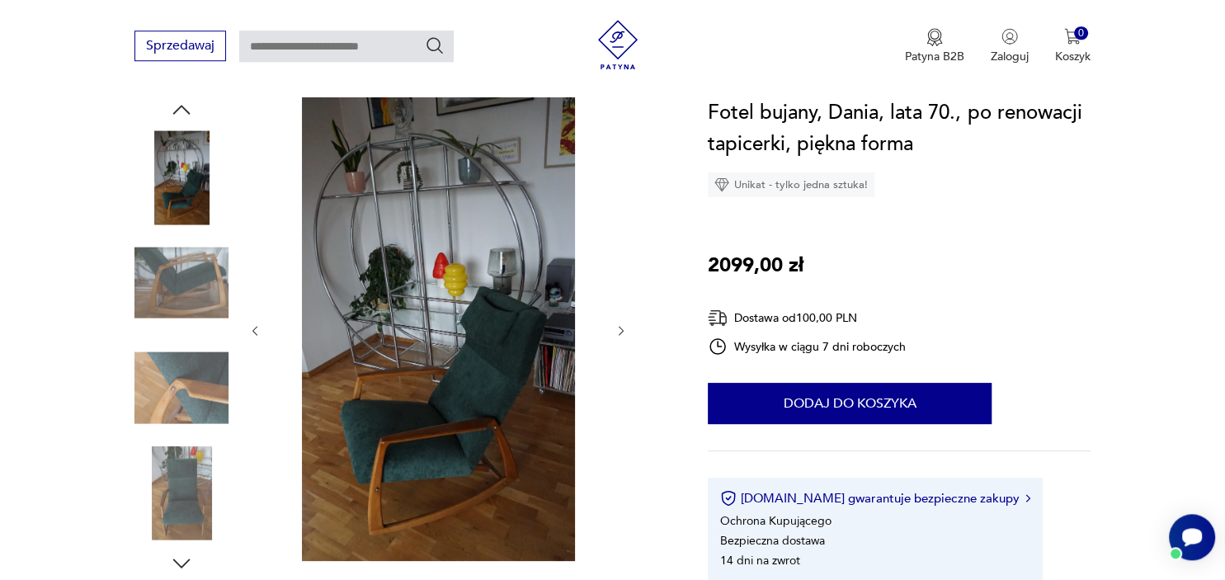
scroll to position [172, 0]
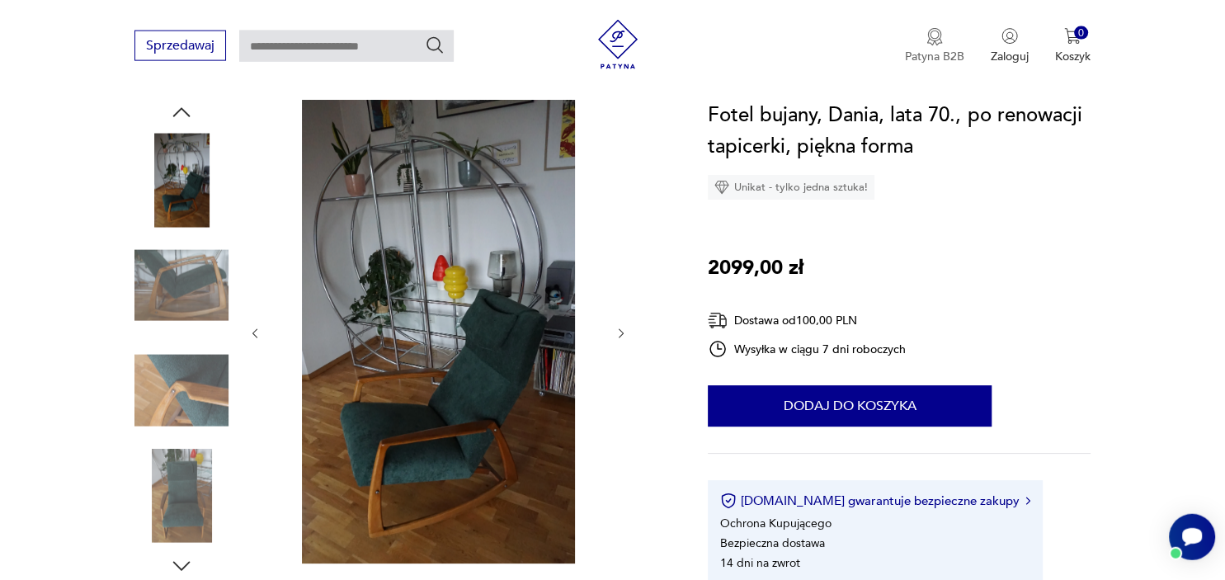
click at [926, 51] on p "Patyna B2B" at bounding box center [934, 57] width 59 height 16
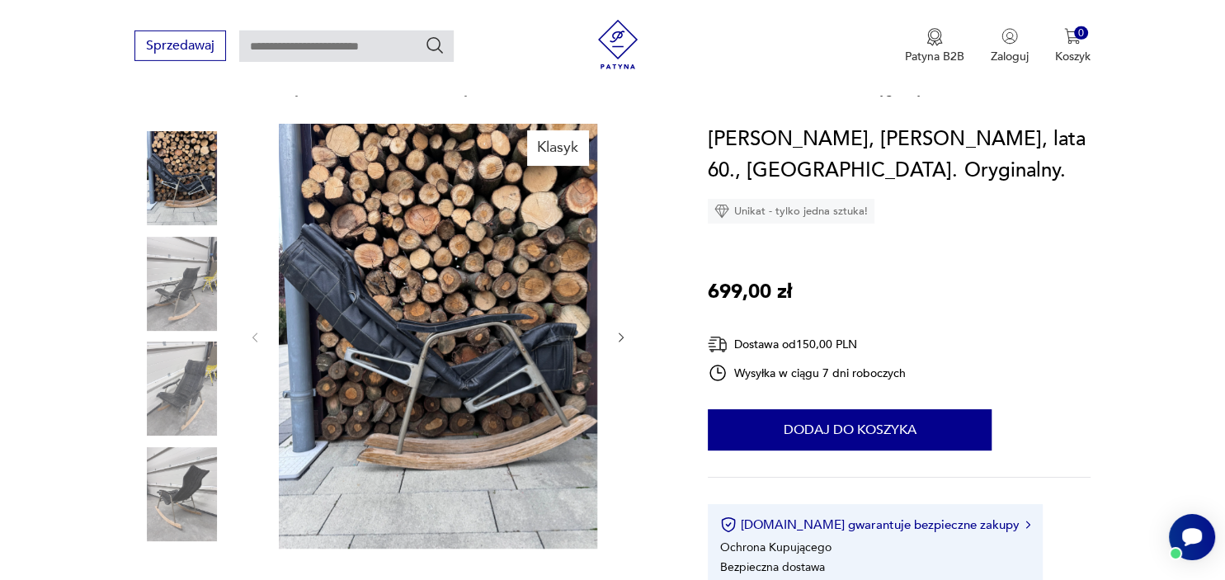
scroll to position [151, 0]
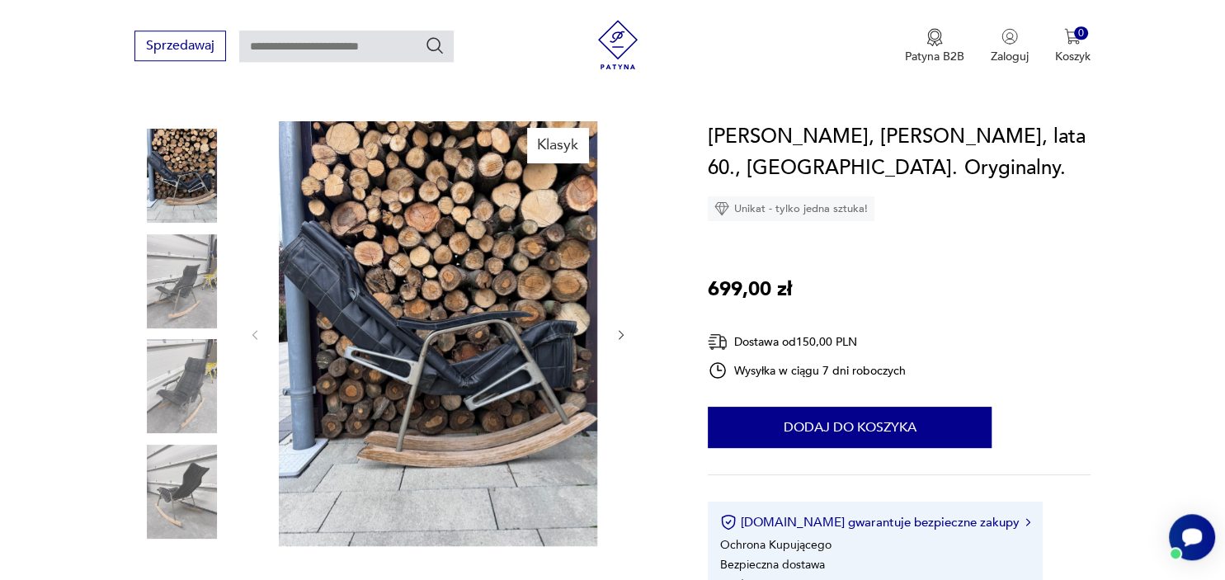
click at [191, 384] on img at bounding box center [181, 386] width 94 height 94
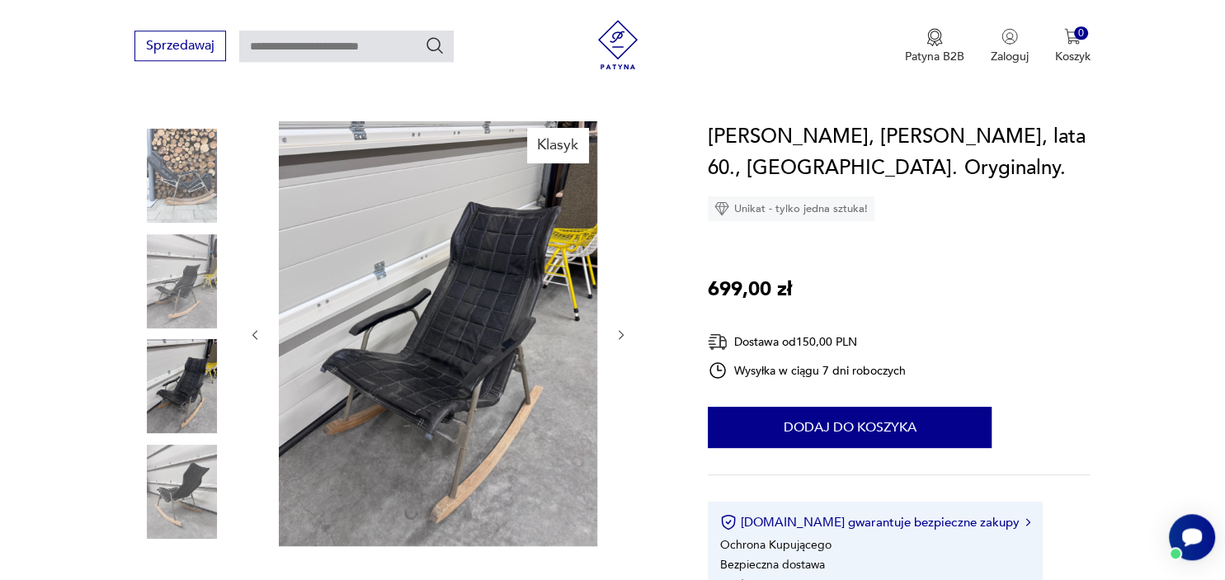
click at [171, 490] on img at bounding box center [181, 492] width 94 height 94
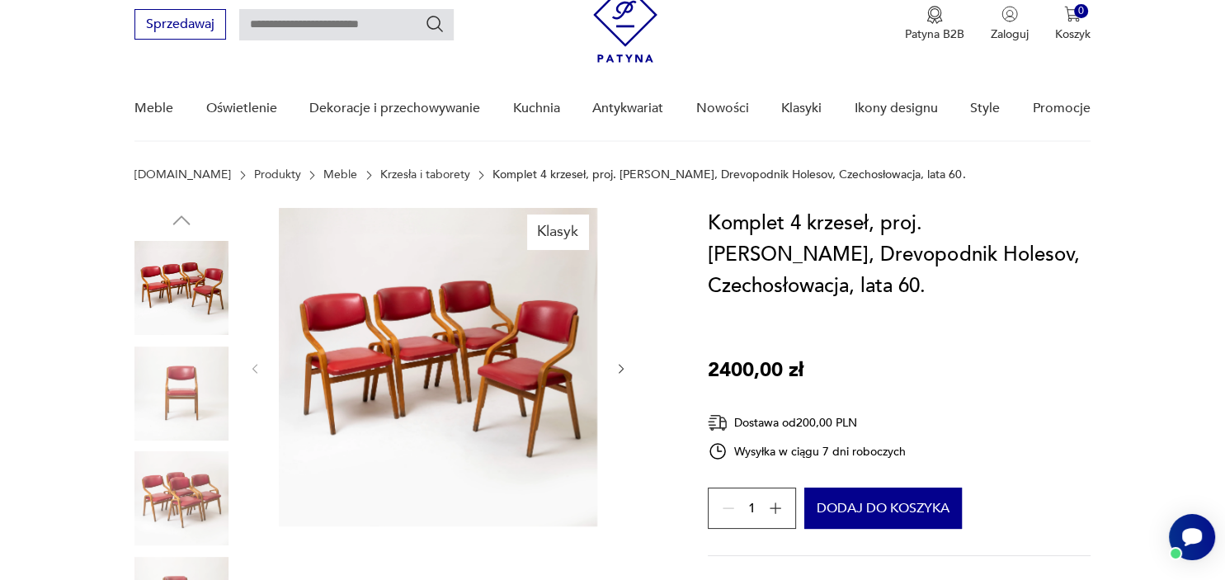
scroll to position [69, 0]
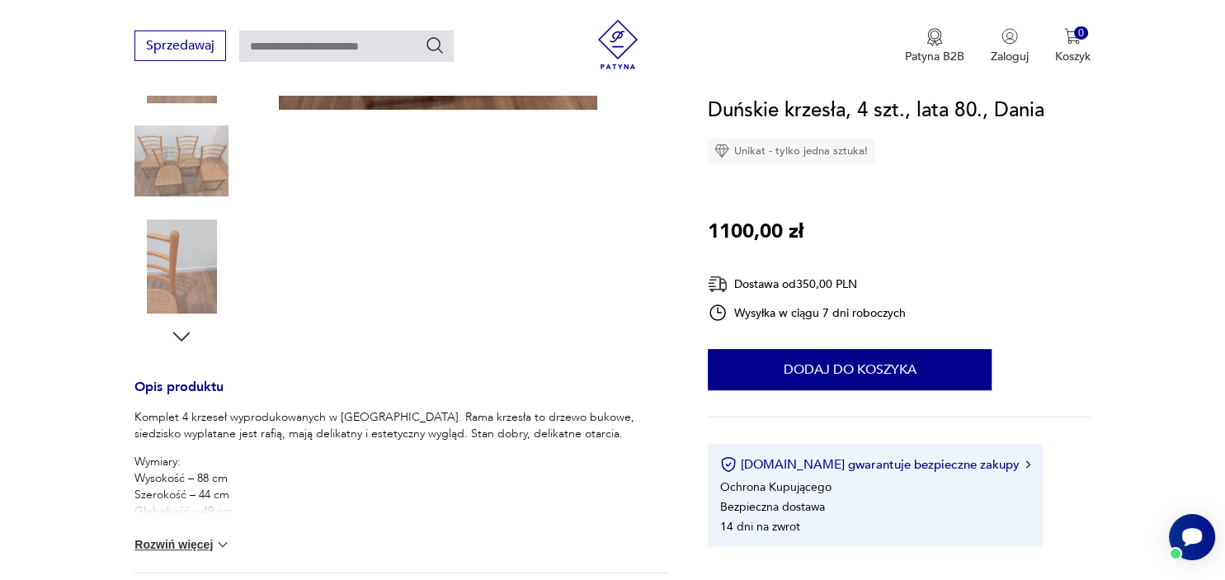
scroll to position [412, 0]
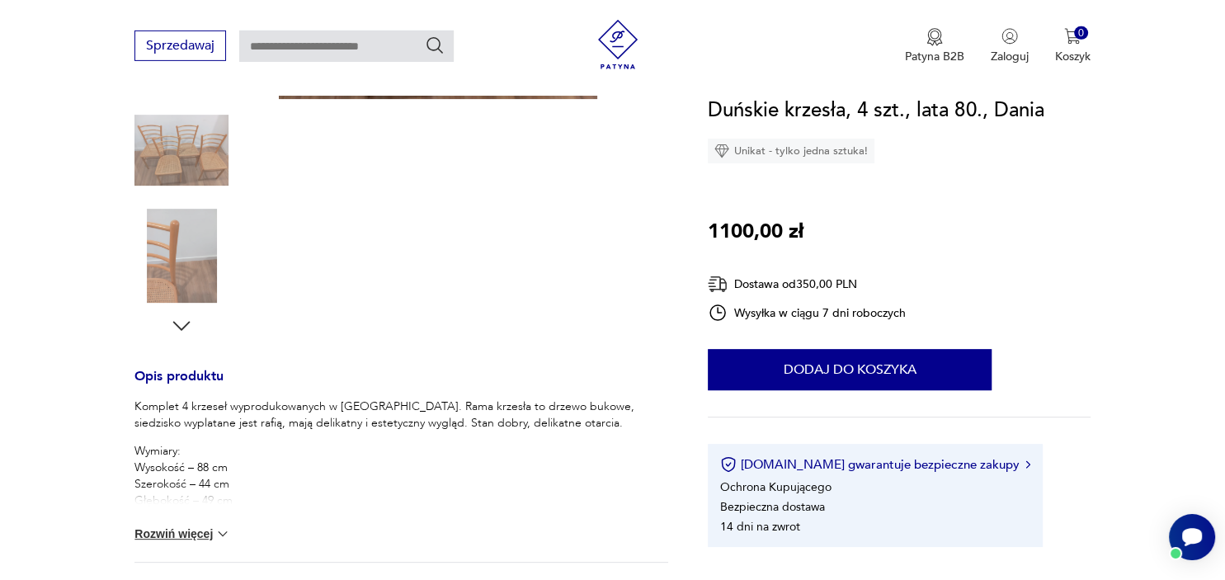
click at [199, 532] on button "Rozwiń więcej" at bounding box center [182, 533] width 96 height 16
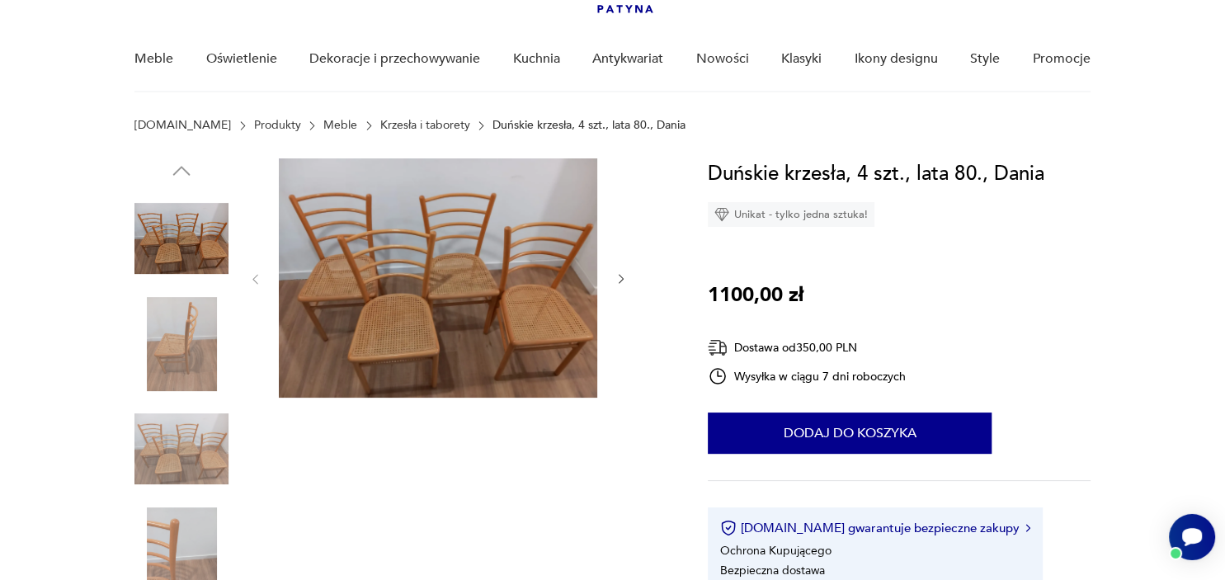
scroll to position [109, 0]
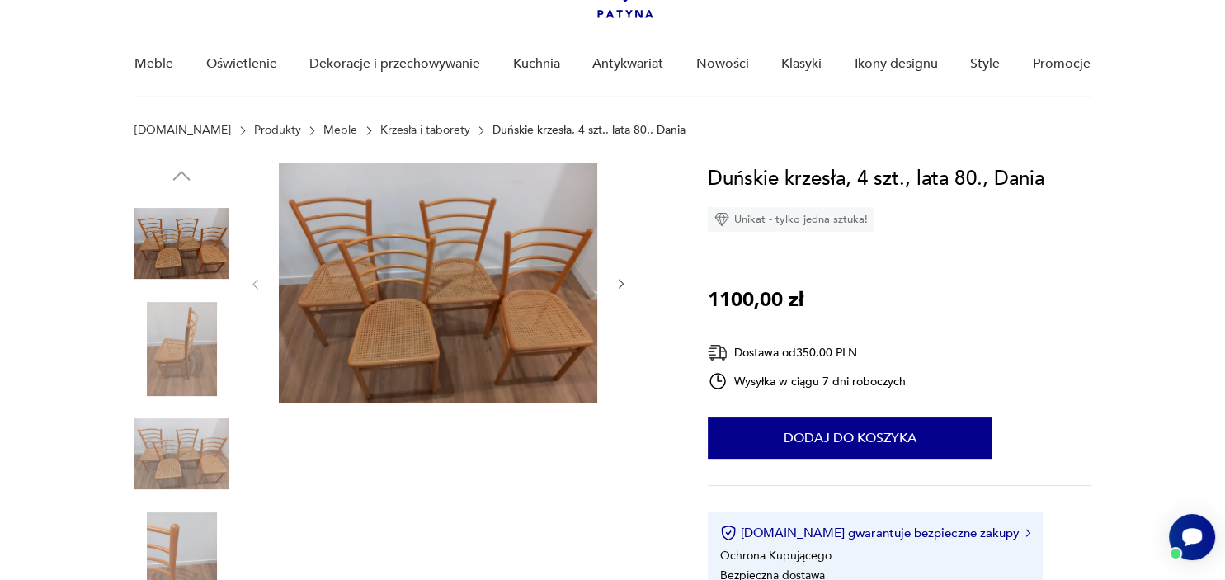
click at [428, 327] on img at bounding box center [438, 282] width 318 height 239
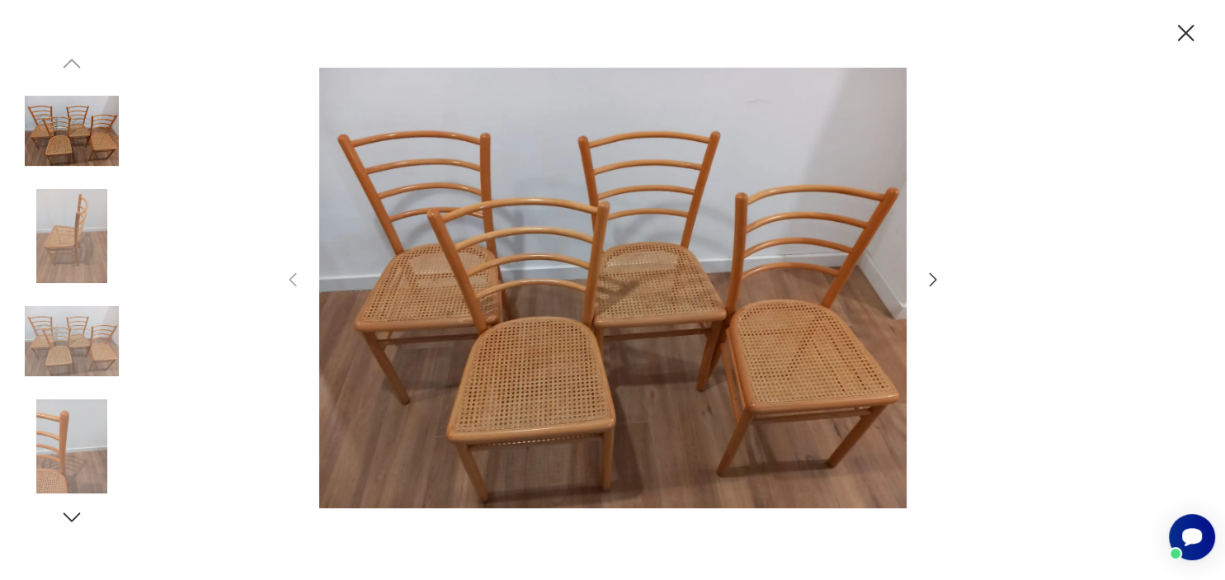
click at [932, 278] on icon "button" at bounding box center [932, 279] width 7 height 13
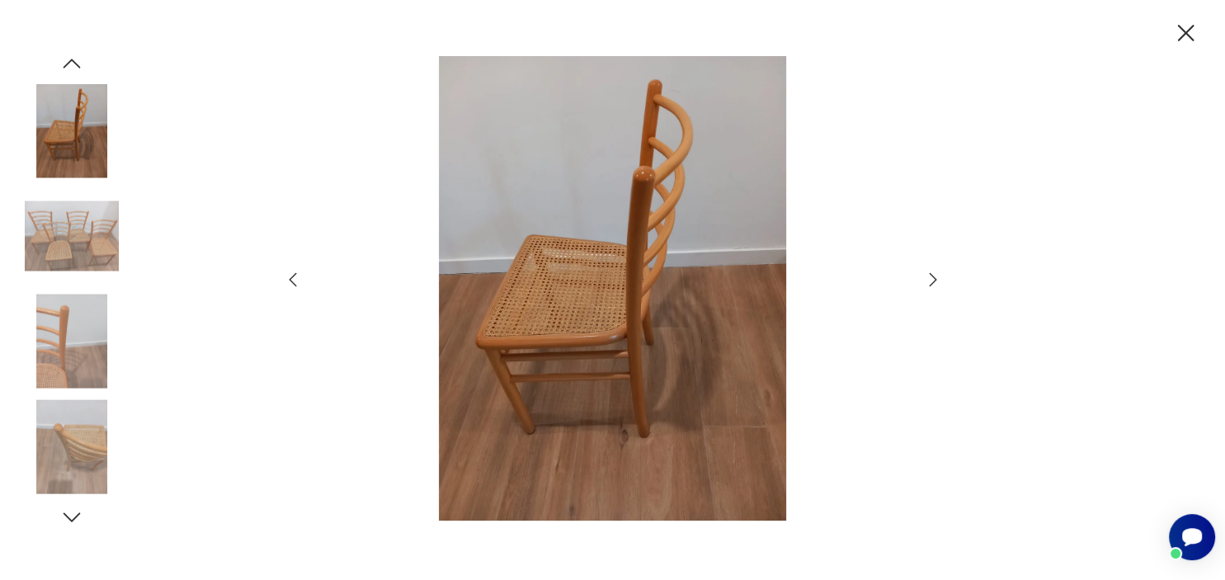
click at [932, 278] on icon "button" at bounding box center [932, 279] width 7 height 13
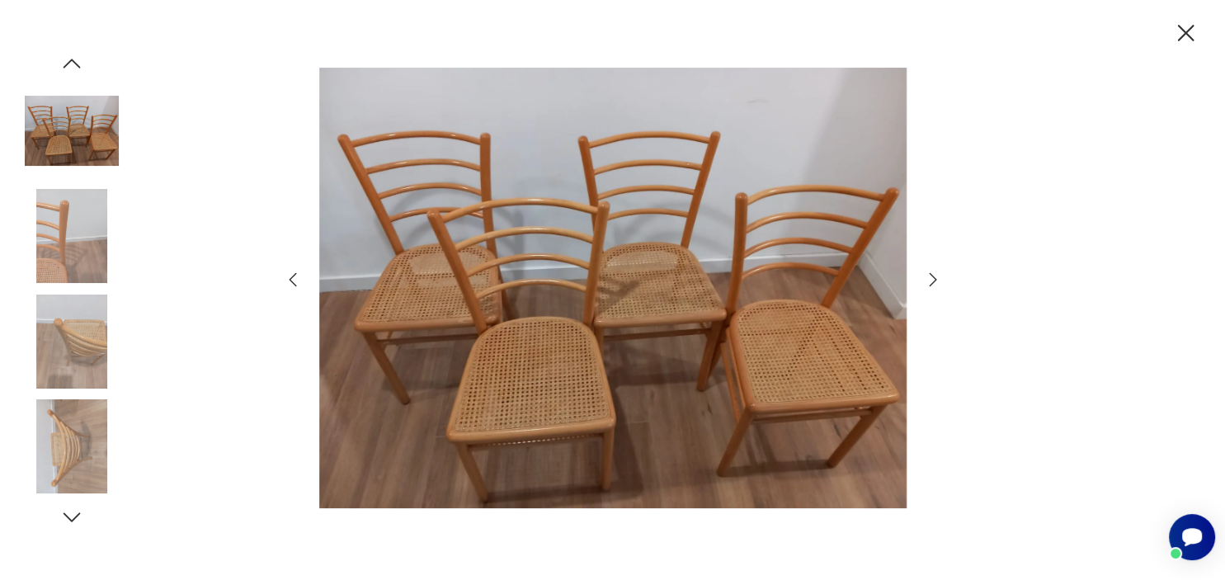
click at [932, 278] on icon "button" at bounding box center [932, 279] width 7 height 13
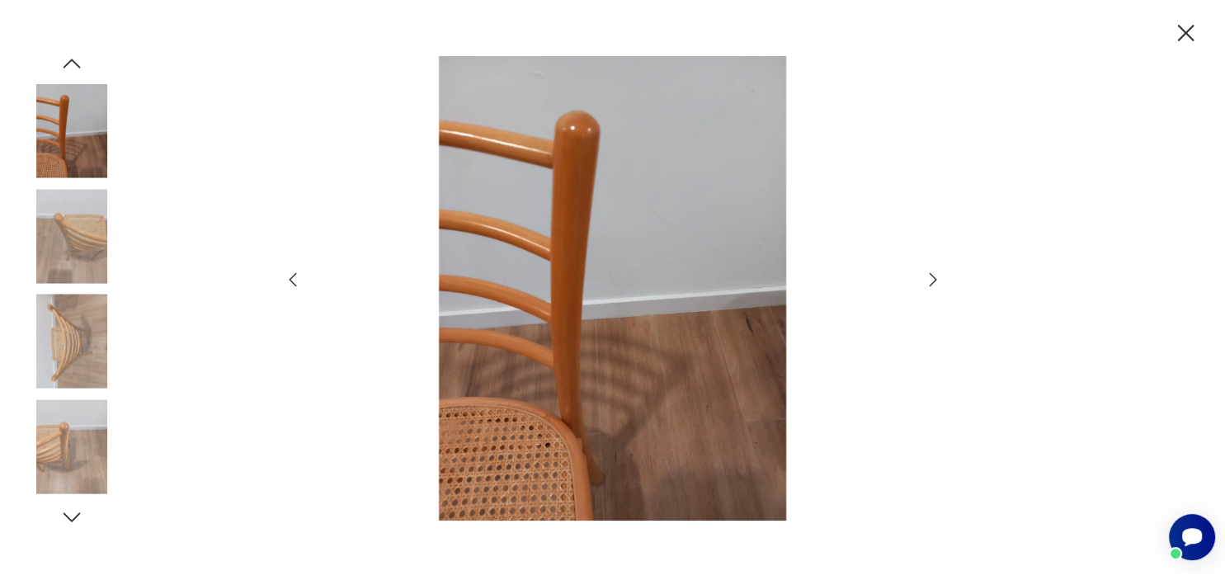
click at [1183, 33] on icon "button" at bounding box center [1185, 33] width 29 height 29
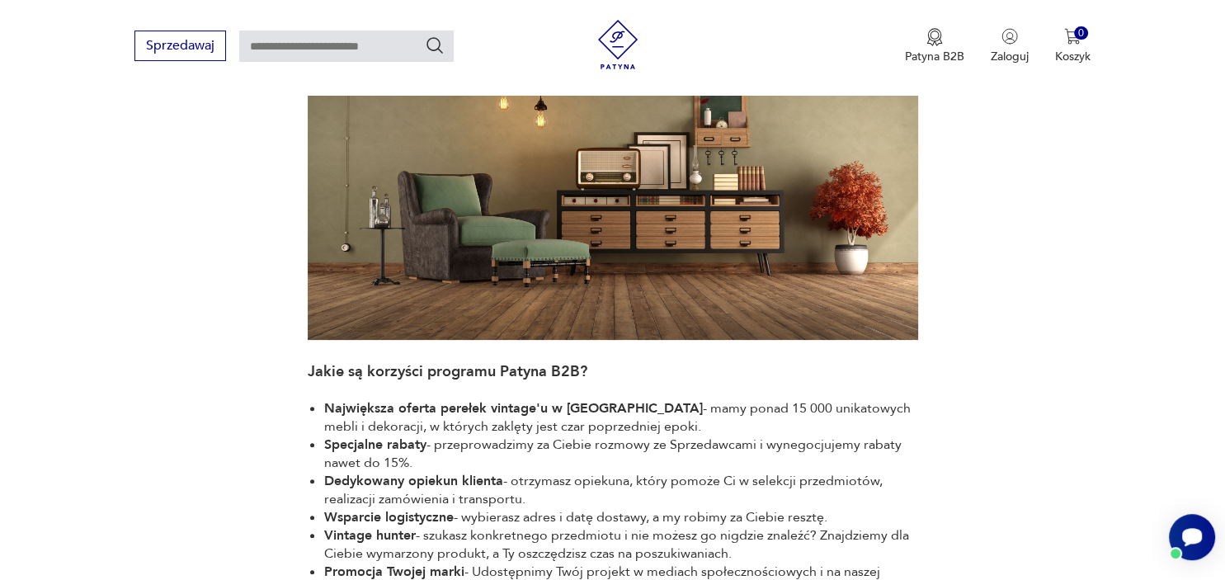
scroll to position [446, 0]
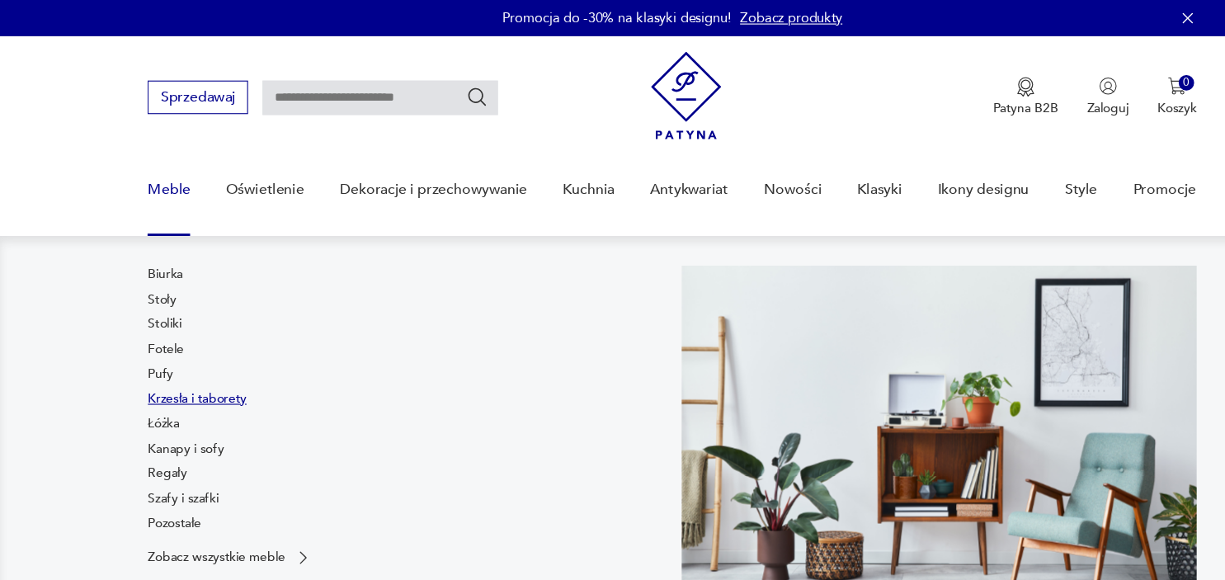
click at [163, 370] on link "Krzesła i taborety" at bounding box center [179, 364] width 90 height 16
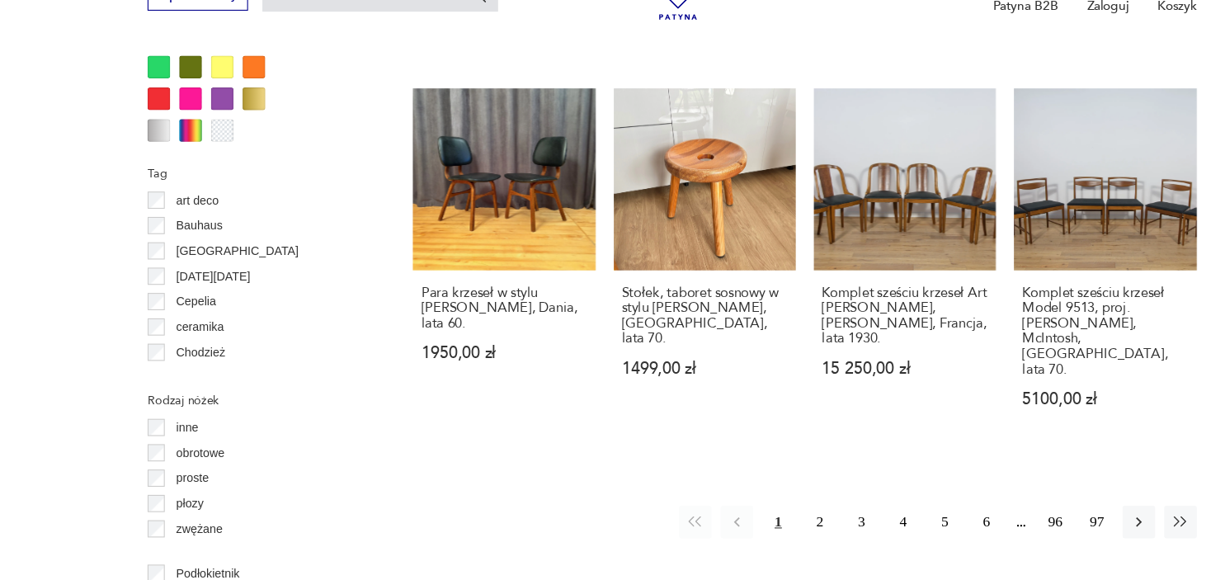
scroll to position [1678, 0]
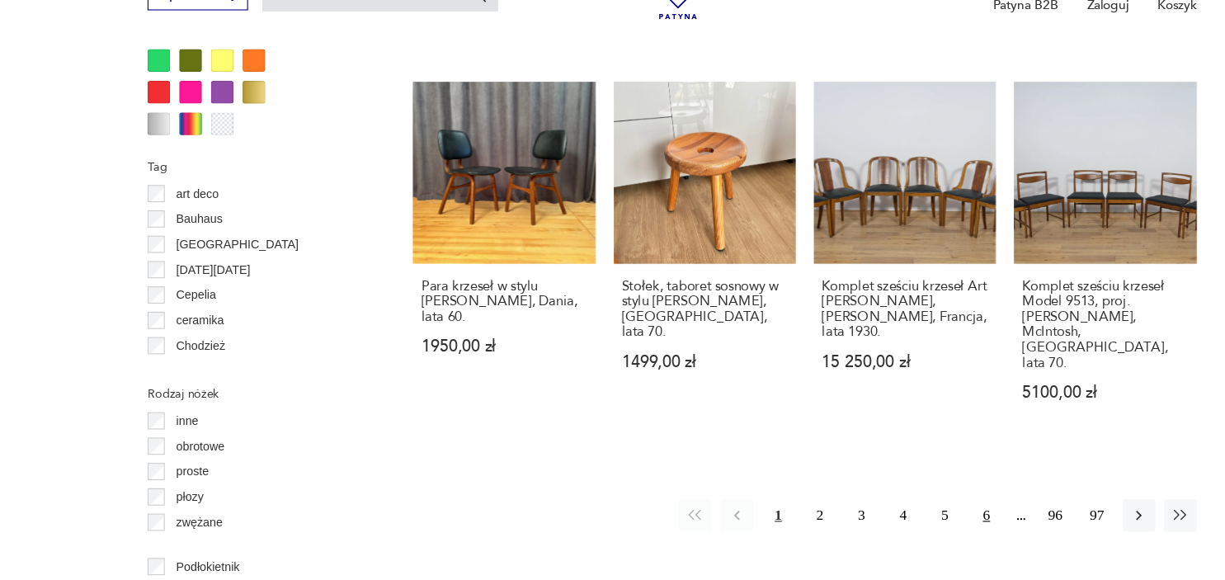
click at [902, 506] on button "6" at bounding box center [899, 521] width 30 height 30
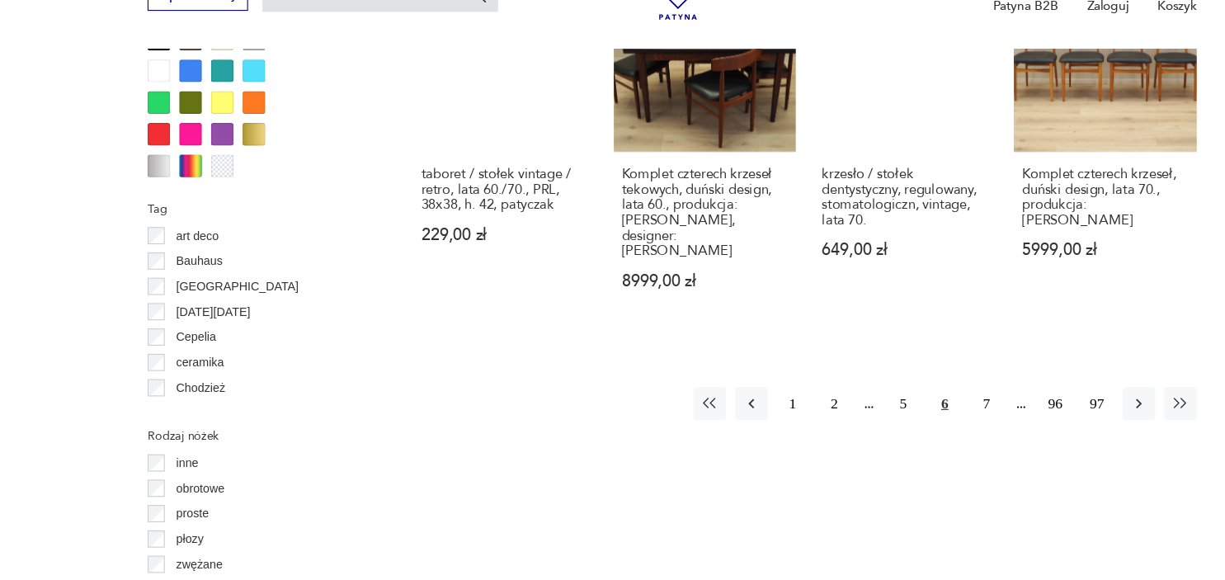
scroll to position [1641, 0]
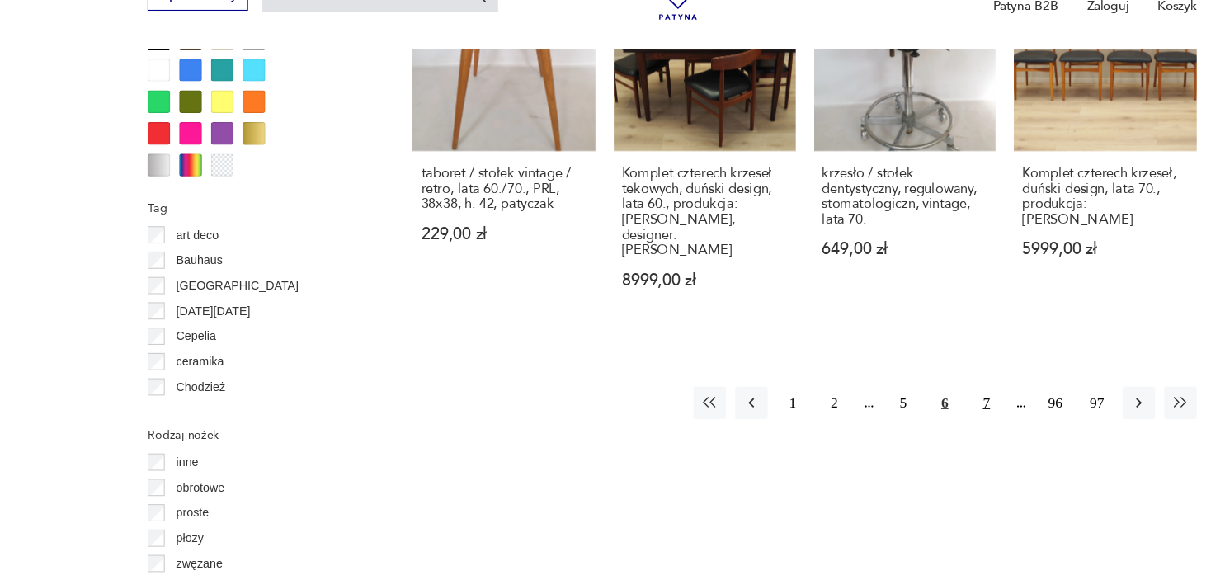
click at [897, 403] on button "7" at bounding box center [899, 418] width 30 height 30
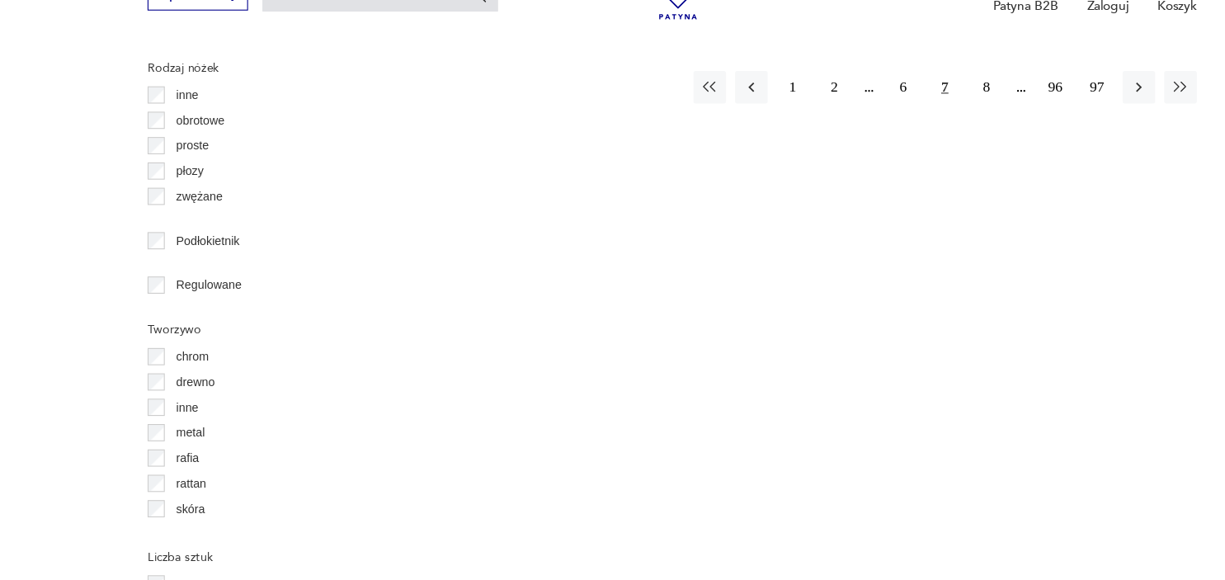
scroll to position [1985, 0]
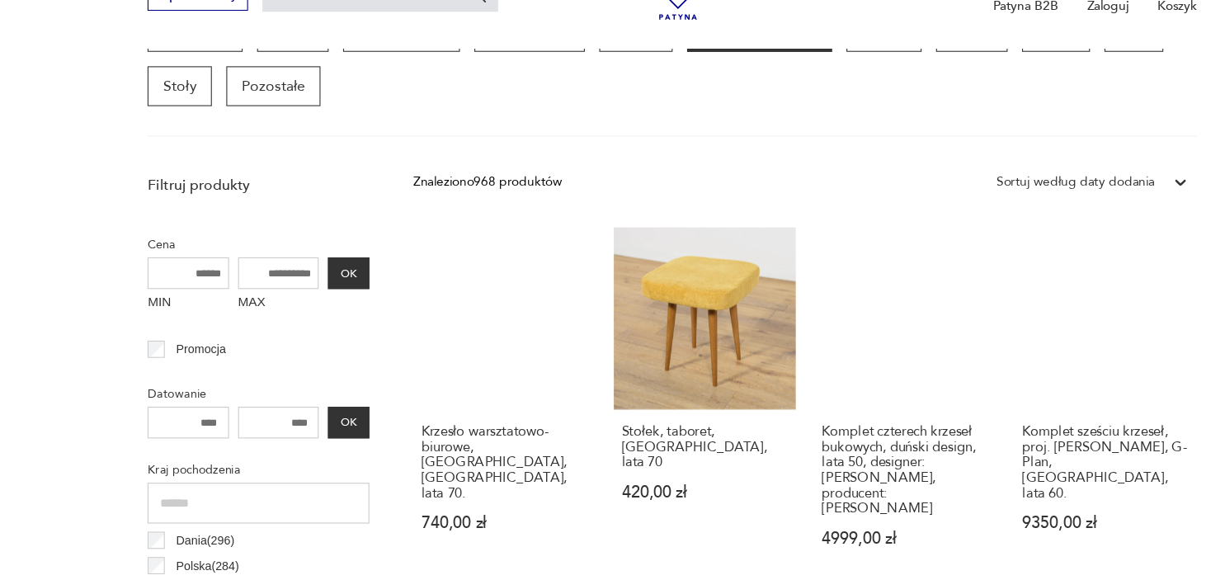
scroll to position [485, 0]
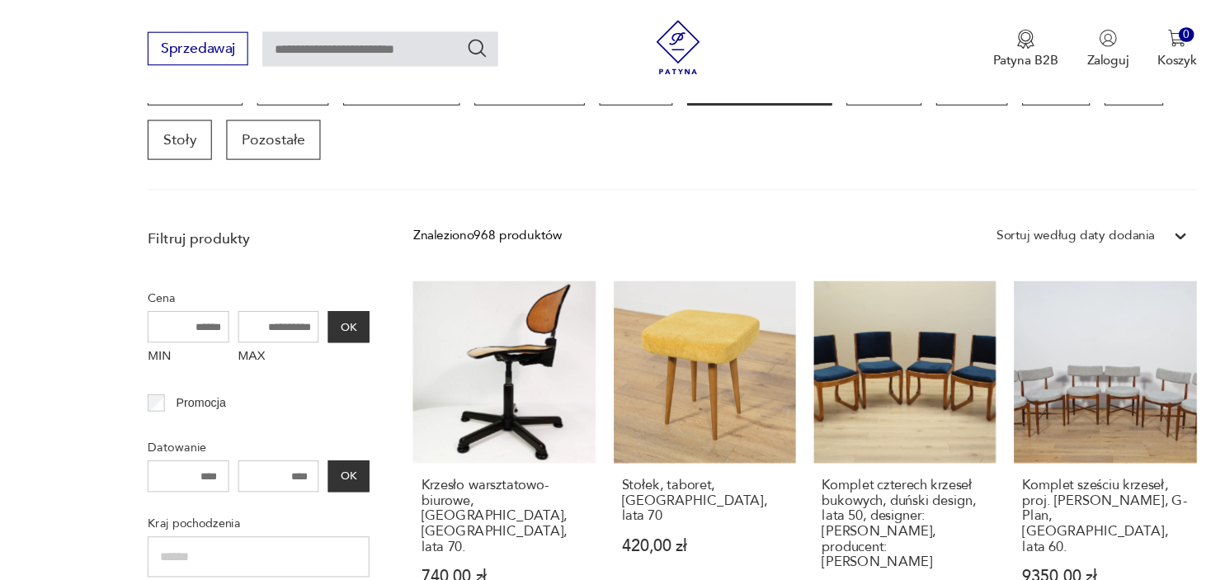
click at [247, 295] on input "MAX" at bounding box center [254, 299] width 74 height 29
type input "****"
click at [319, 286] on button "OK" at bounding box center [318, 299] width 38 height 29
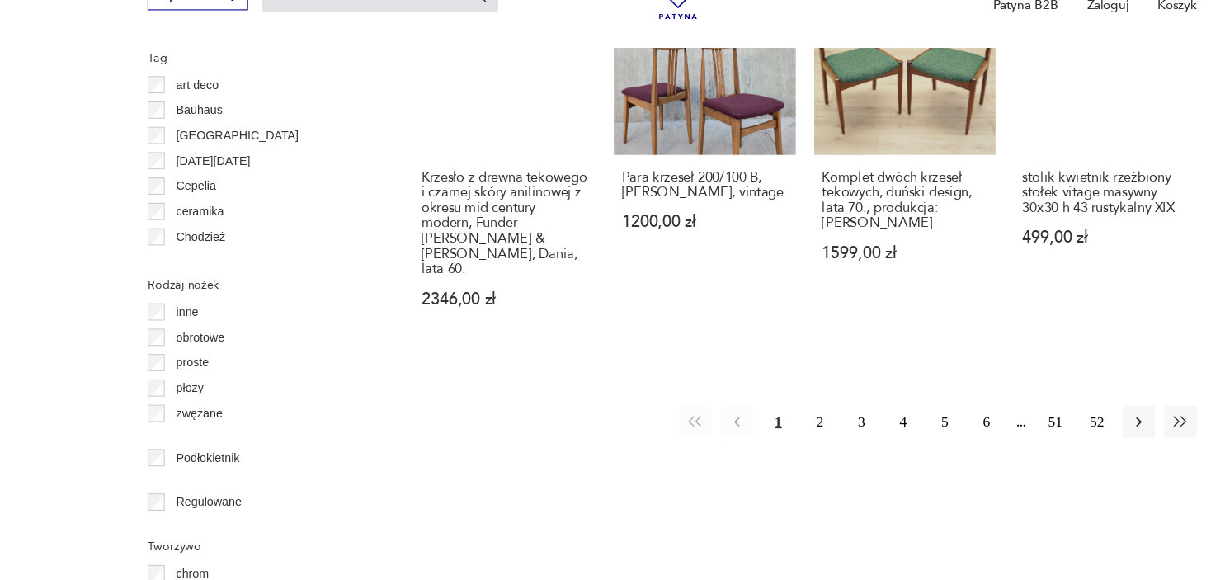
scroll to position [1778, 0]
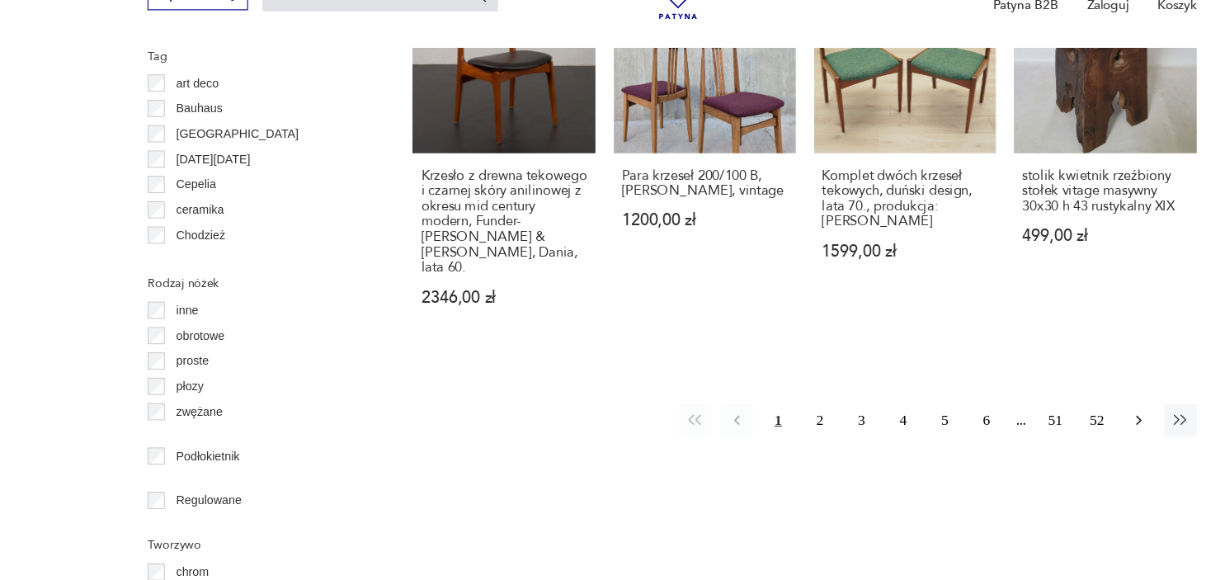
click at [1031, 426] on icon "button" at bounding box center [1037, 434] width 16 height 16
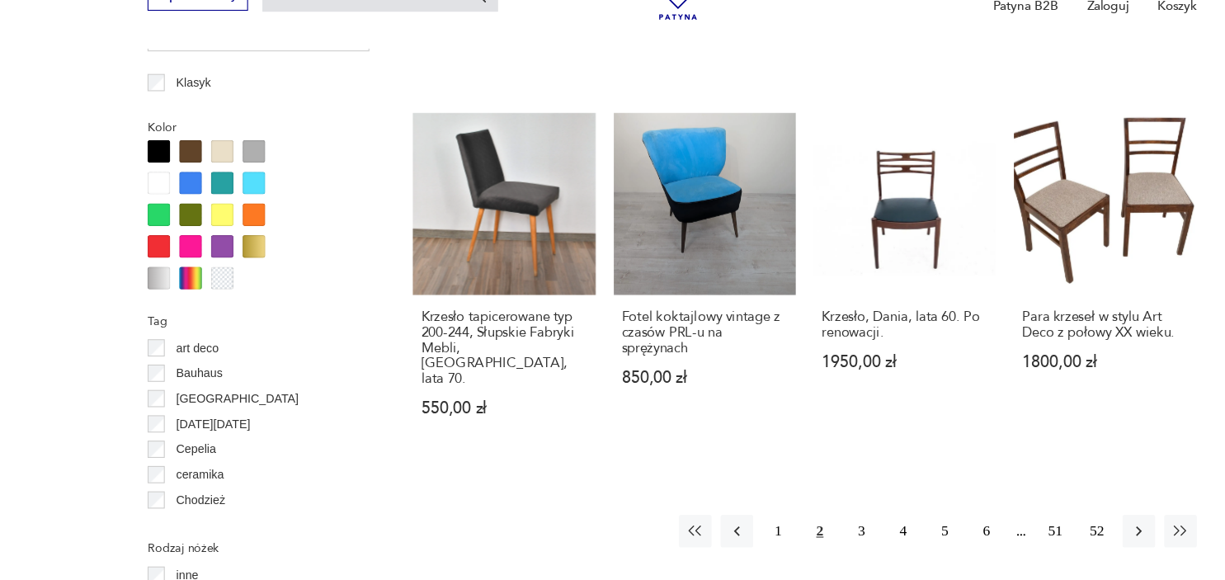
scroll to position [1559, 0]
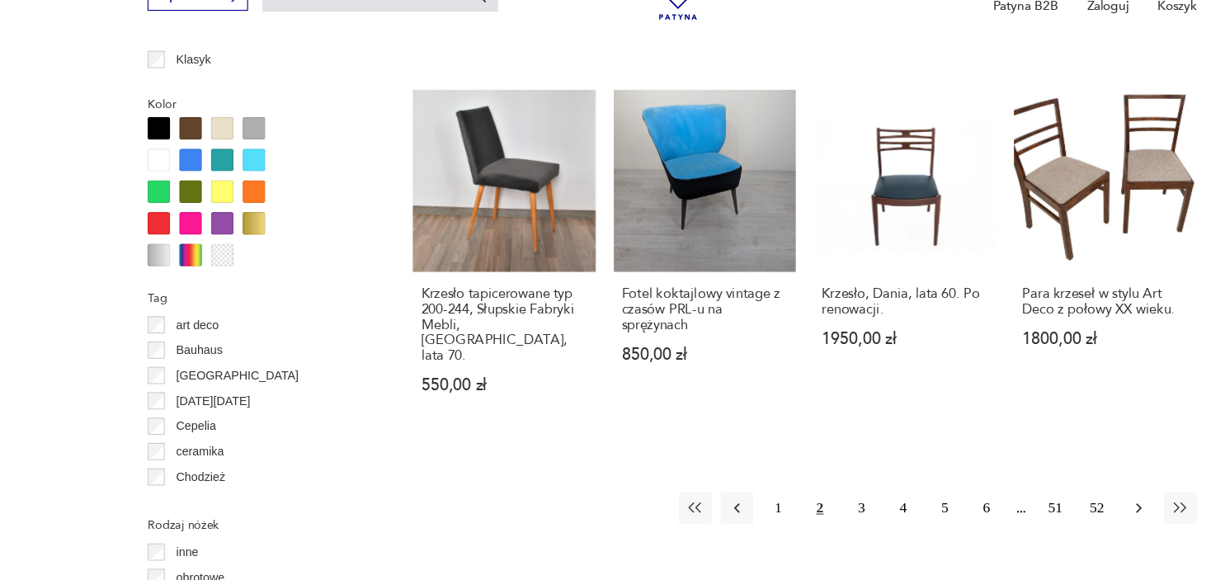
click at [1037, 506] on icon "button" at bounding box center [1037, 514] width 16 height 16
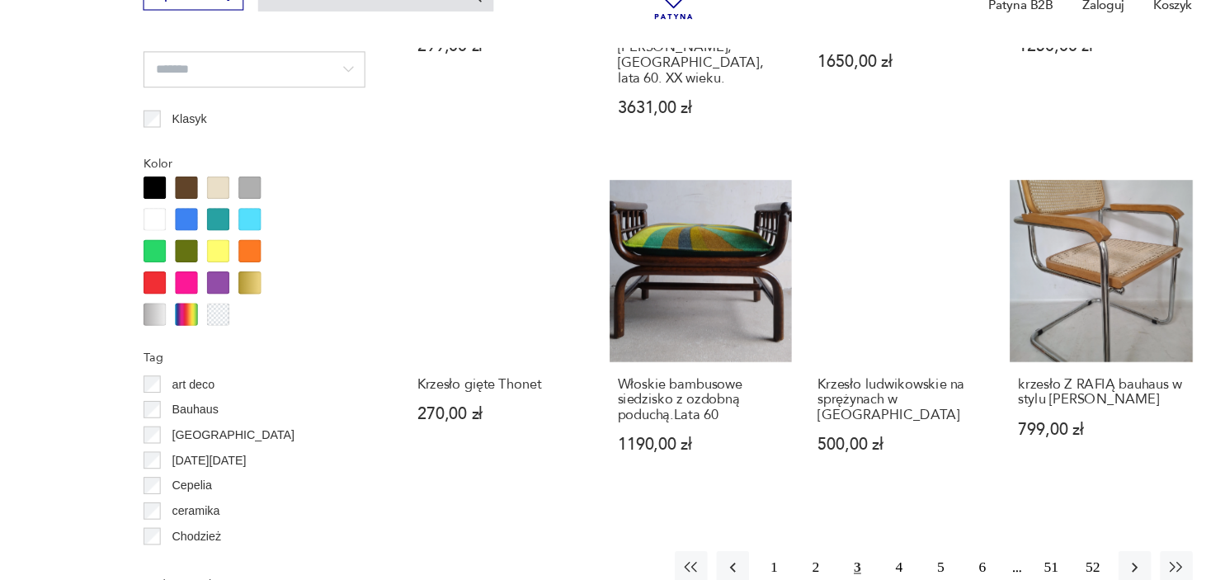
scroll to position [1515, 0]
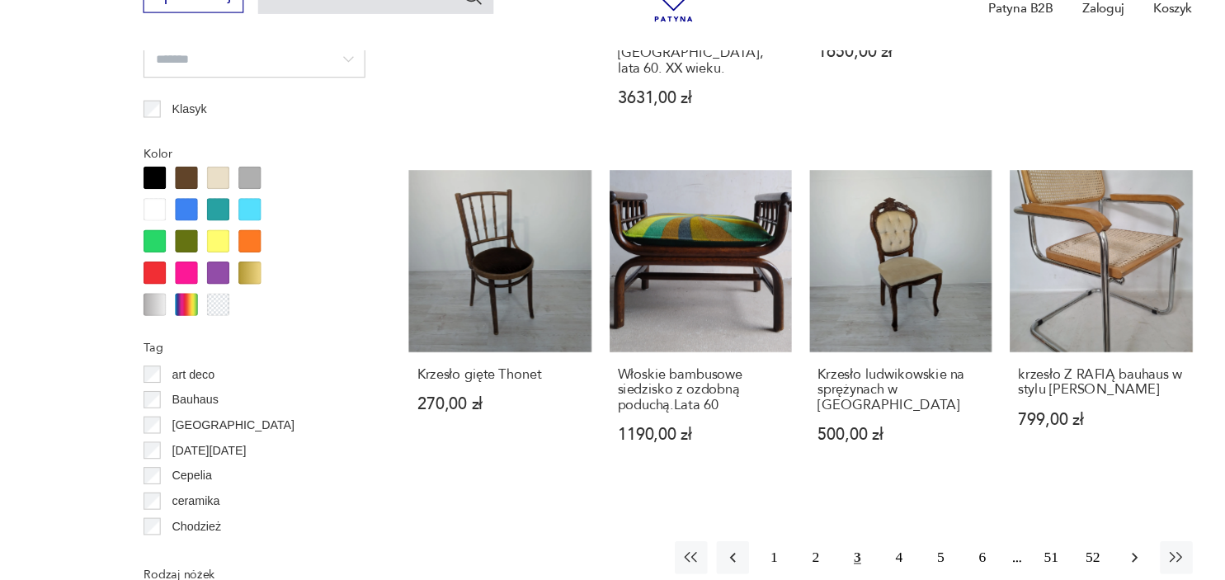
click at [1033, 549] on icon "button" at bounding box center [1037, 557] width 16 height 16
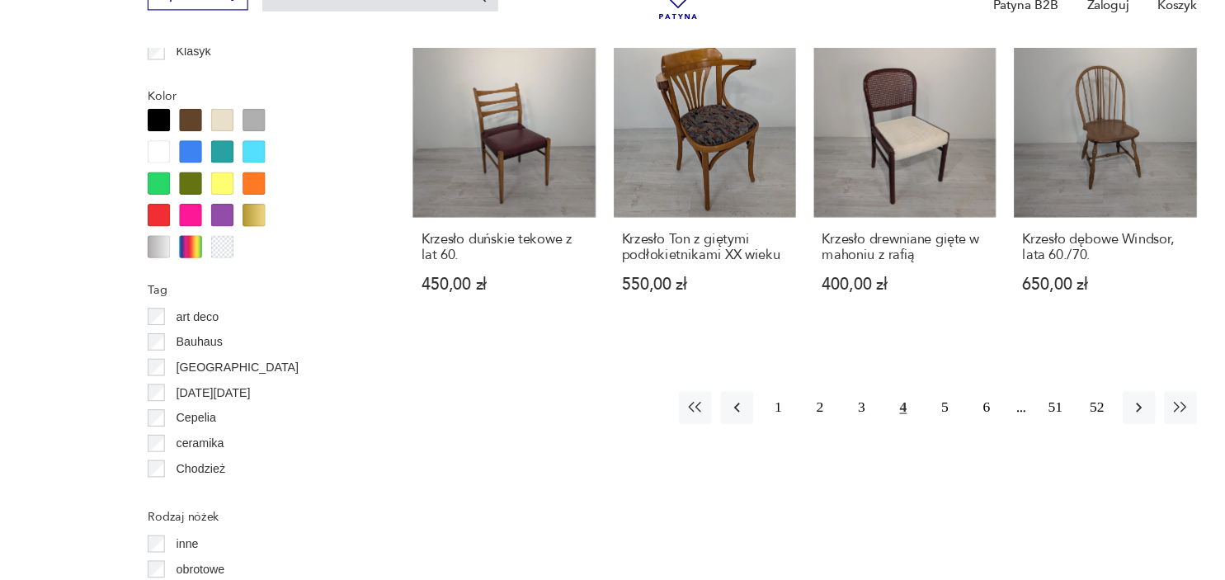
scroll to position [1571, 0]
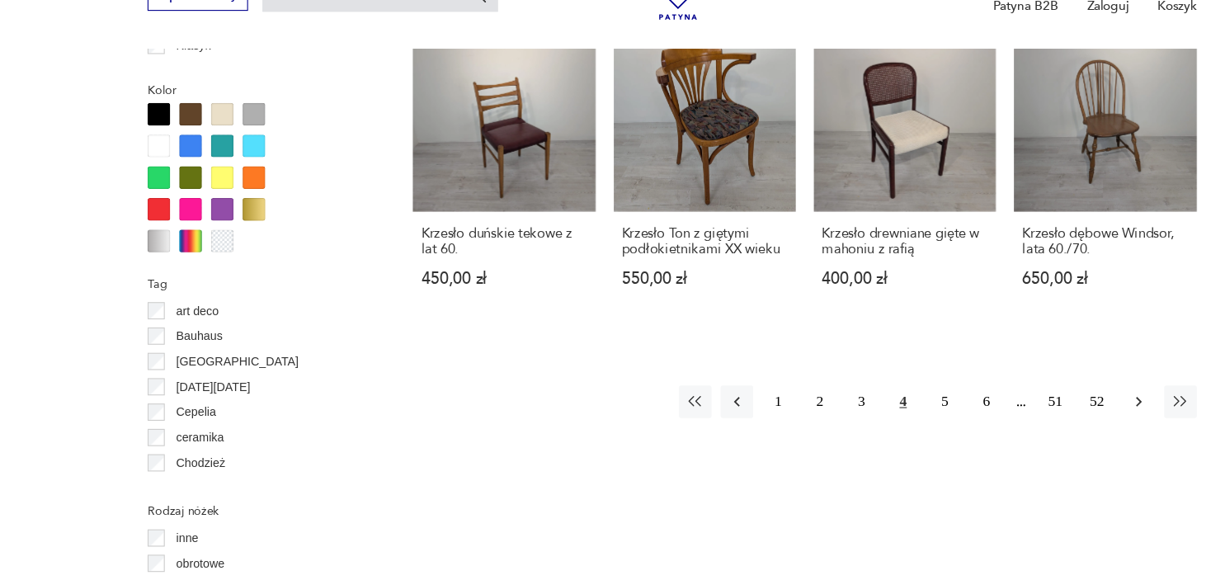
click at [1034, 409] on icon "button" at bounding box center [1037, 417] width 16 height 16
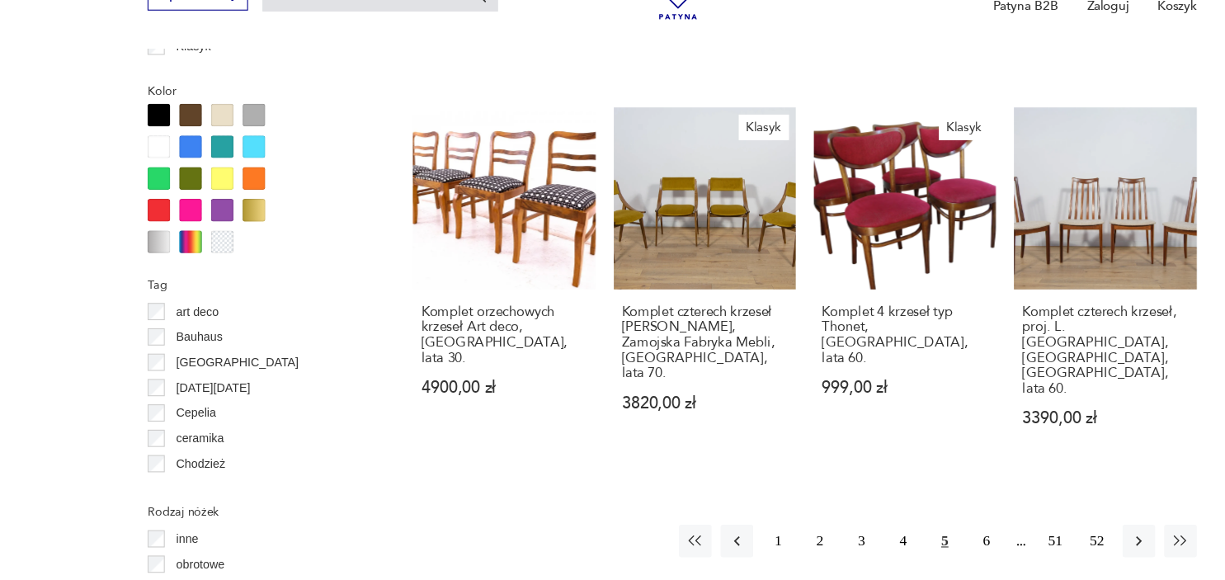
scroll to position [1583, 0]
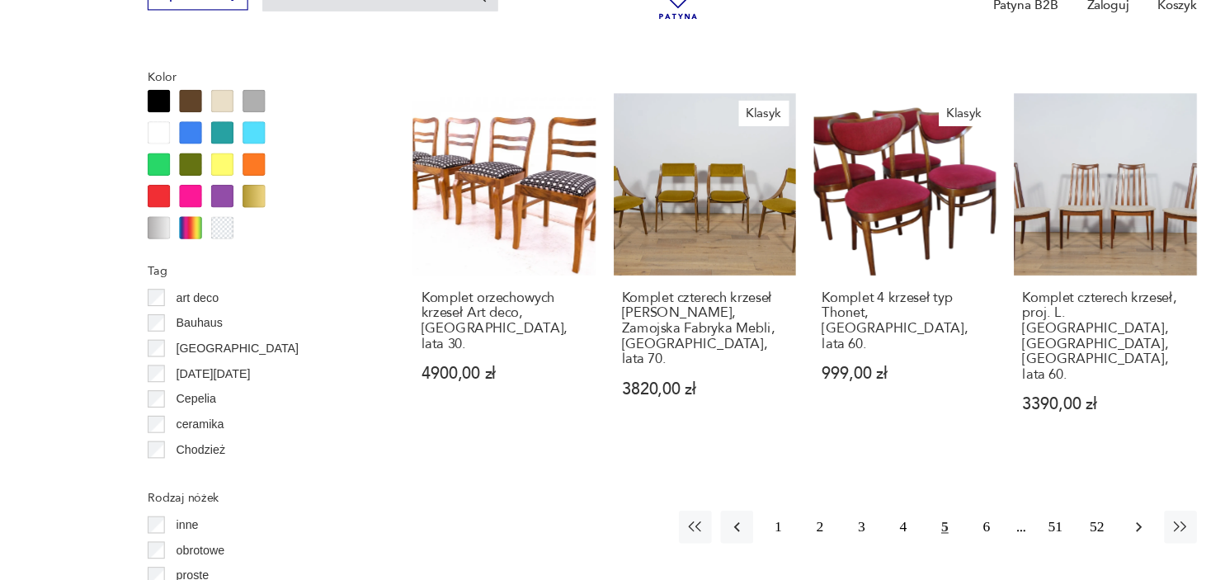
click at [1034, 517] on button "button" at bounding box center [1038, 532] width 30 height 30
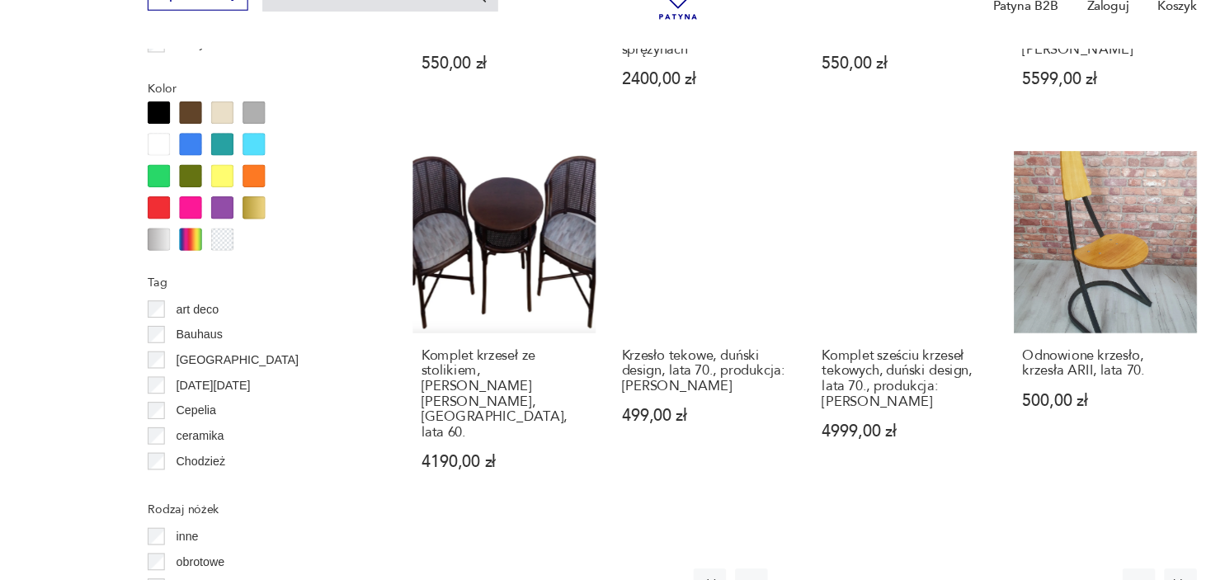
scroll to position [1577, 0]
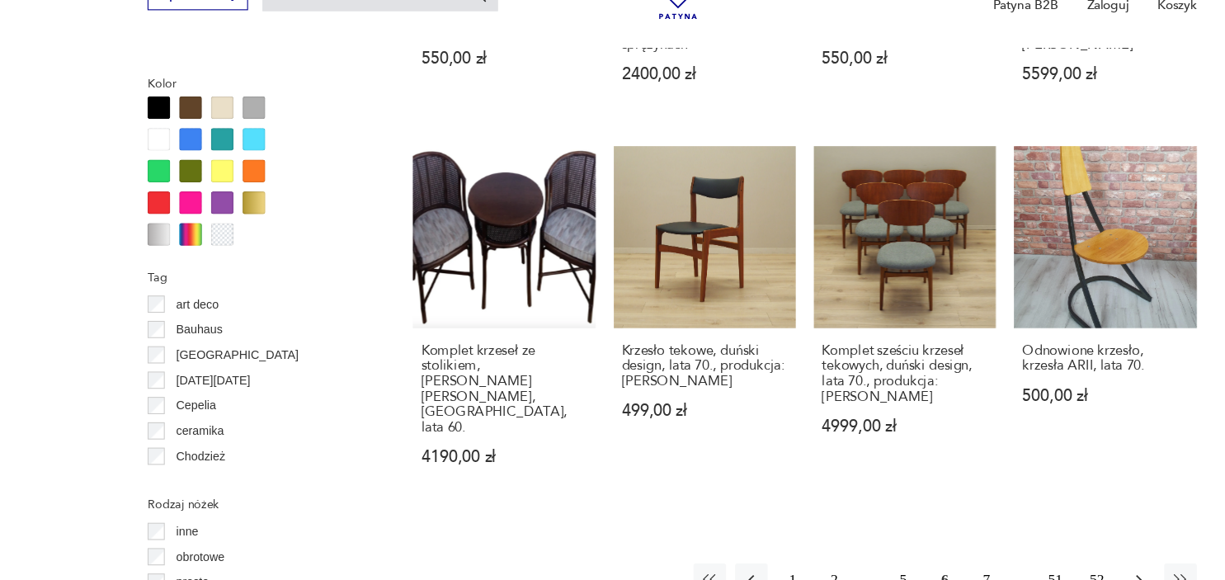
click at [1035, 576] on icon "button" at bounding box center [1037, 580] width 5 height 9
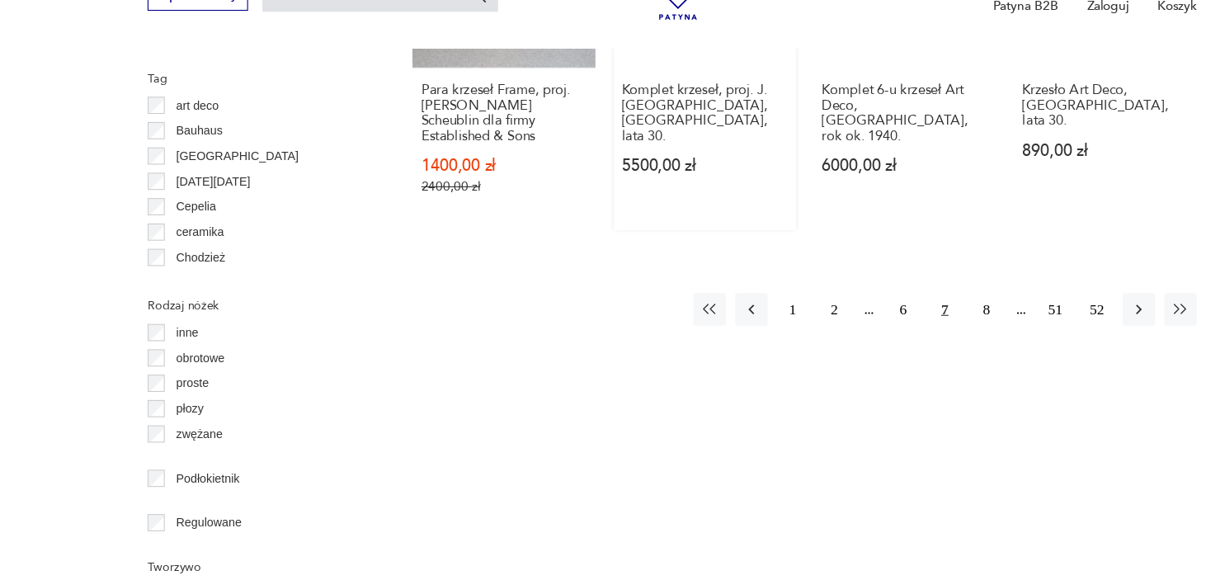
scroll to position [1760, 0]
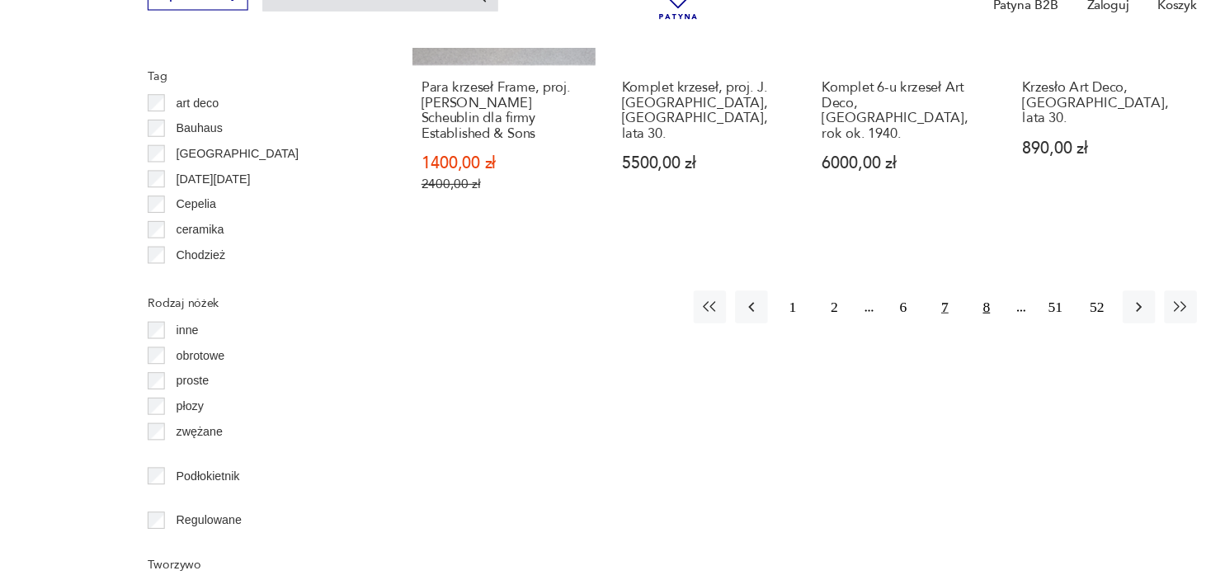
click at [893, 317] on button "8" at bounding box center [899, 332] width 30 height 30
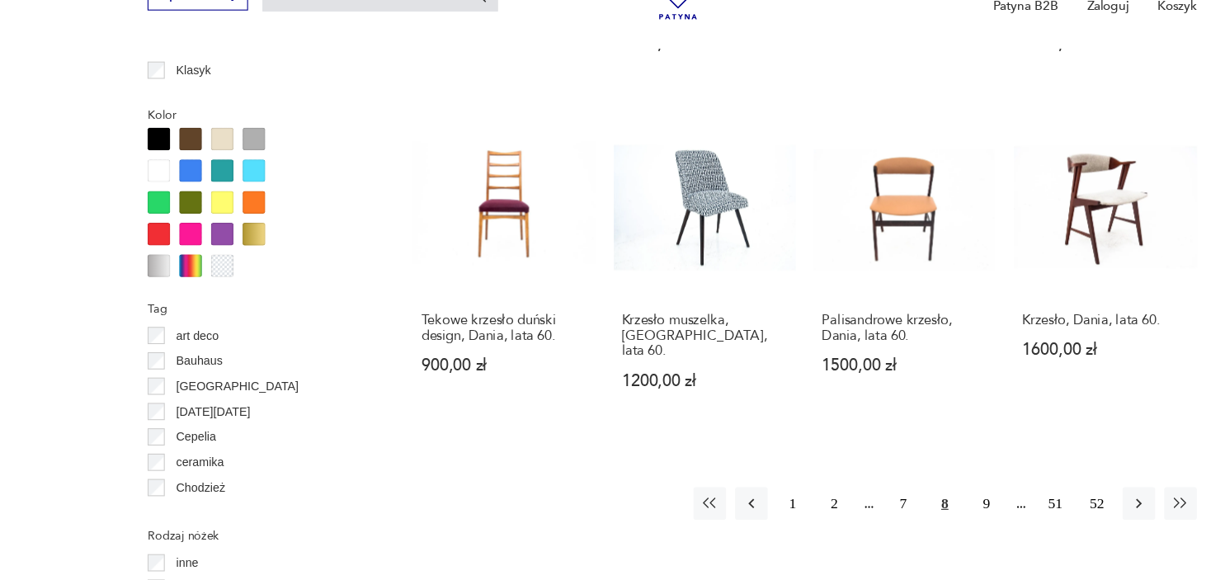
scroll to position [1591, 0]
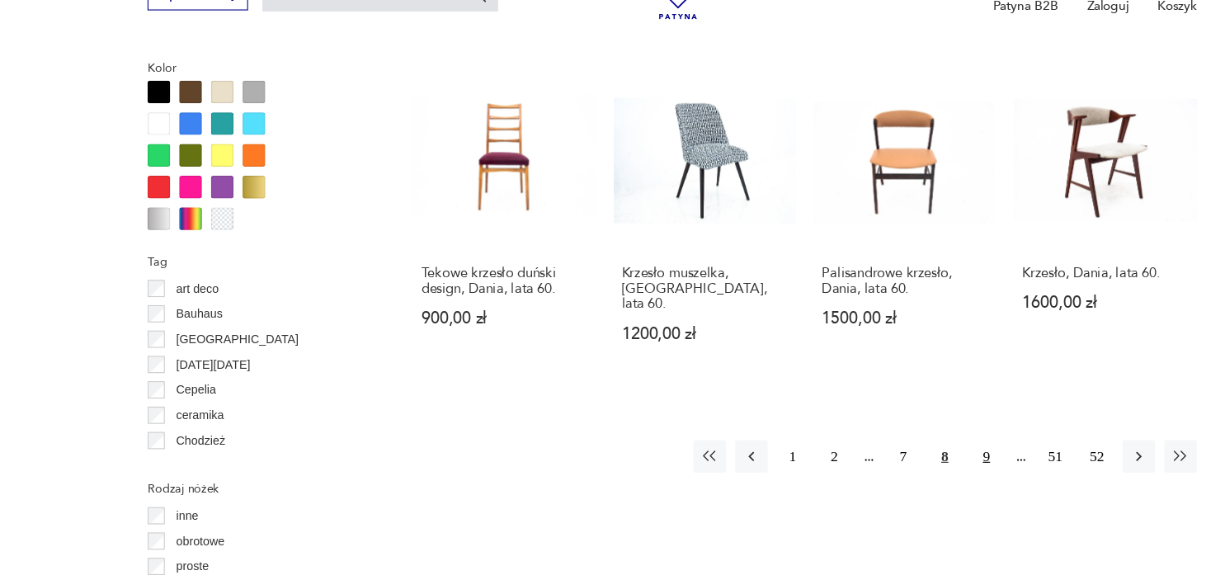
click at [900, 453] on button "9" at bounding box center [899, 468] width 30 height 30
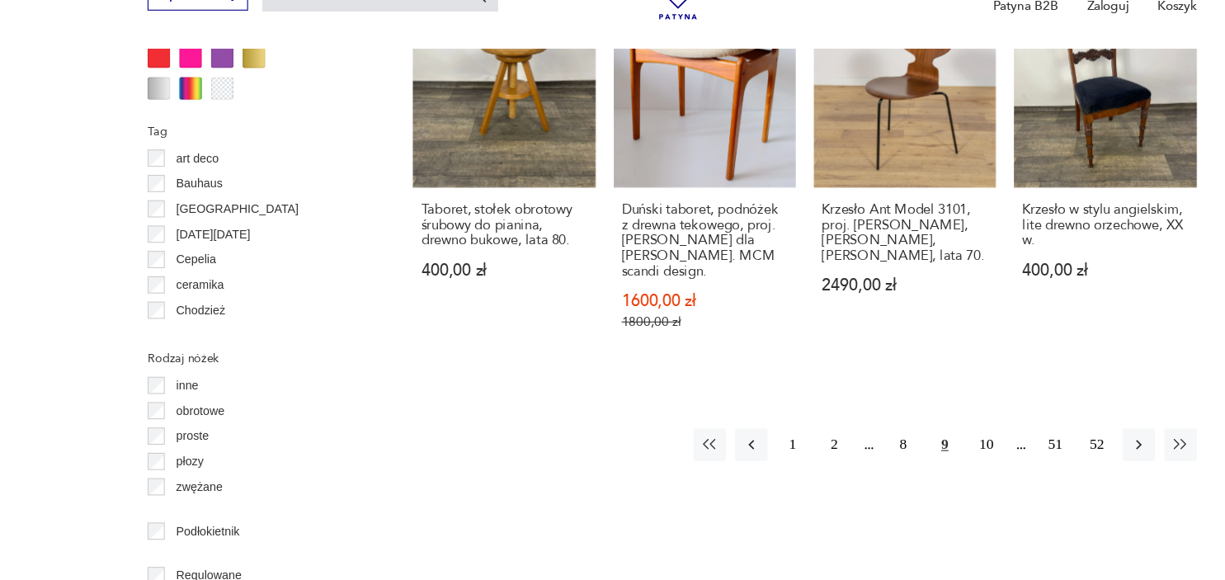
scroll to position [1714, 0]
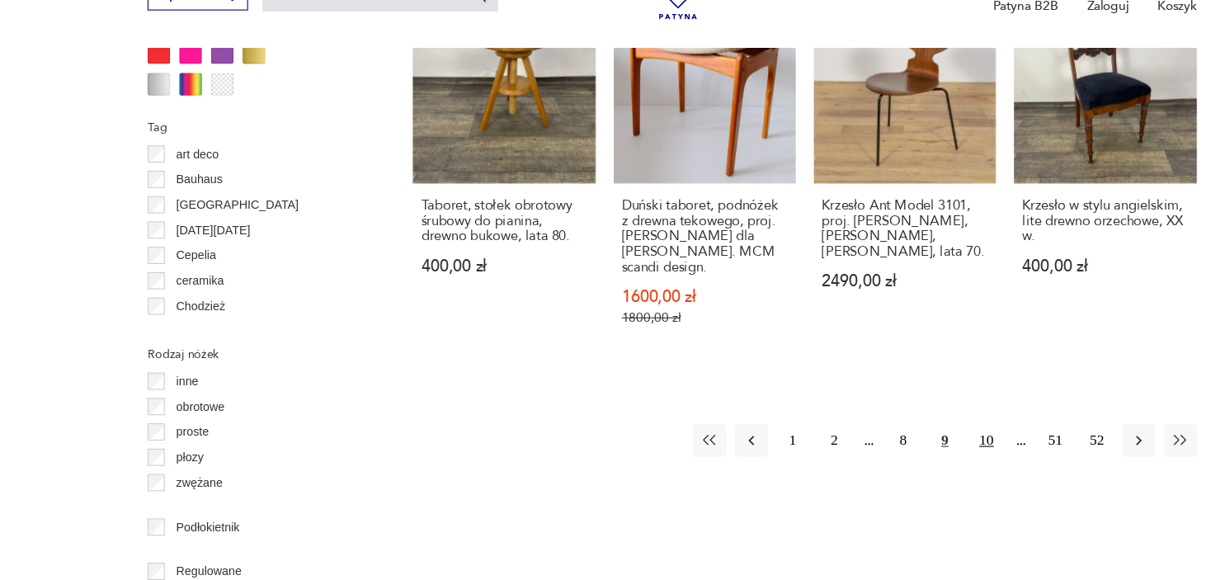
click at [902, 438] on button "10" at bounding box center [899, 453] width 30 height 30
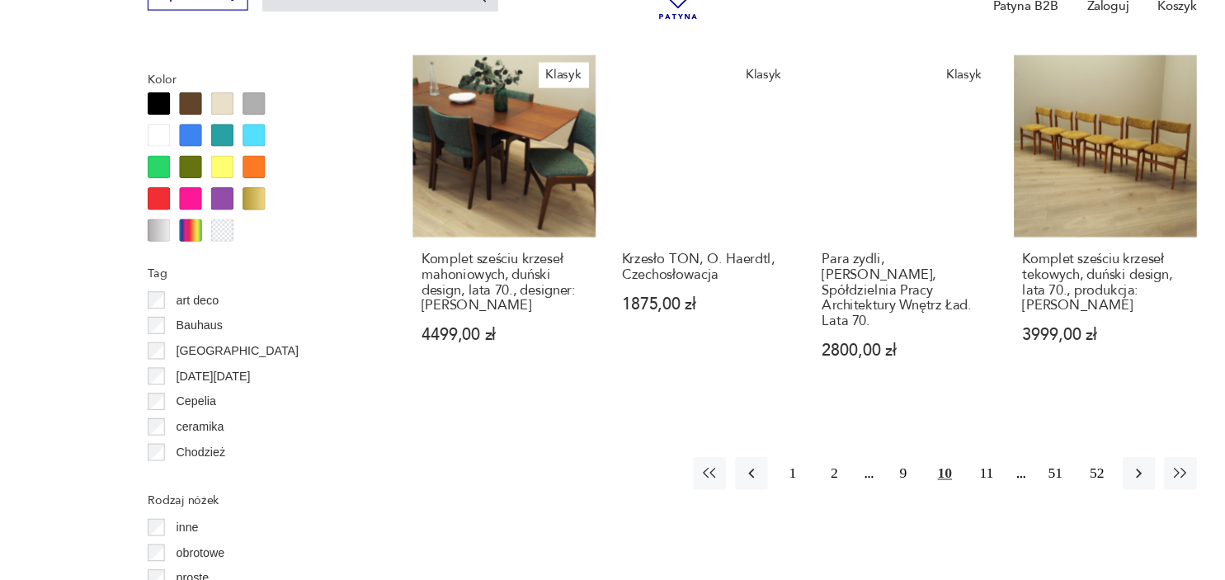
scroll to position [1584, 0]
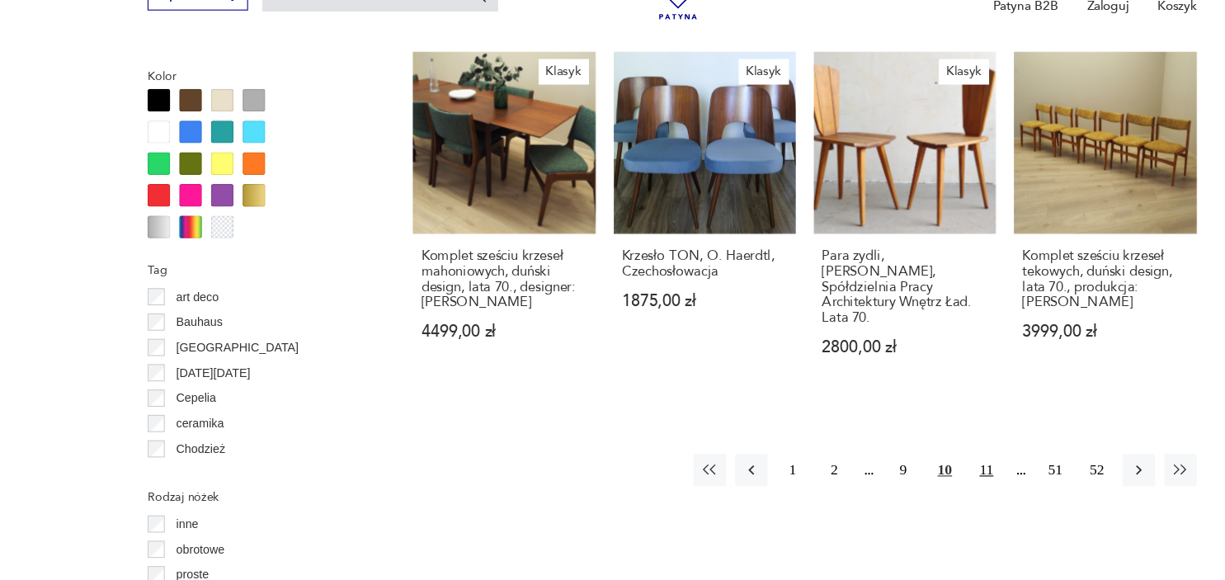
click at [900, 465] on button "11" at bounding box center [899, 480] width 30 height 30
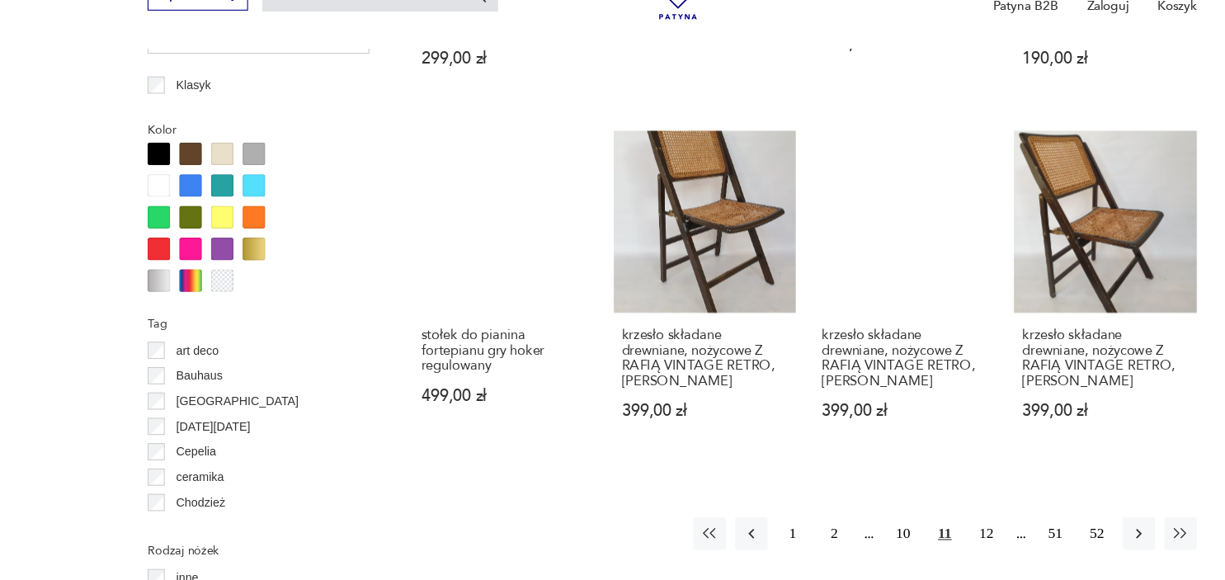
scroll to position [1699, 0]
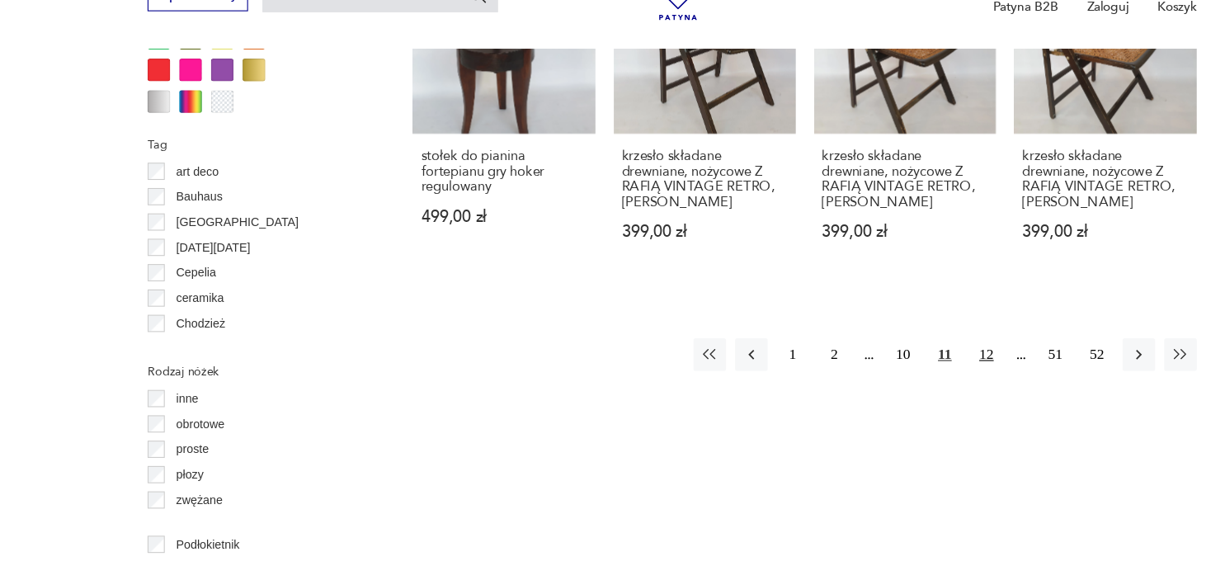
click at [902, 370] on button "12" at bounding box center [899, 374] width 30 height 30
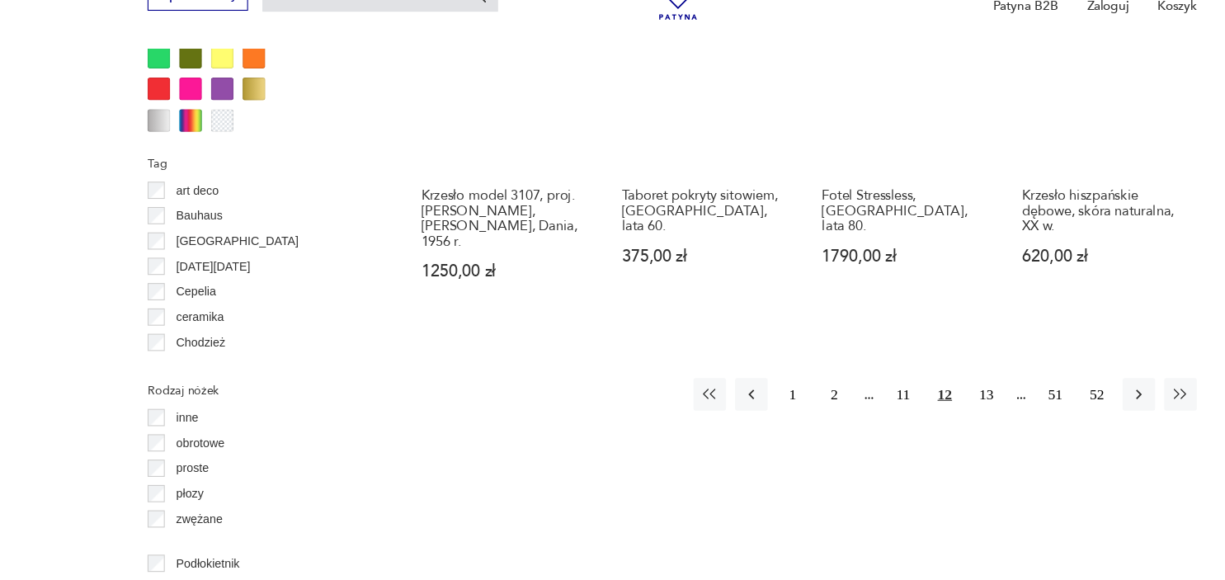
scroll to position [1684, 0]
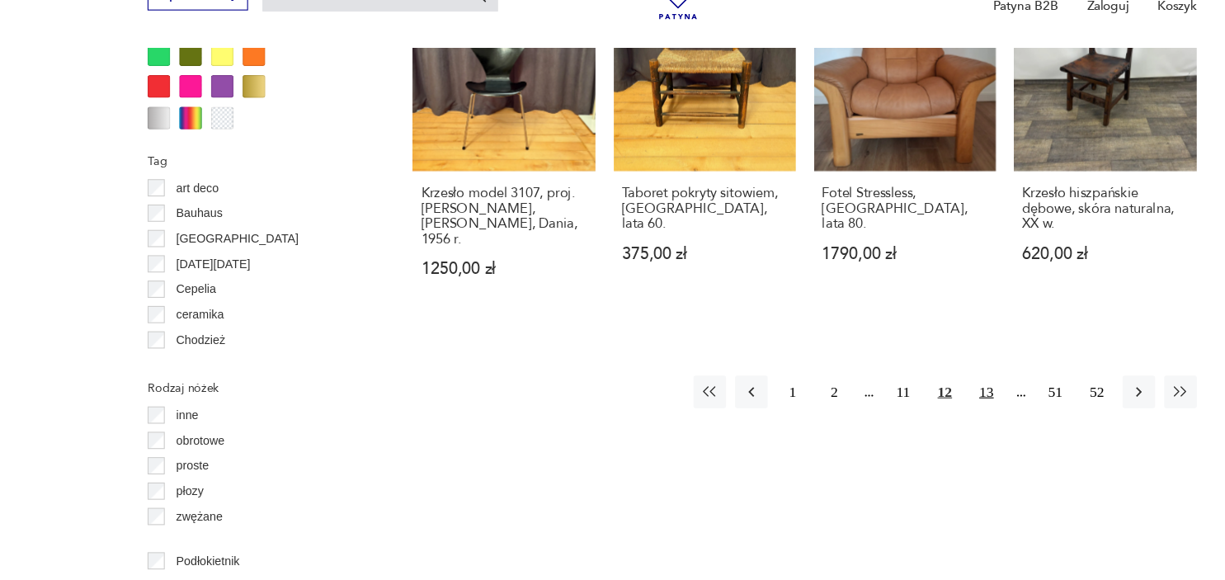
click at [896, 393] on button "13" at bounding box center [899, 408] width 30 height 30
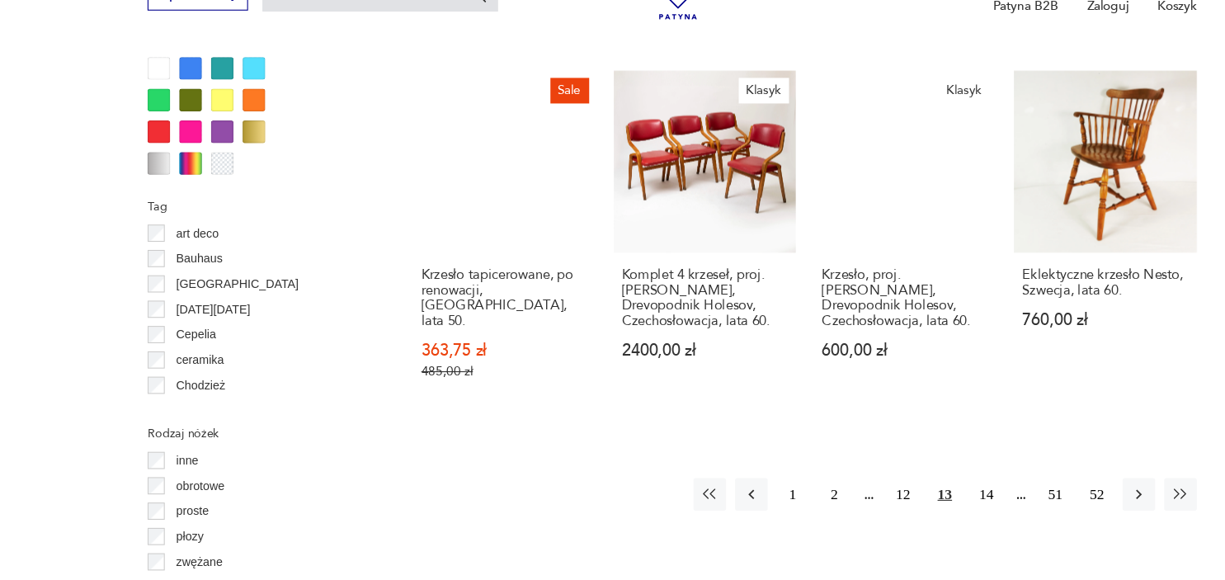
scroll to position [1655, 0]
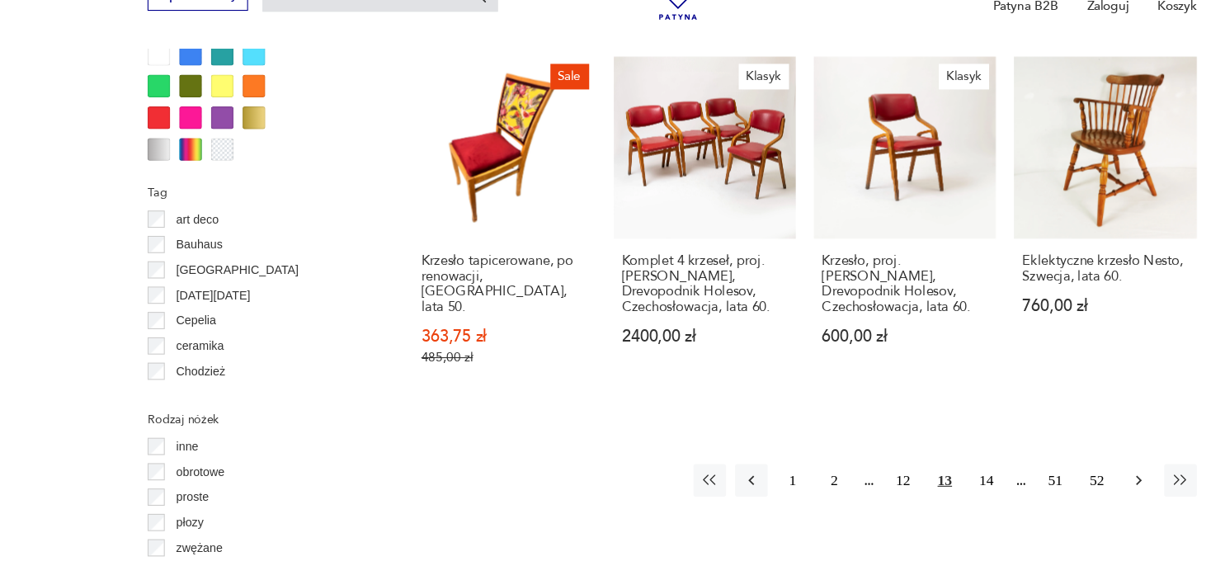
click at [1035, 481] on icon "button" at bounding box center [1037, 489] width 16 height 16
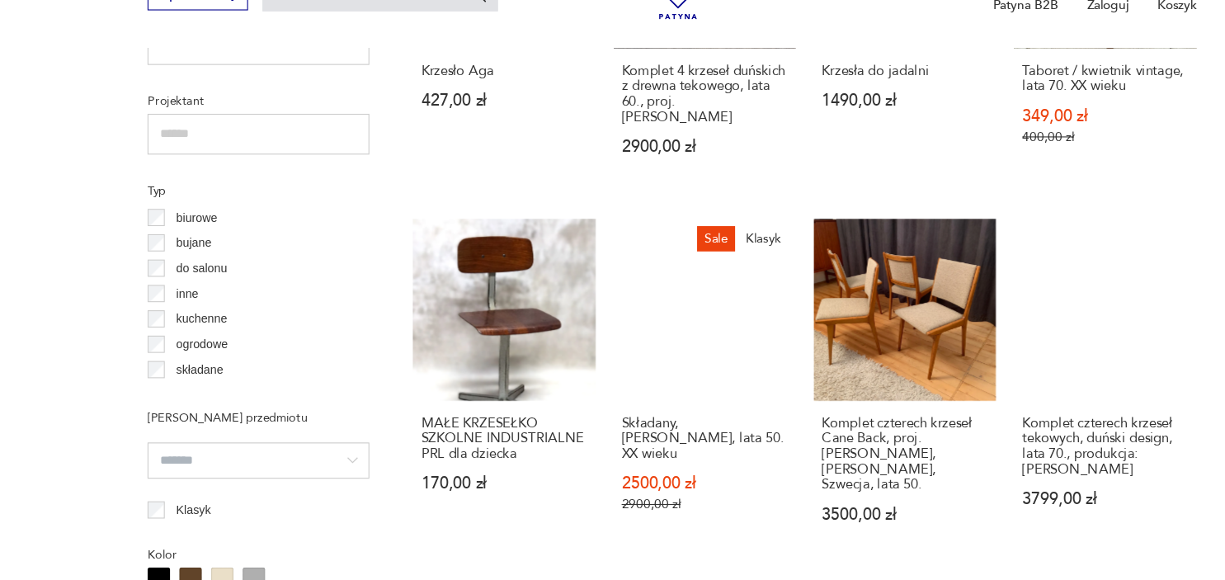
scroll to position [1154, 0]
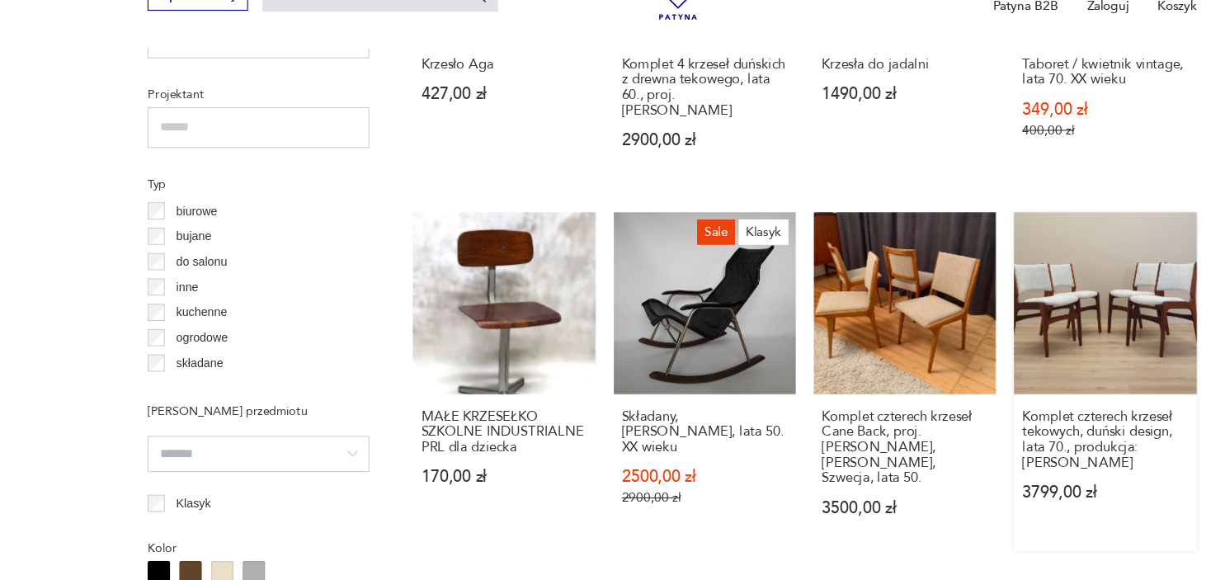
click at [948, 327] on link "Komplet czterech krzeseł tekowych, duński design, lata 70., produkcja: Dania 37…" at bounding box center [1007, 399] width 166 height 309
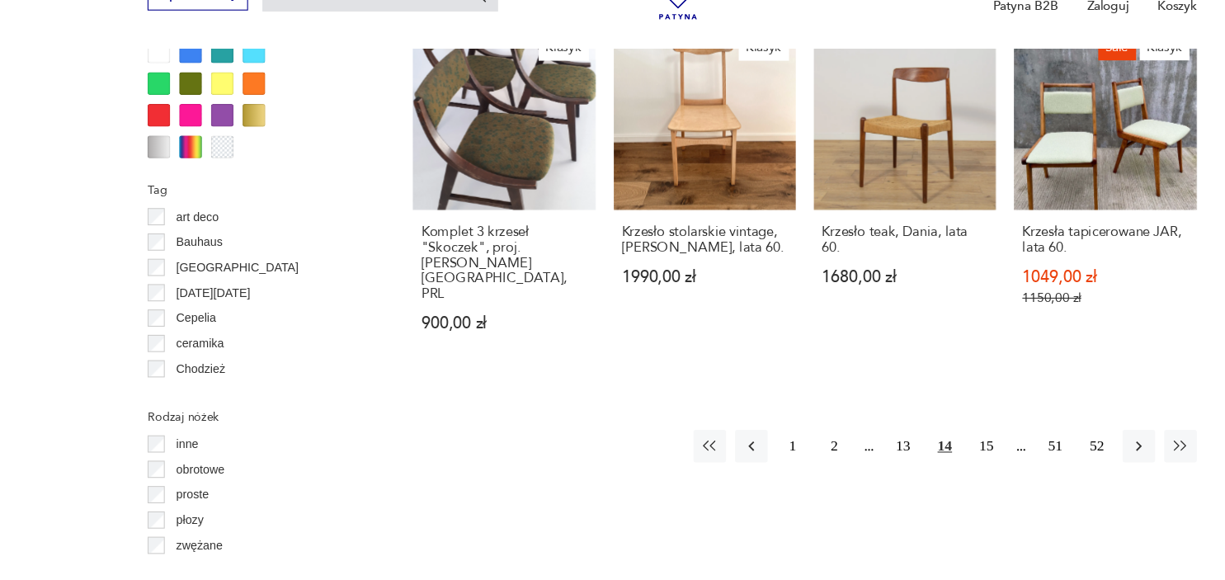
scroll to position [1659, 0]
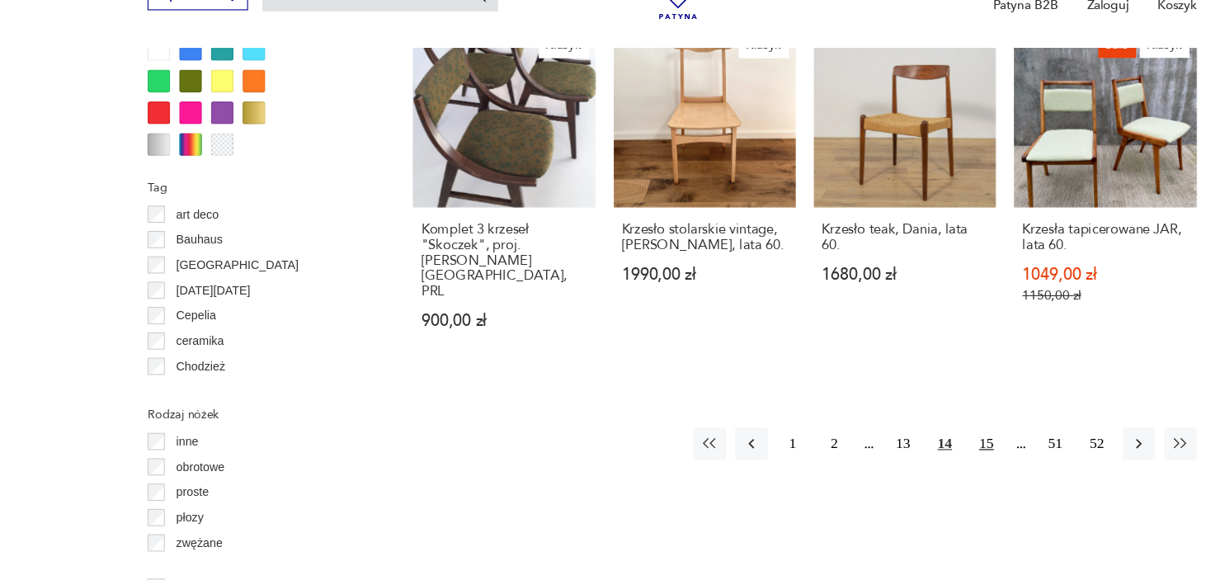
click at [900, 441] on button "15" at bounding box center [899, 456] width 30 height 30
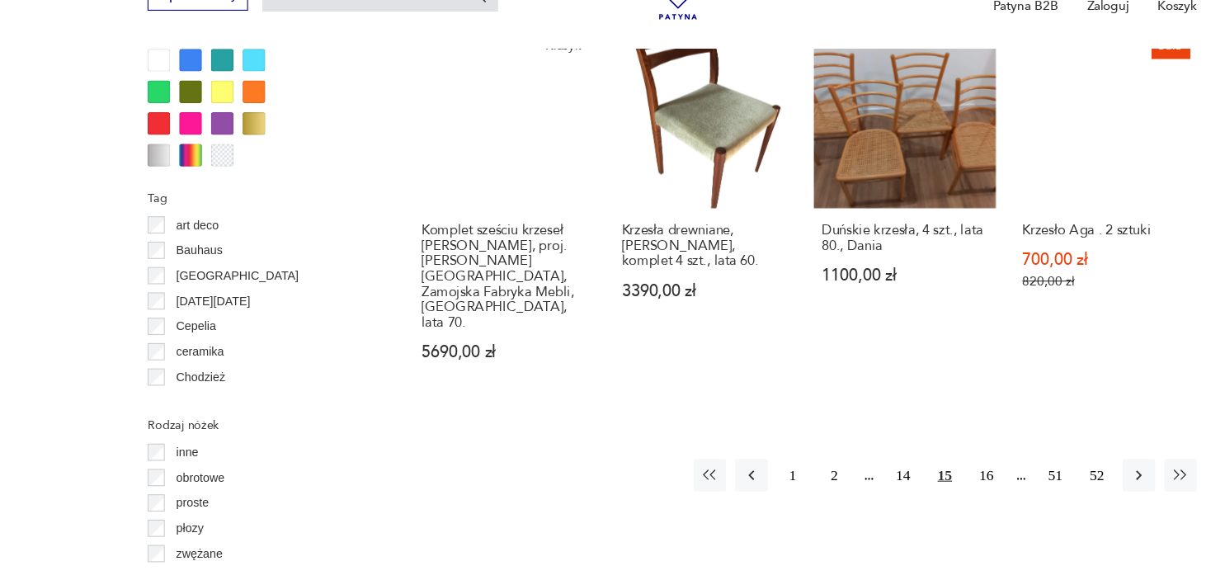
scroll to position [1650, 0]
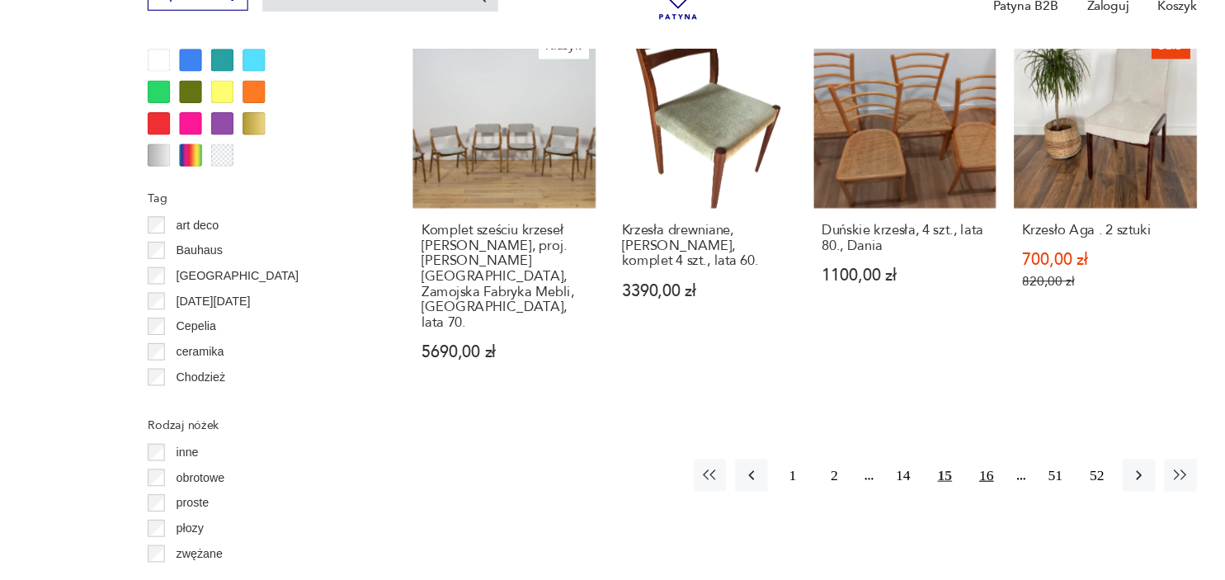
click at [900, 469] on button "16" at bounding box center [899, 484] width 30 height 30
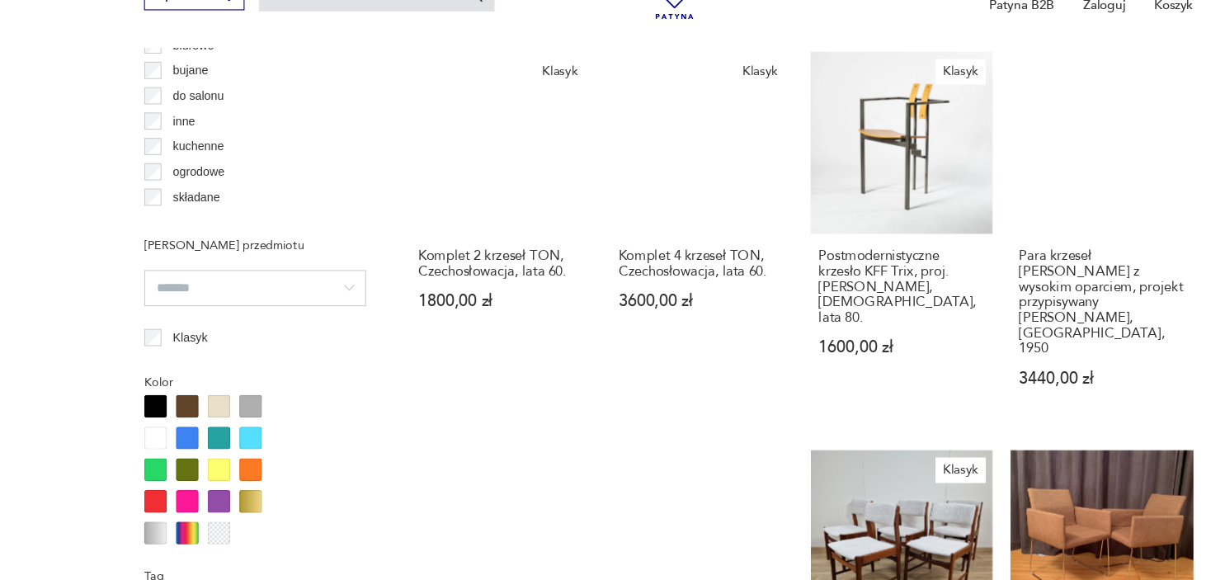
scroll to position [1309, 0]
